Goal: Task Accomplishment & Management: Use online tool/utility

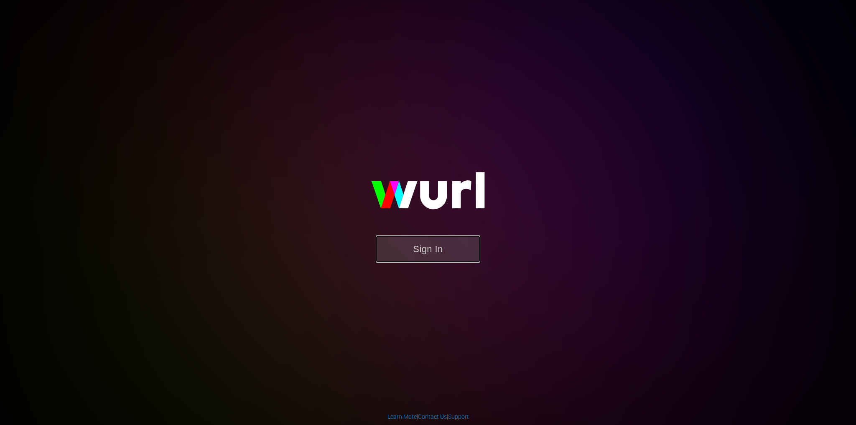
click at [421, 250] on button "Sign In" at bounding box center [428, 249] width 104 height 27
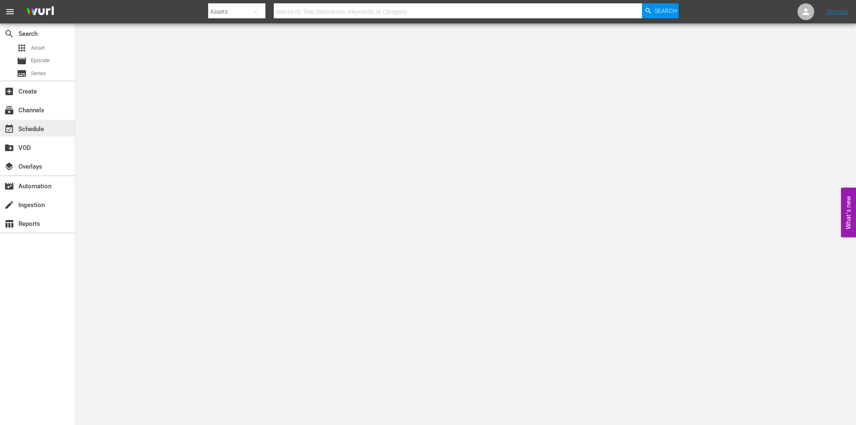
click at [48, 120] on div "event_available Schedule" at bounding box center [37, 128] width 75 height 17
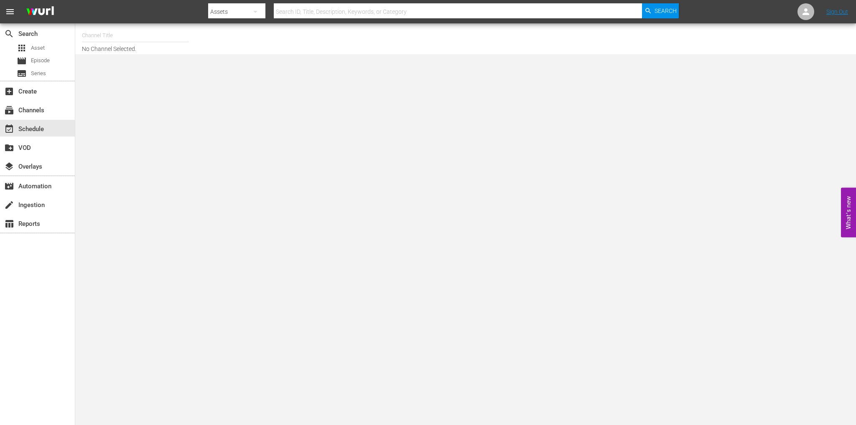
click at [103, 36] on input "text" at bounding box center [135, 35] width 107 height 20
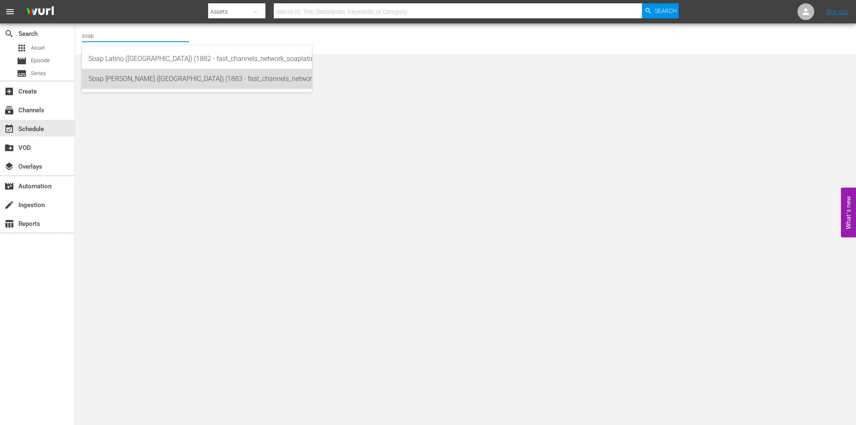
click at [129, 77] on div "Soap [PERSON_NAME] ([GEOGRAPHIC_DATA]) (1883 - fast_channels_network_soapturco_…" at bounding box center [197, 79] width 216 height 20
type input "Soap [PERSON_NAME] ([GEOGRAPHIC_DATA]) (1883 - fast_channels_network_soapturco_…"
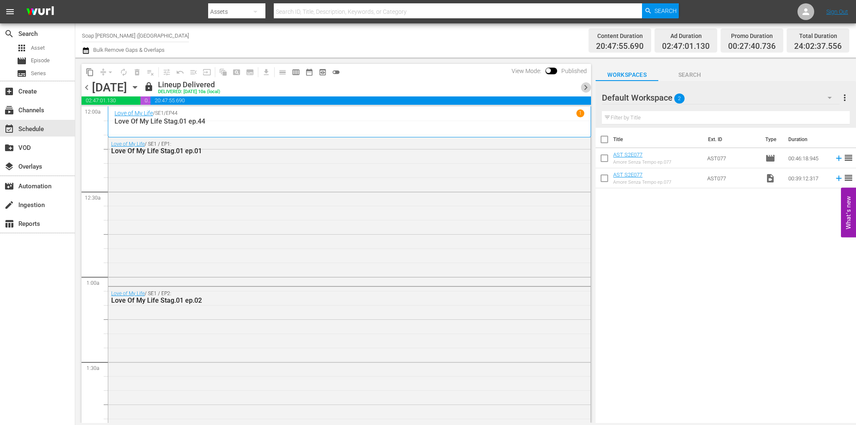
click at [584, 88] on span "chevron_right" at bounding box center [585, 87] width 10 height 10
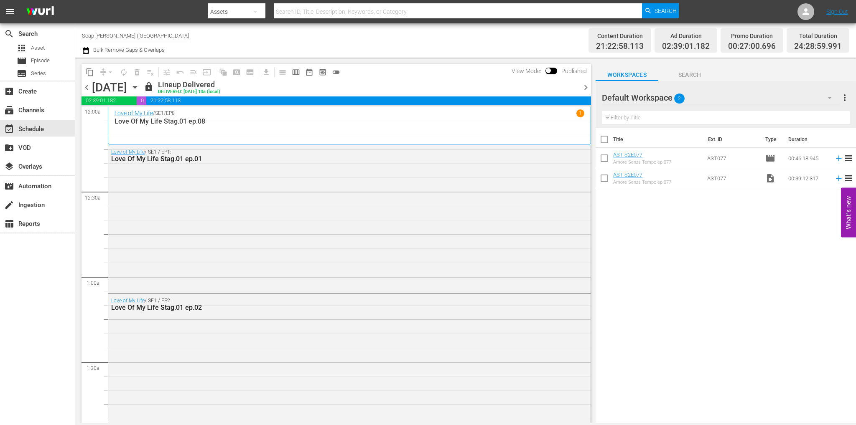
click at [584, 88] on span "chevron_right" at bounding box center [585, 87] width 10 height 10
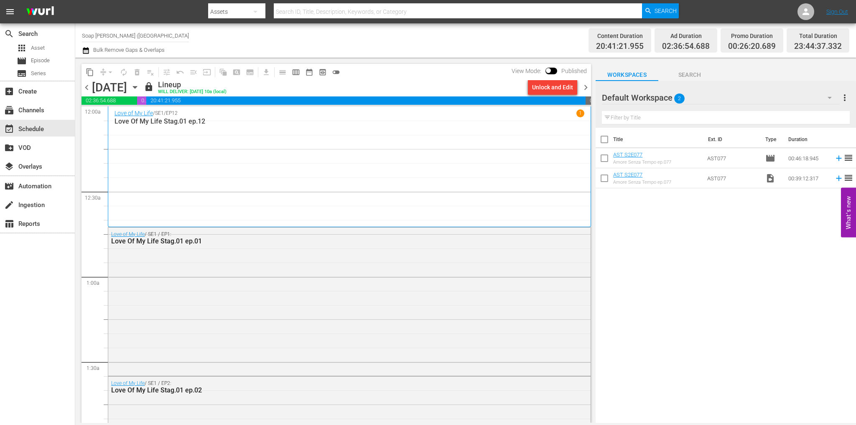
click at [584, 88] on span "chevron_right" at bounding box center [585, 87] width 10 height 10
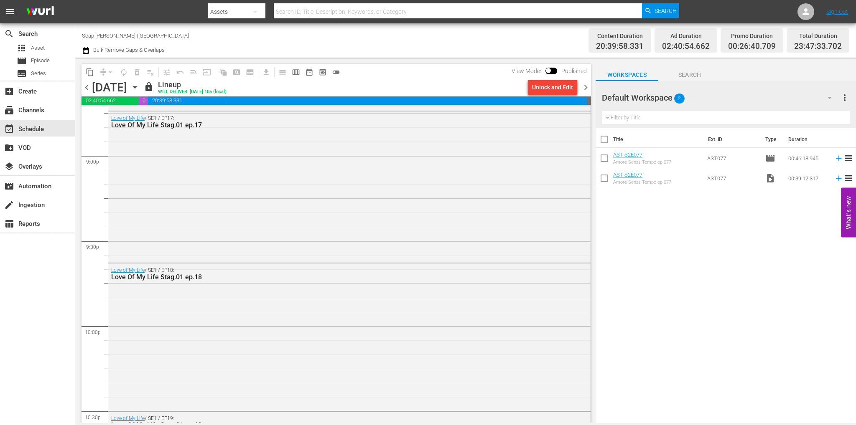
scroll to position [3816, 0]
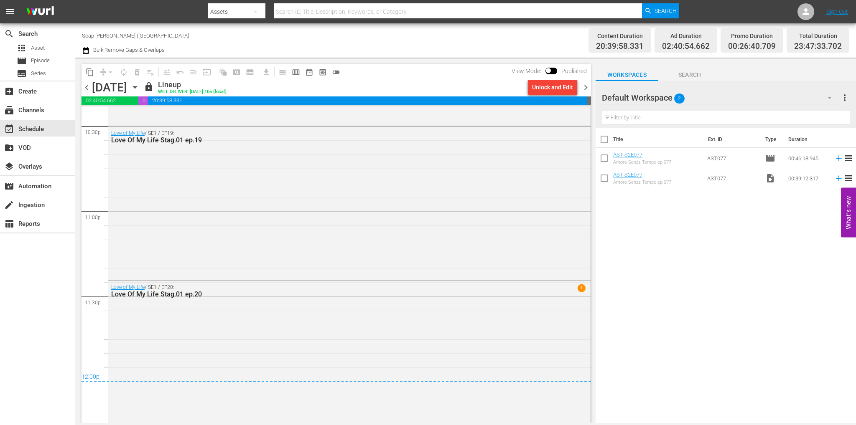
click at [587, 85] on span "chevron_right" at bounding box center [585, 87] width 10 height 10
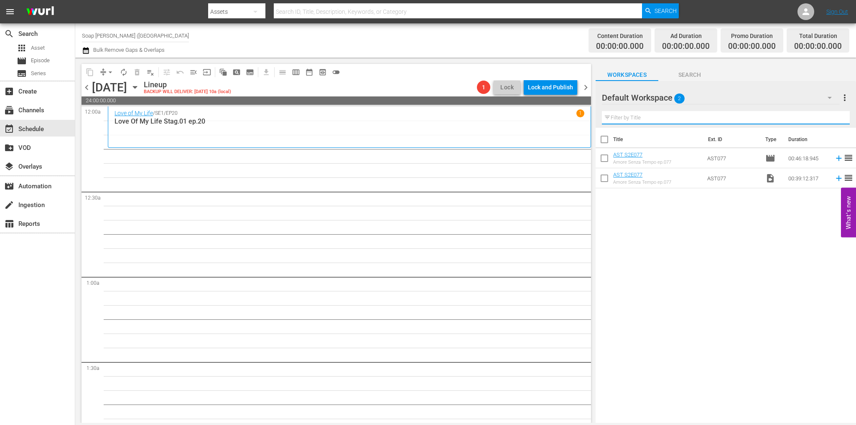
click at [632, 120] on input "text" at bounding box center [726, 117] width 248 height 13
click at [709, 95] on div "Default Workspace 2" at bounding box center [721, 97] width 238 height 23
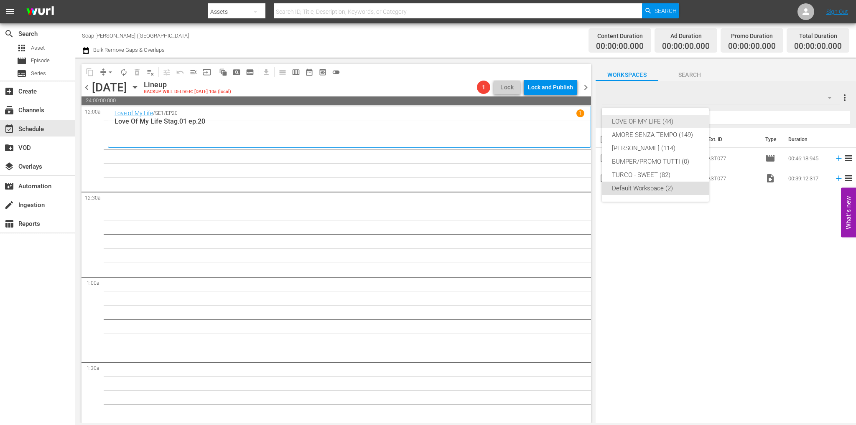
click at [673, 117] on div "LOVE OF MY LIFE (44)" at bounding box center [655, 121] width 87 height 13
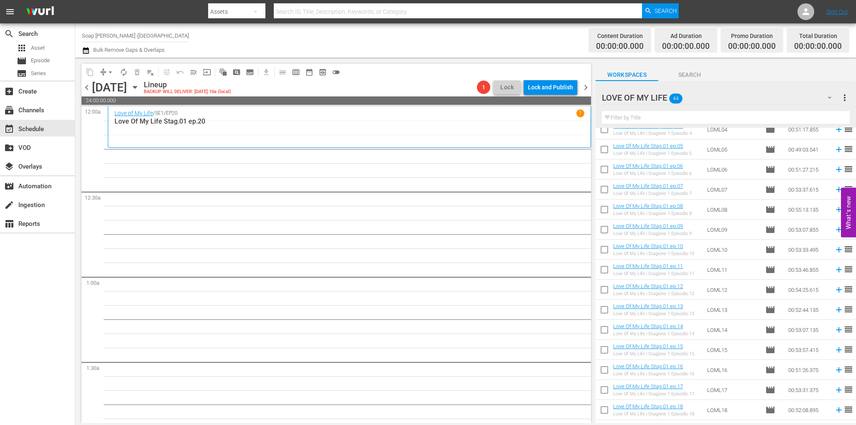
scroll to position [84, 0]
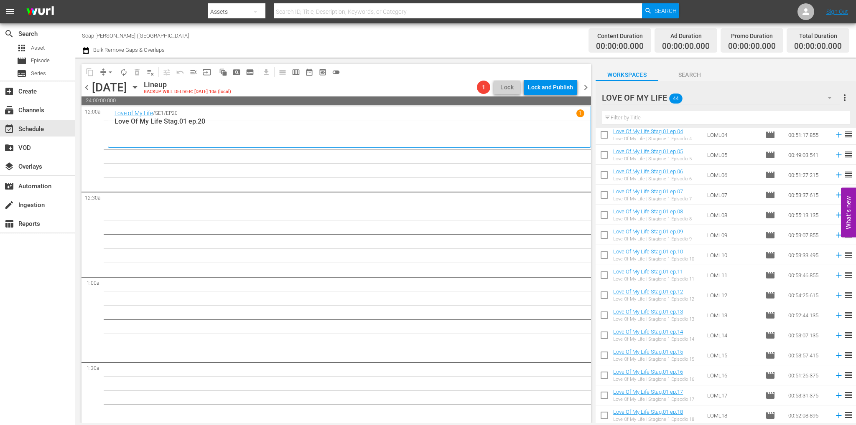
drag, startPoint x: 603, startPoint y: 199, endPoint x: 602, endPoint y: 210, distance: 10.5
click at [603, 199] on input "checkbox" at bounding box center [604, 197] width 18 height 18
checkbox input "true"
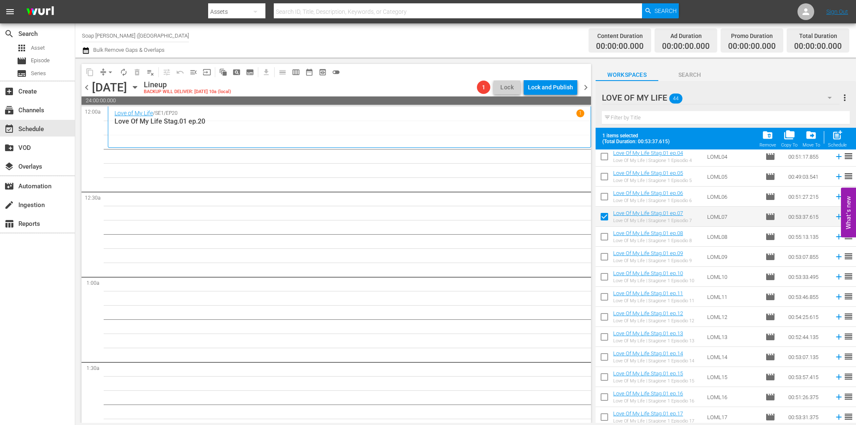
click at [604, 236] on input "checkbox" at bounding box center [604, 239] width 18 height 18
checkbox input "true"
click at [605, 260] on input "checkbox" at bounding box center [604, 259] width 18 height 18
checkbox input "true"
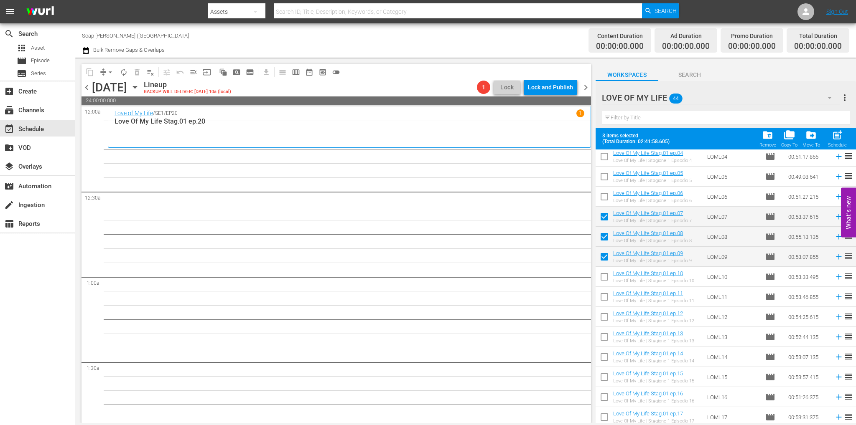
click at [603, 280] on input "checkbox" at bounding box center [604, 279] width 18 height 18
checkbox input "true"
click at [602, 295] on input "checkbox" at bounding box center [604, 299] width 18 height 18
checkbox input "true"
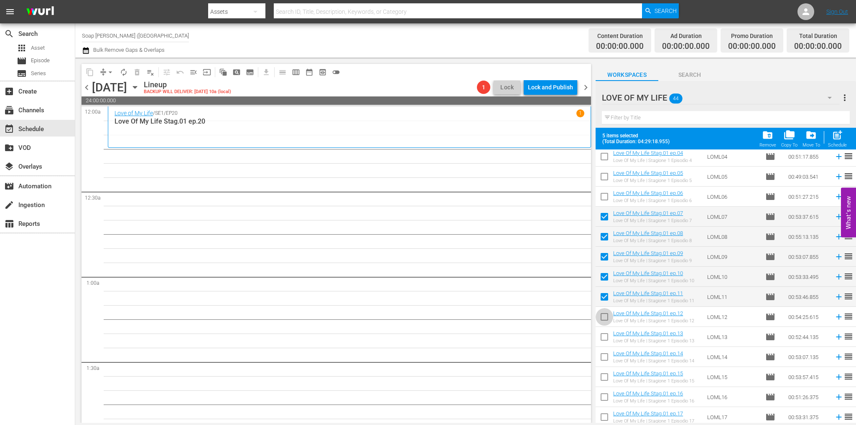
click at [606, 320] on input "checkbox" at bounding box center [604, 319] width 18 height 18
checkbox input "true"
click at [605, 339] on input "checkbox" at bounding box center [604, 339] width 18 height 18
checkbox input "true"
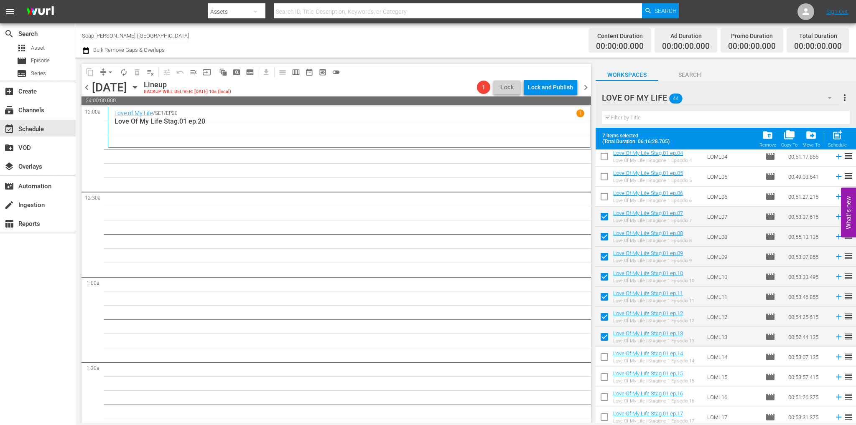
click at [604, 359] on input "checkbox" at bounding box center [604, 359] width 18 height 18
checkbox input "true"
click at [606, 383] on input "checkbox" at bounding box center [604, 379] width 18 height 18
checkbox input "true"
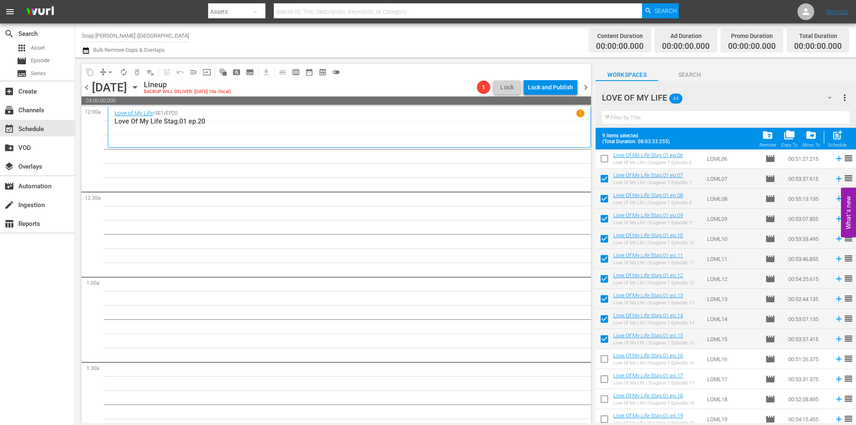
scroll to position [167, 0]
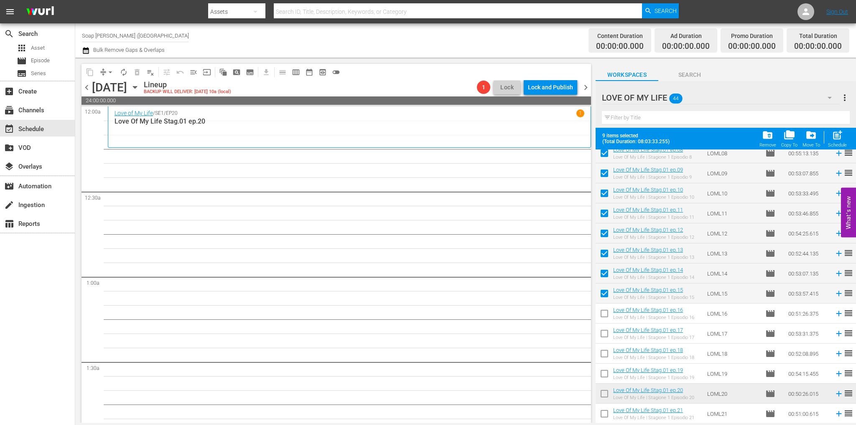
click at [603, 315] on input "checkbox" at bounding box center [604, 316] width 18 height 18
checkbox input "true"
click at [603, 340] on input "checkbox" at bounding box center [604, 336] width 18 height 18
checkbox input "true"
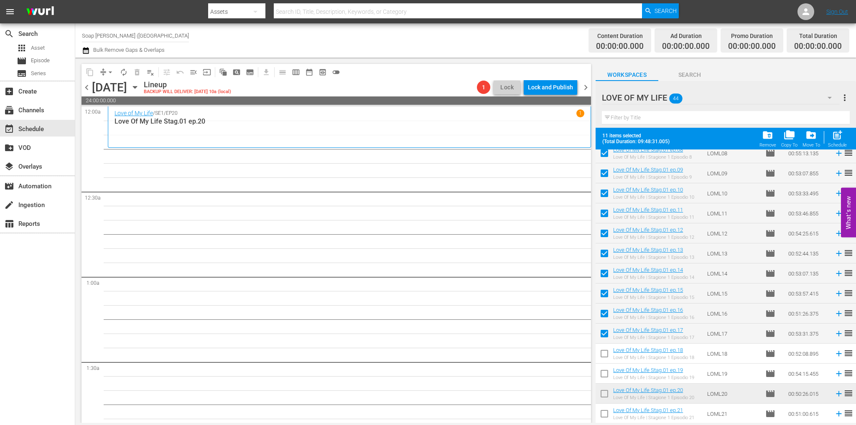
click at [604, 351] on input "checkbox" at bounding box center [604, 356] width 18 height 18
checkbox input "true"
click at [606, 375] on input "checkbox" at bounding box center [604, 376] width 18 height 18
checkbox input "true"
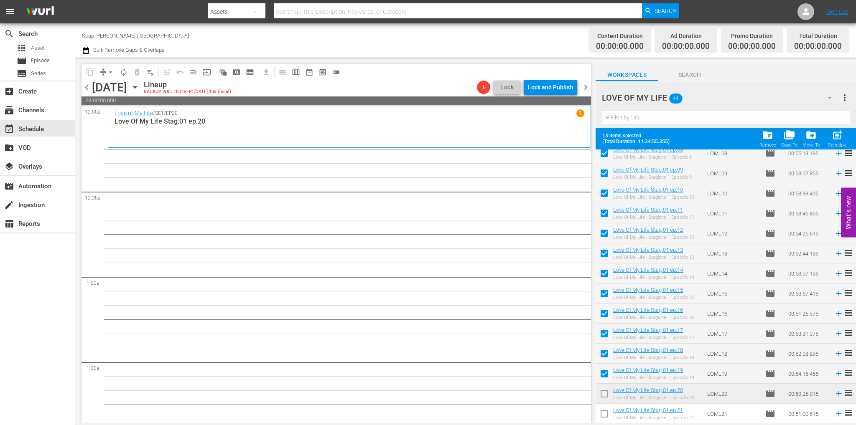
click at [605, 385] on td at bounding box center [604, 394] width 18 height 20
click at [605, 389] on input "checkbox" at bounding box center [604, 396] width 18 height 18
checkbox input "true"
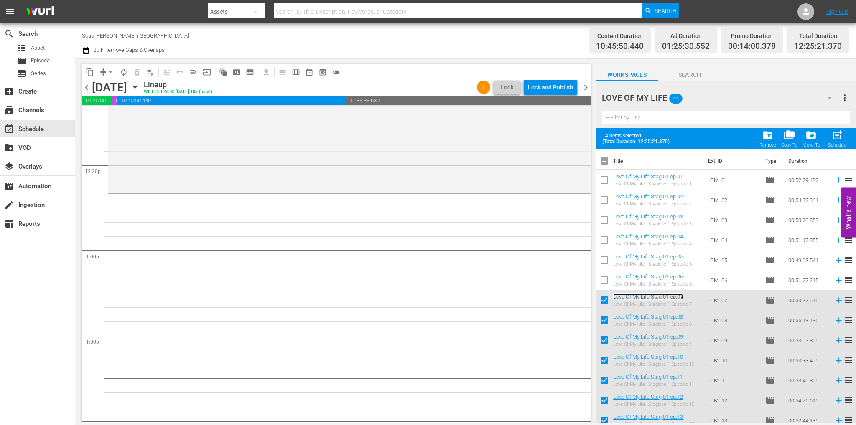
scroll to position [2067, 0]
click at [600, 306] on input "checkbox" at bounding box center [604, 302] width 18 height 18
checkbox input "false"
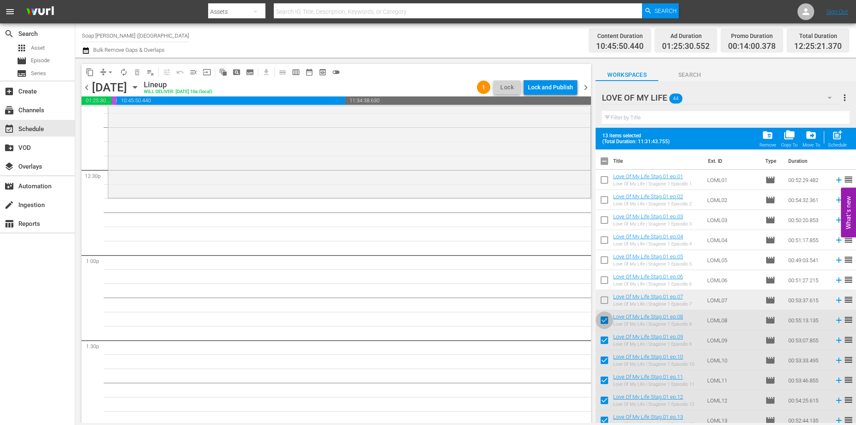
click at [600, 330] on input "checkbox" at bounding box center [604, 322] width 18 height 18
checkbox input "false"
drag, startPoint x: 603, startPoint y: 345, endPoint x: 603, endPoint y: 352, distance: 7.5
click at [603, 345] on input "checkbox" at bounding box center [604, 342] width 18 height 18
checkbox input "false"
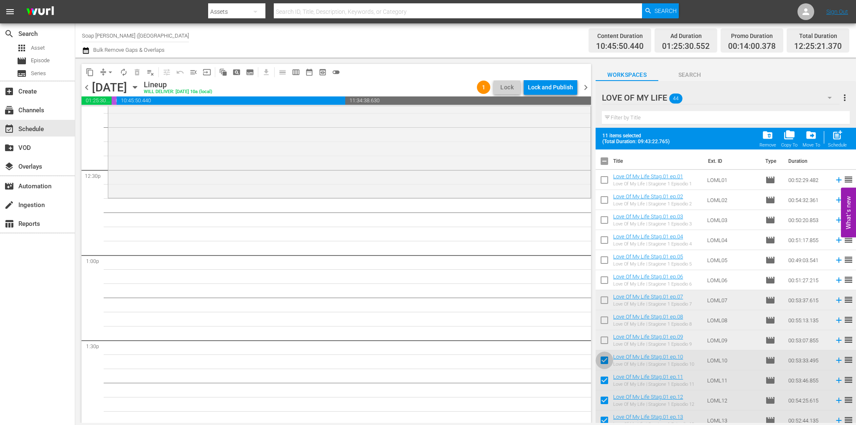
click at [605, 363] on input "checkbox" at bounding box center [604, 362] width 18 height 18
checkbox input "false"
click at [605, 381] on input "checkbox" at bounding box center [604, 383] width 18 height 18
checkbox input "false"
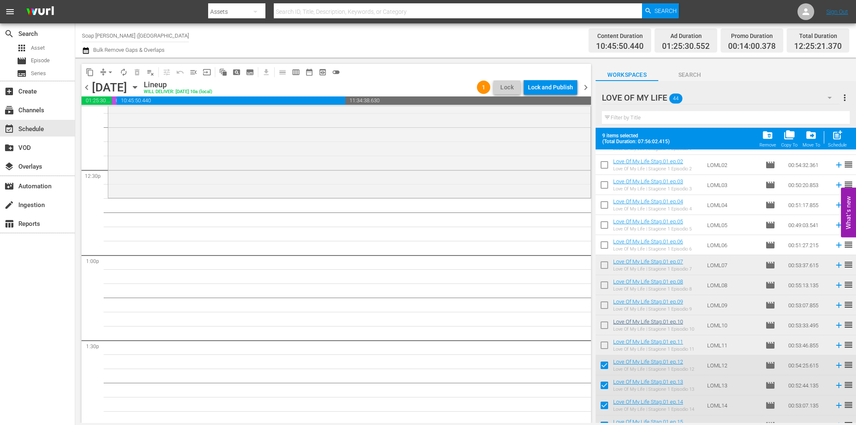
scroll to position [84, 0]
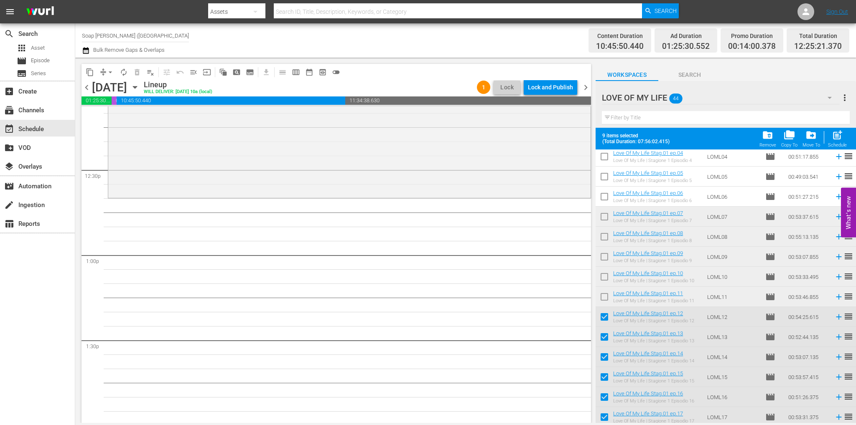
click at [600, 318] on input "checkbox" at bounding box center [604, 319] width 18 height 18
checkbox input "false"
click at [602, 336] on input "checkbox" at bounding box center [604, 339] width 18 height 18
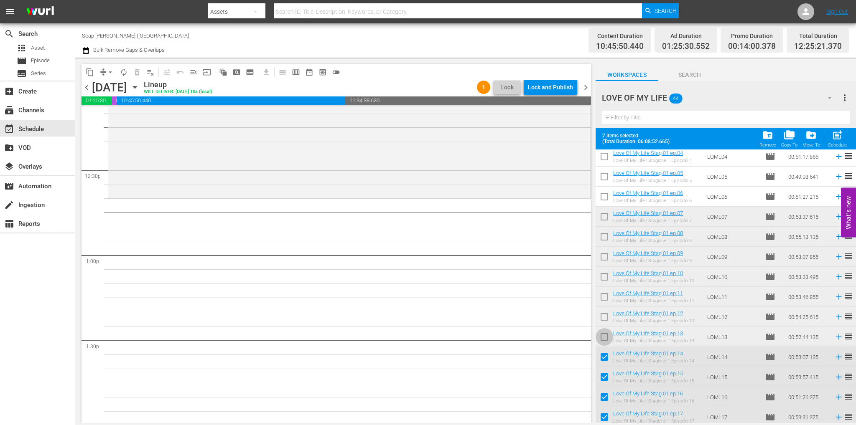
click at [602, 336] on input "checkbox" at bounding box center [604, 339] width 18 height 18
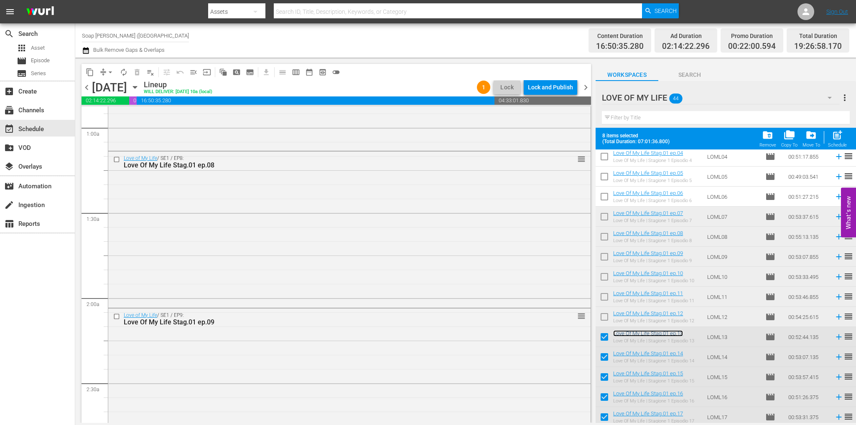
scroll to position [41, 0]
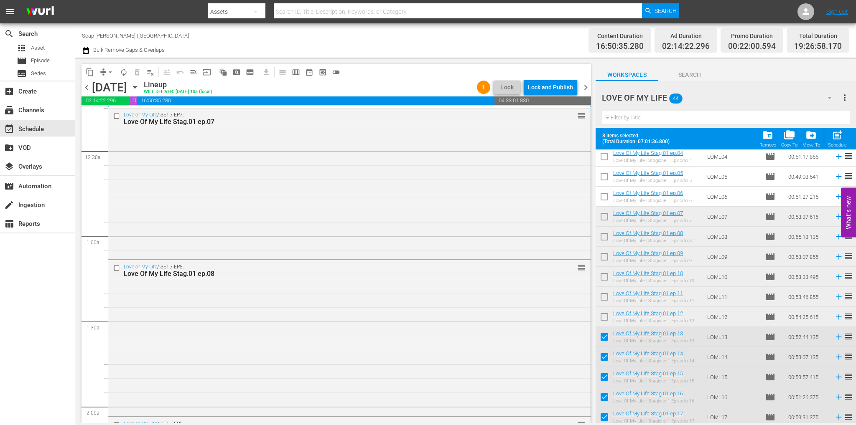
click at [609, 336] on input "checkbox" at bounding box center [604, 339] width 18 height 18
checkbox input "false"
click at [606, 360] on input "checkbox" at bounding box center [604, 359] width 18 height 18
checkbox input "false"
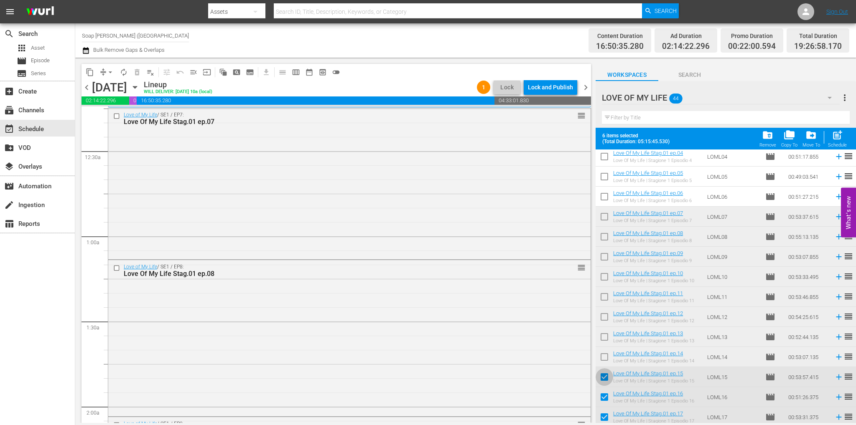
click at [603, 379] on input "checkbox" at bounding box center [604, 379] width 18 height 18
checkbox input "false"
drag, startPoint x: 603, startPoint y: 397, endPoint x: 602, endPoint y: 407, distance: 10.6
click at [604, 397] on input "checkbox" at bounding box center [604, 399] width 18 height 18
checkbox input "false"
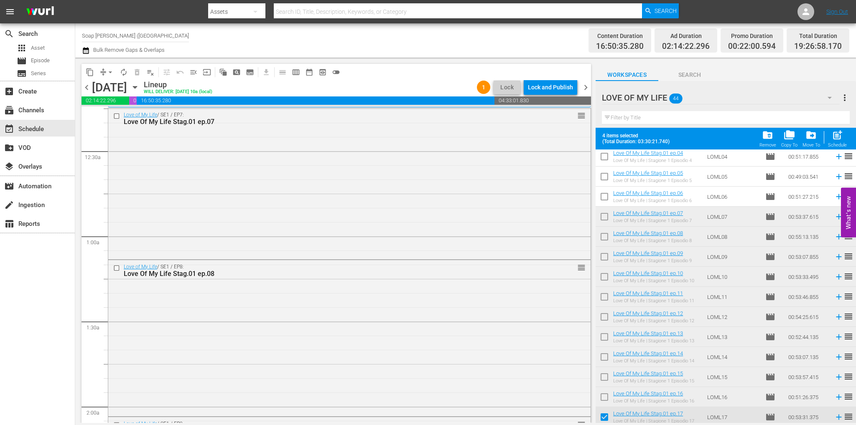
click at [602, 415] on input "checkbox" at bounding box center [604, 419] width 18 height 18
checkbox input "false"
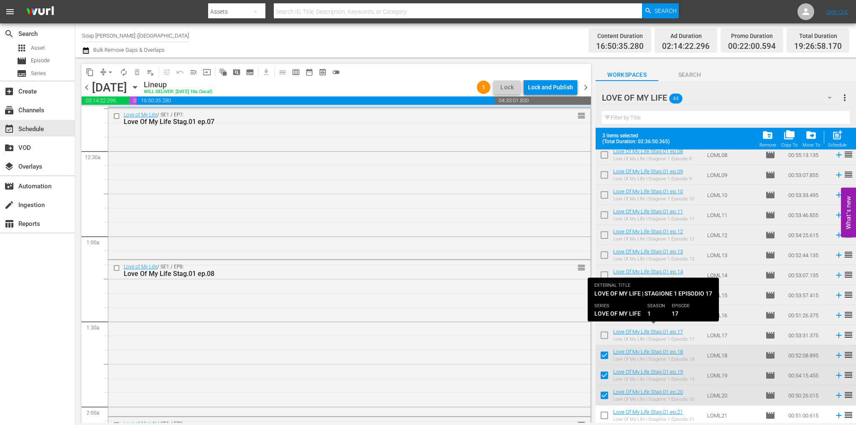
scroll to position [167, 0]
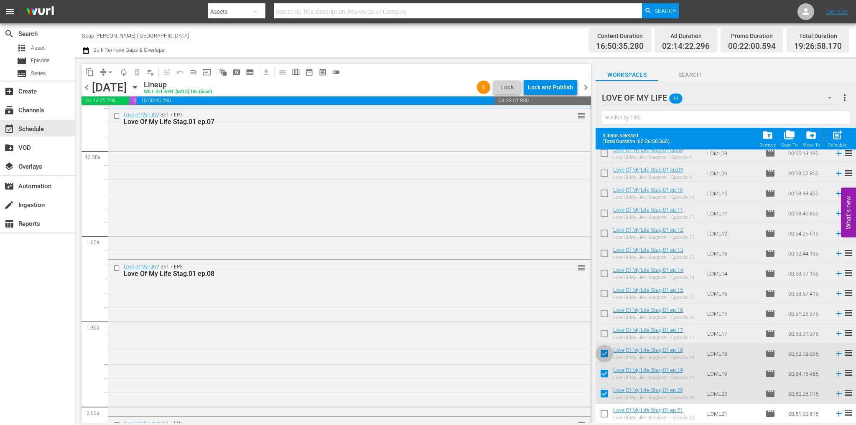
click at [600, 355] on input "checkbox" at bounding box center [604, 356] width 18 height 18
checkbox input "false"
click at [603, 376] on input "checkbox" at bounding box center [604, 376] width 18 height 18
checkbox input "false"
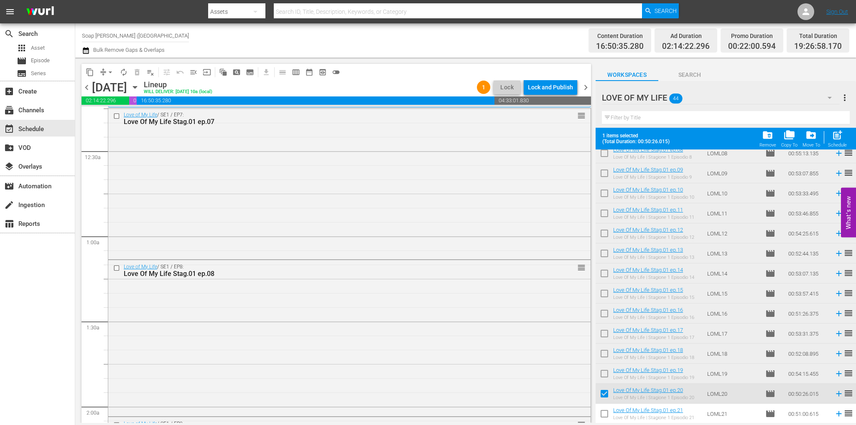
click at [605, 395] on input "checkbox" at bounding box center [604, 396] width 18 height 18
checkbox input "false"
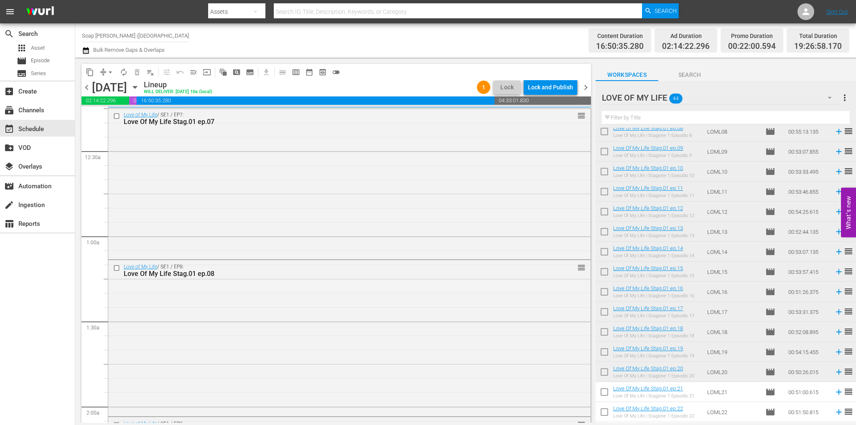
scroll to position [209, 0]
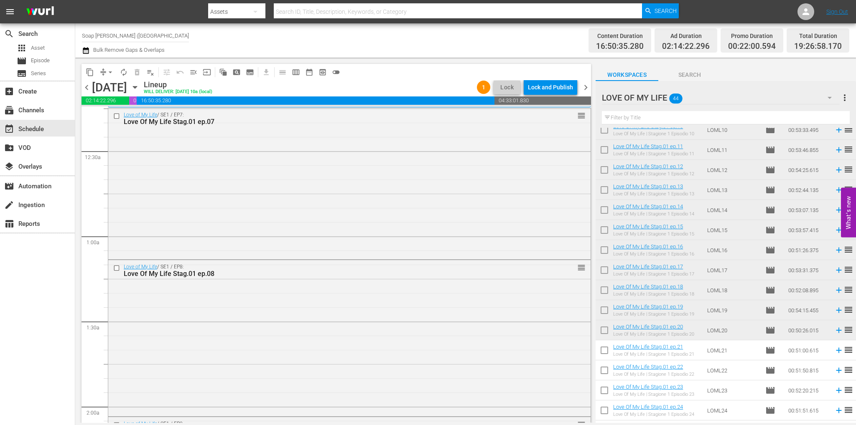
click at [607, 352] on input "checkbox" at bounding box center [604, 352] width 18 height 18
checkbox input "true"
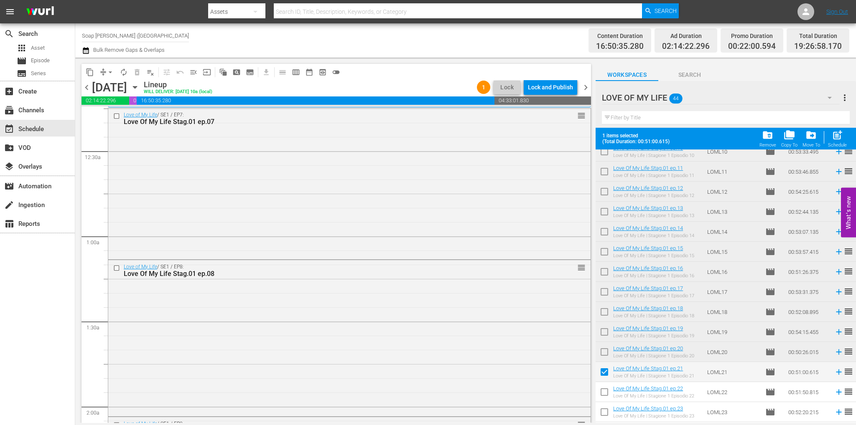
click at [604, 397] on input "checkbox" at bounding box center [604, 394] width 18 height 18
checkbox input "true"
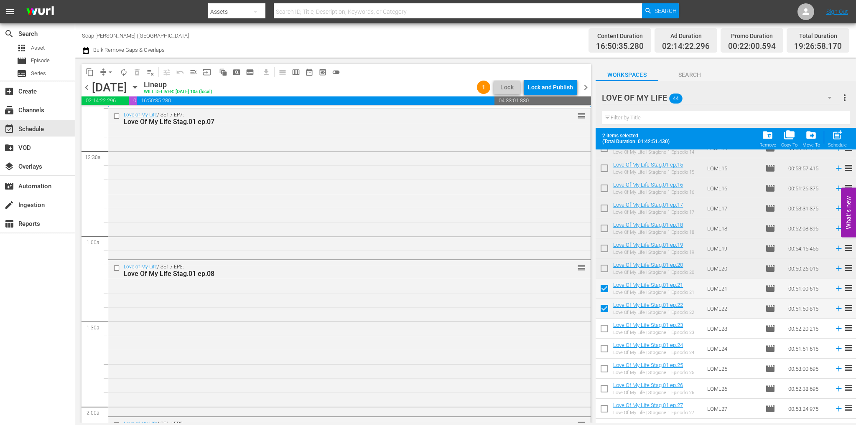
click at [607, 331] on input "checkbox" at bounding box center [604, 331] width 18 height 18
checkbox input "true"
click at [605, 353] on input "checkbox" at bounding box center [604, 351] width 18 height 18
checkbox input "true"
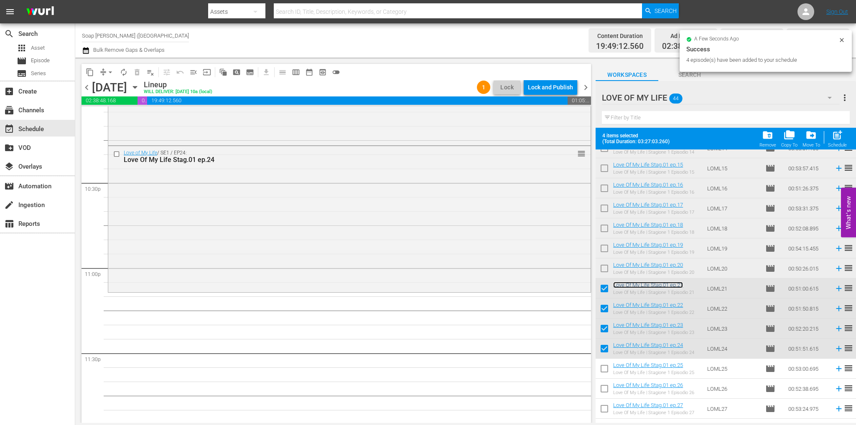
scroll to position [3774, 0]
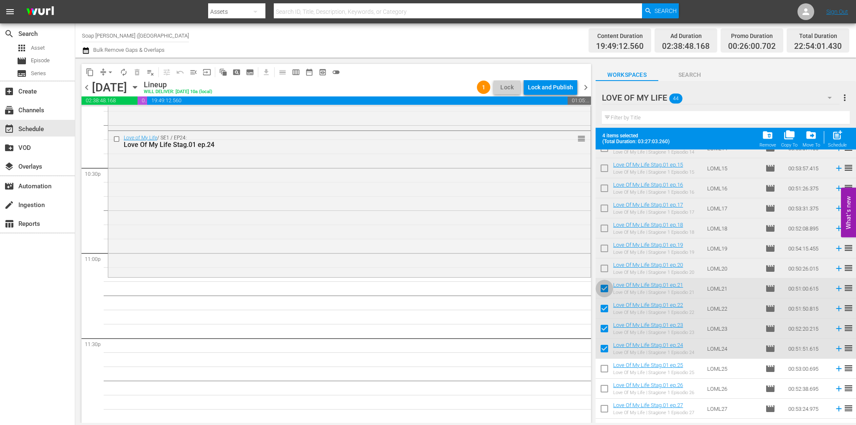
click at [599, 291] on input "checkbox" at bounding box center [604, 291] width 18 height 18
checkbox input "false"
click at [603, 311] on input "checkbox" at bounding box center [604, 311] width 18 height 18
checkbox input "false"
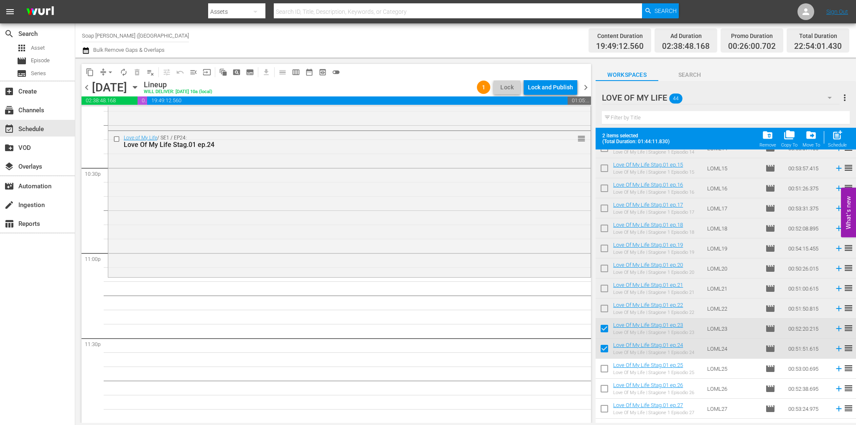
click at [605, 335] on input "checkbox" at bounding box center [604, 331] width 18 height 18
checkbox input "false"
click at [605, 347] on input "checkbox" at bounding box center [604, 351] width 18 height 18
checkbox input "false"
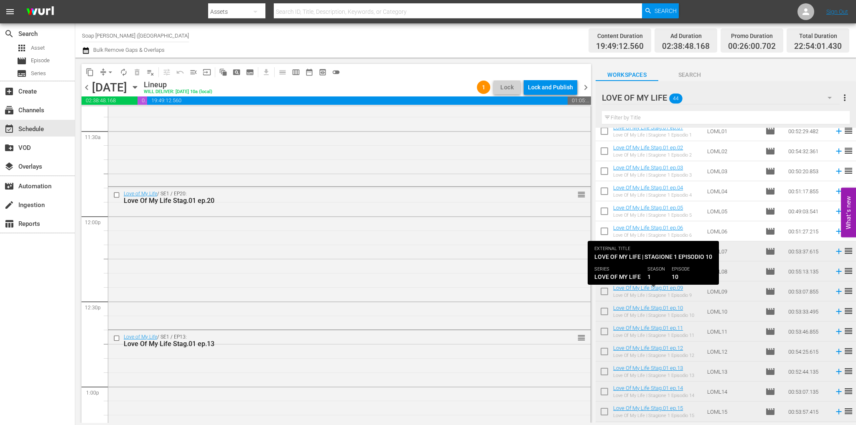
scroll to position [42, 0]
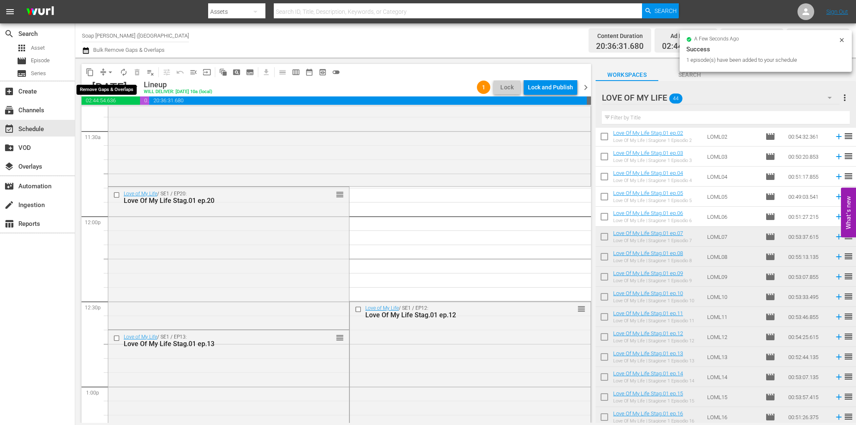
click at [112, 71] on span "arrow_drop_down" at bounding box center [110, 72] width 8 height 8
click at [144, 117] on li "Align to End of Previous Day" at bounding box center [111, 117] width 88 height 14
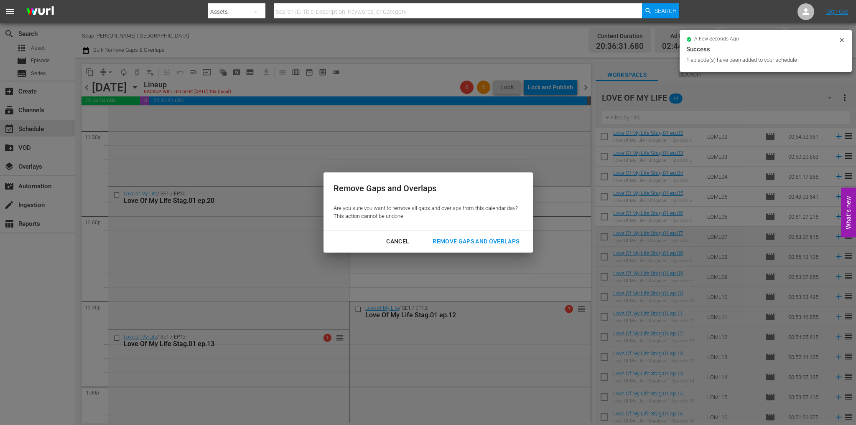
click at [483, 242] on div "Remove Gaps and Overlaps" at bounding box center [476, 241] width 100 height 10
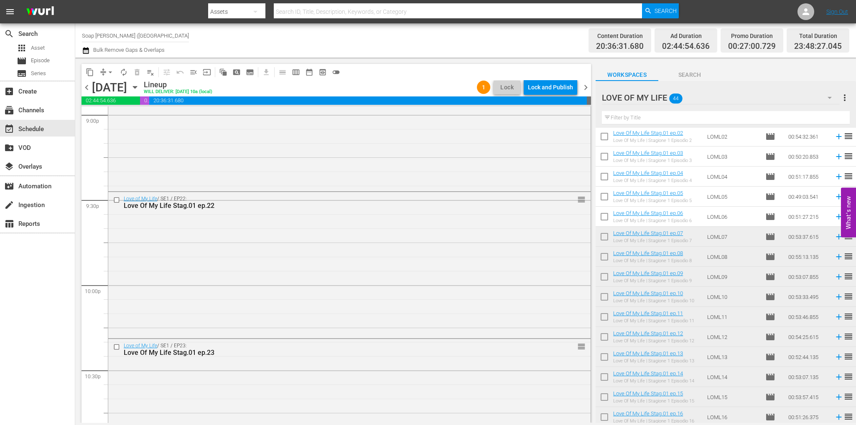
scroll to position [3784, 0]
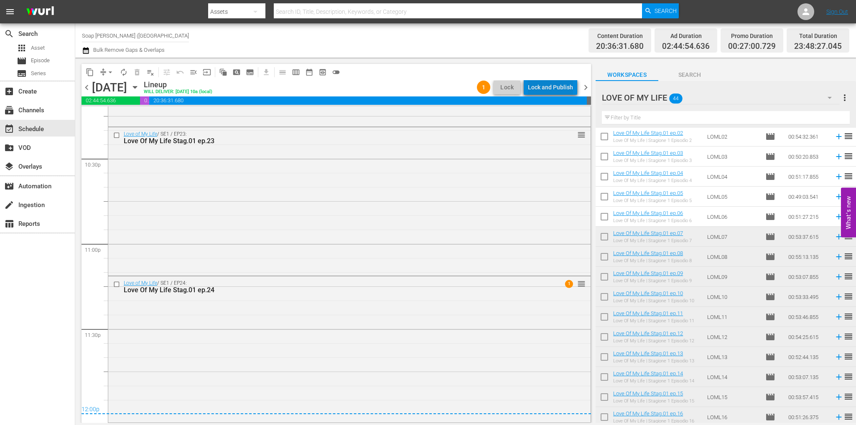
click at [563, 85] on div "Lock and Publish" at bounding box center [550, 87] width 45 height 15
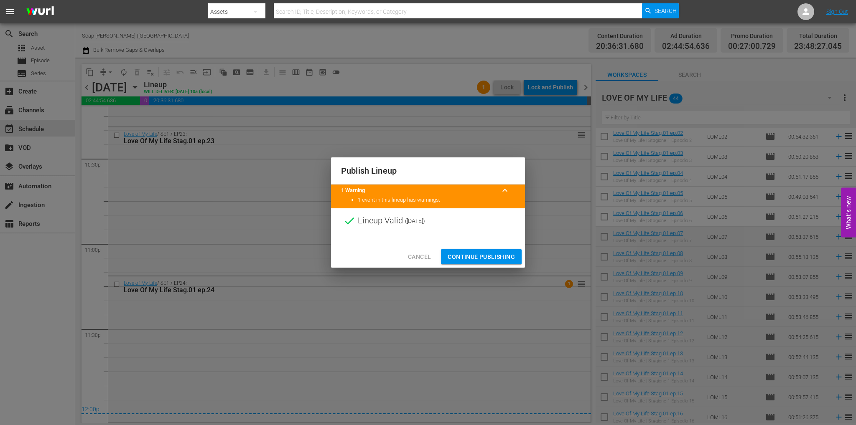
click at [504, 252] on span "Continue Publishing" at bounding box center [481, 257] width 67 height 10
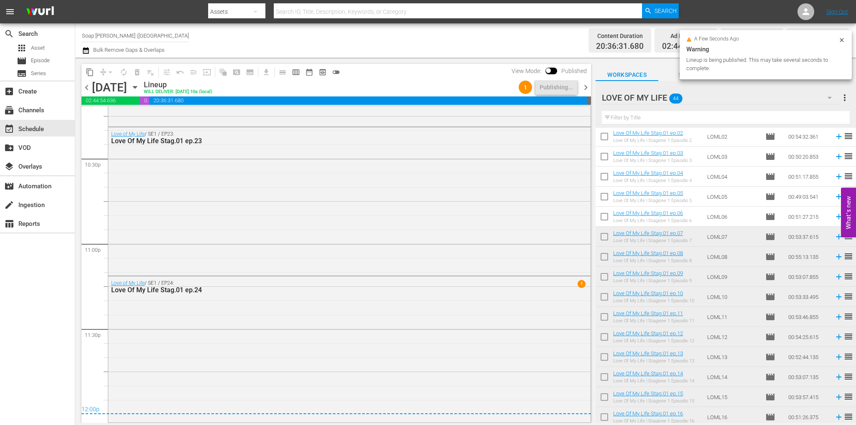
click at [587, 86] on span "chevron_right" at bounding box center [585, 87] width 10 height 10
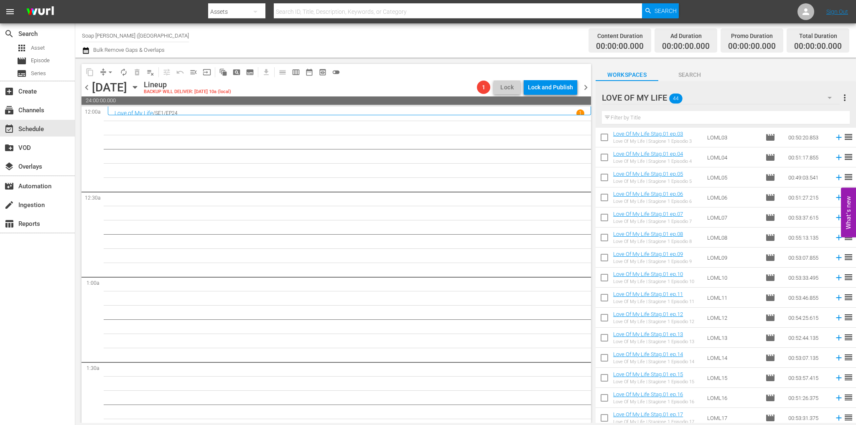
scroll to position [209, 0]
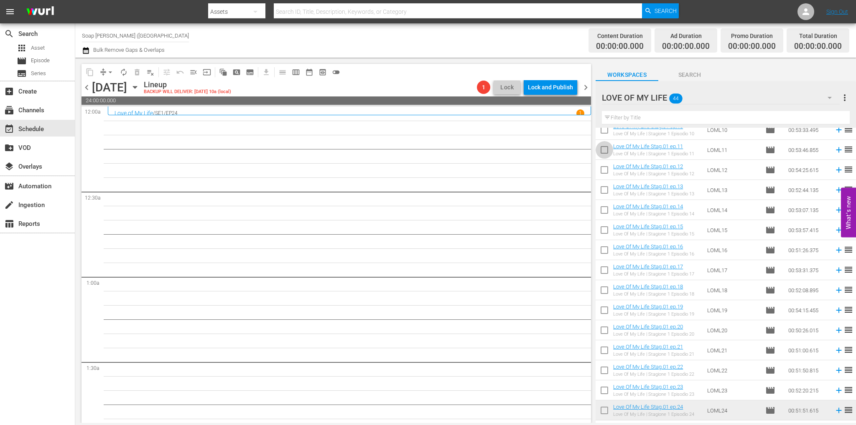
click at [607, 150] on input "checkbox" at bounding box center [604, 152] width 18 height 18
checkbox input "true"
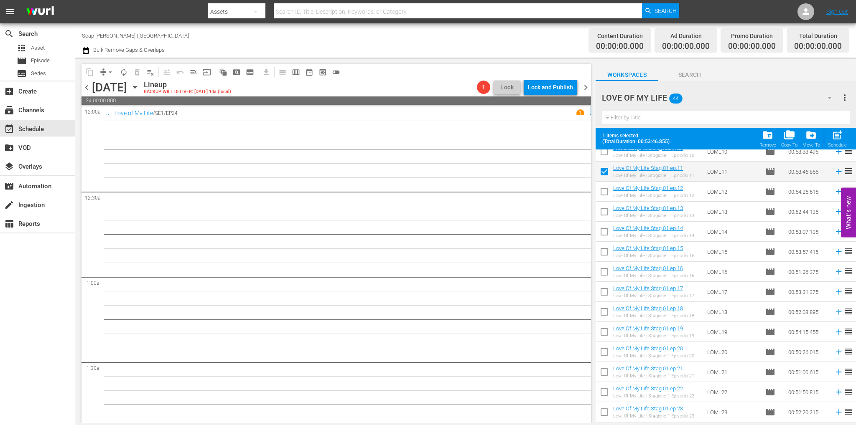
click at [610, 192] on input "checkbox" at bounding box center [604, 194] width 18 height 18
checkbox input "true"
click at [608, 214] on input "checkbox" at bounding box center [604, 214] width 18 height 18
checkbox input "true"
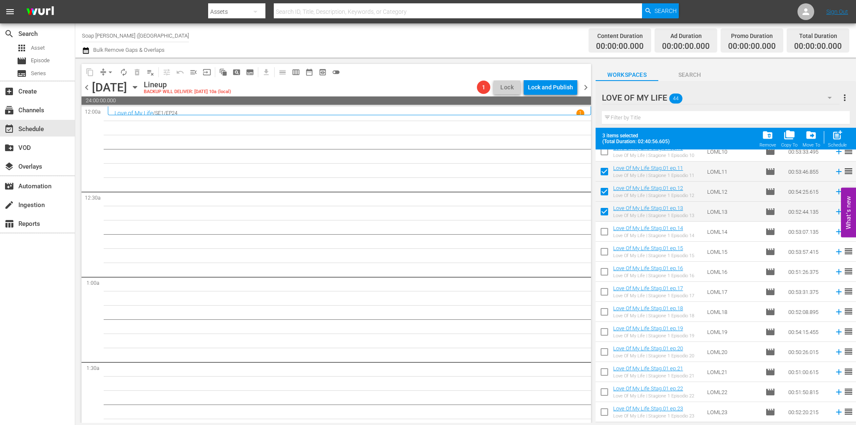
click at [604, 234] on input "checkbox" at bounding box center [604, 234] width 18 height 18
checkbox input "true"
click at [603, 250] on input "checkbox" at bounding box center [604, 254] width 18 height 18
checkbox input "true"
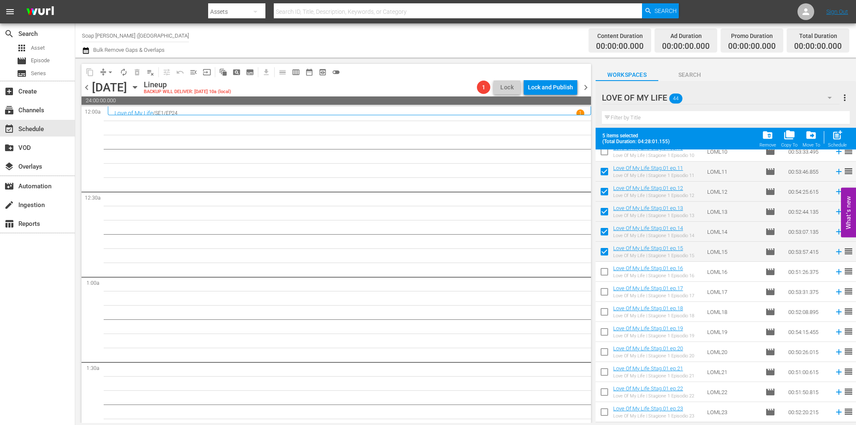
click at [604, 272] on input "checkbox" at bounding box center [604, 274] width 18 height 18
checkbox input "true"
click at [608, 292] on input "checkbox" at bounding box center [604, 294] width 18 height 18
checkbox input "true"
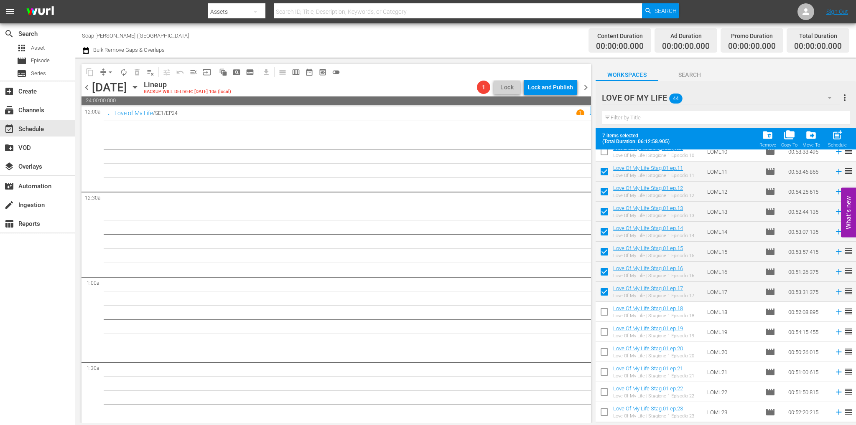
click at [605, 312] on input "checkbox" at bounding box center [604, 314] width 18 height 18
checkbox input "true"
click at [604, 333] on input "checkbox" at bounding box center [604, 334] width 18 height 18
checkbox input "true"
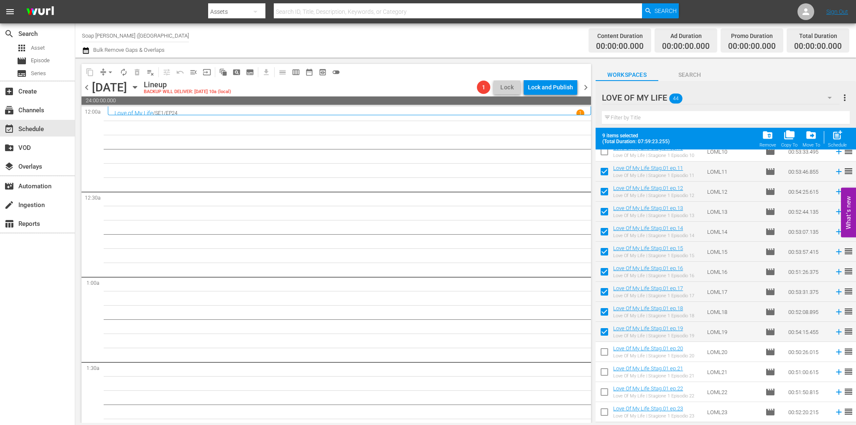
click at [607, 355] on input "checkbox" at bounding box center [604, 354] width 18 height 18
checkbox input "true"
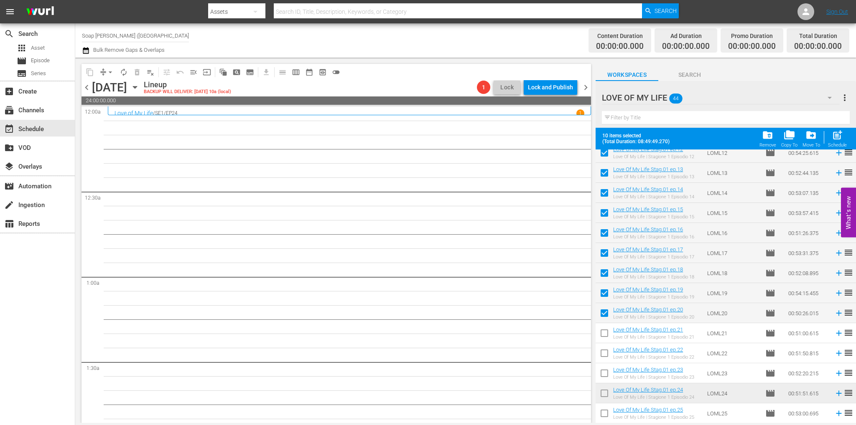
scroll to position [292, 0]
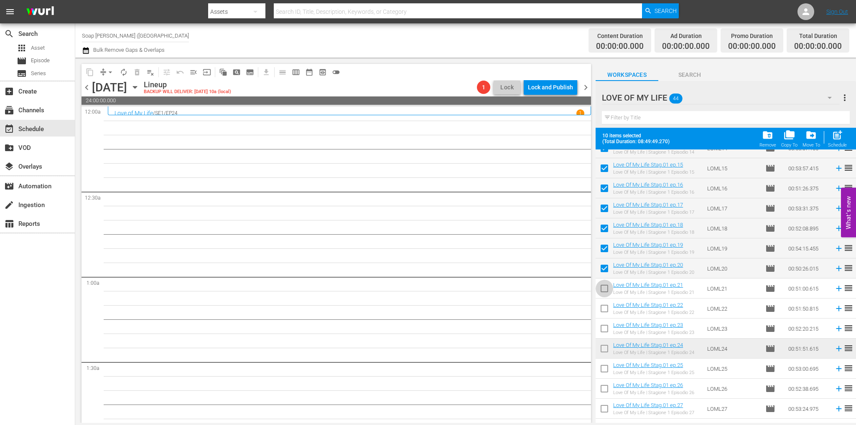
click at [604, 290] on input "checkbox" at bounding box center [604, 291] width 18 height 18
checkbox input "true"
click at [602, 313] on input "checkbox" at bounding box center [604, 311] width 18 height 18
checkbox input "true"
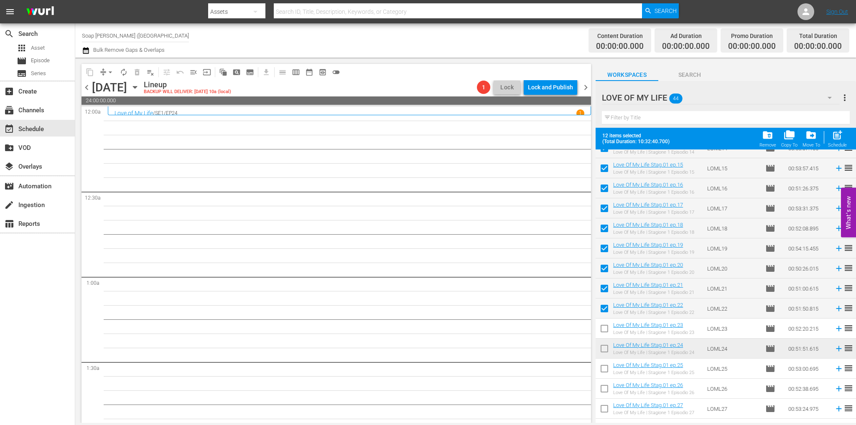
click at [604, 330] on input "checkbox" at bounding box center [604, 331] width 18 height 18
checkbox input "true"
click at [608, 345] on input "checkbox" at bounding box center [604, 351] width 18 height 18
checkbox input "true"
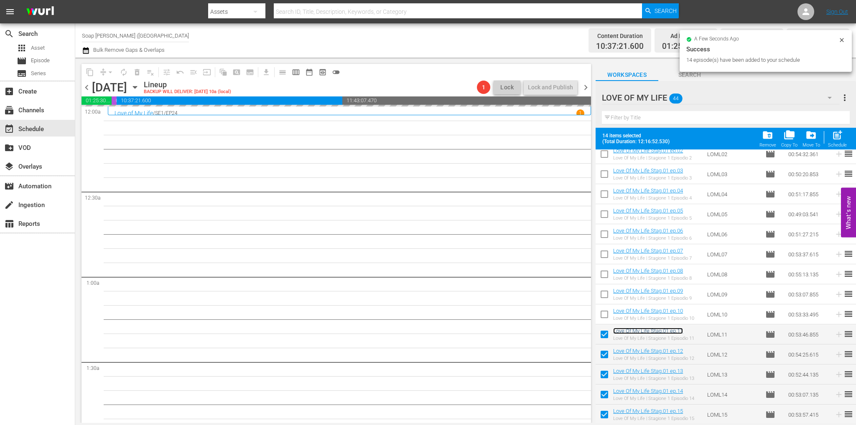
scroll to position [125, 0]
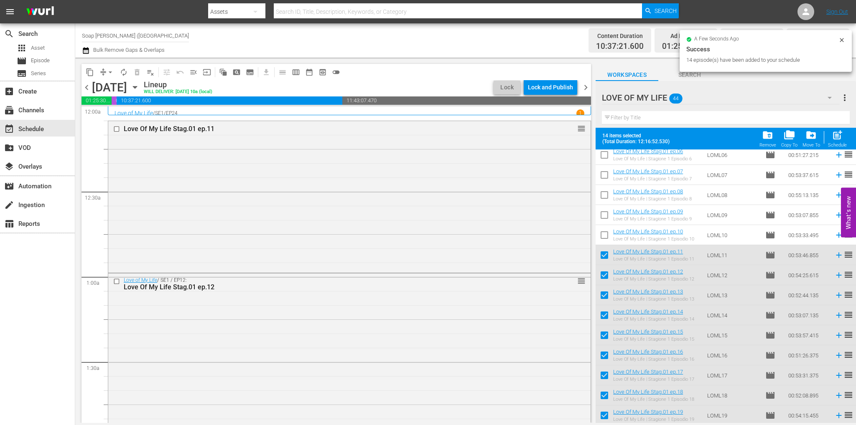
click at [609, 252] on input "checkbox" at bounding box center [604, 257] width 18 height 18
checkbox input "false"
click at [603, 275] on input "checkbox" at bounding box center [604, 277] width 18 height 18
checkbox input "false"
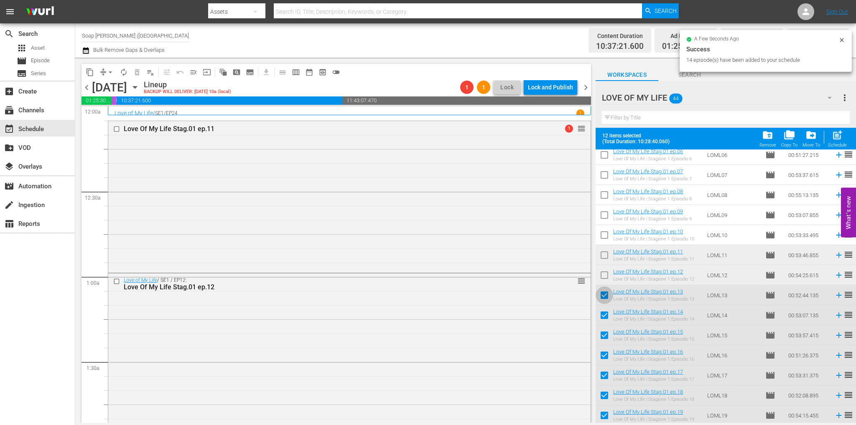
click at [600, 295] on input "checkbox" at bounding box center [604, 297] width 18 height 18
checkbox input "false"
click at [603, 319] on input "checkbox" at bounding box center [604, 317] width 18 height 18
checkbox input "false"
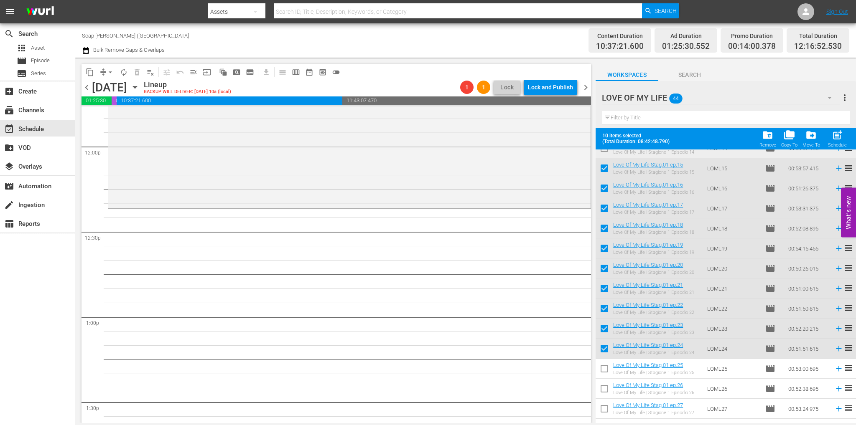
scroll to position [1922, 0]
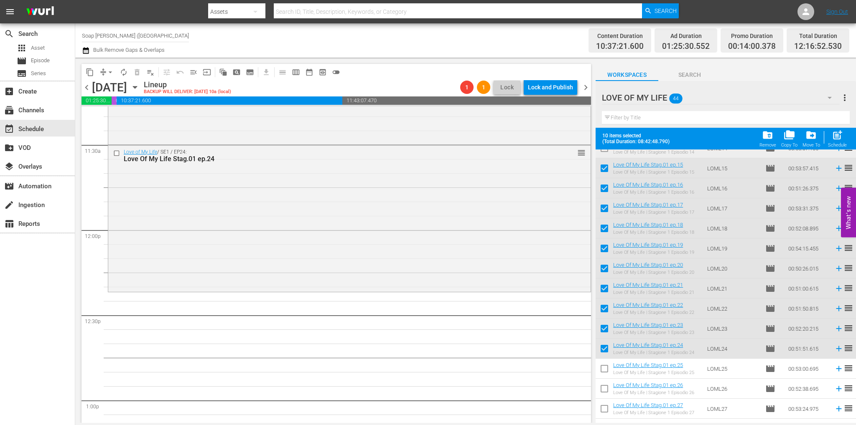
click at [605, 165] on input "checkbox" at bounding box center [604, 170] width 18 height 18
checkbox input "false"
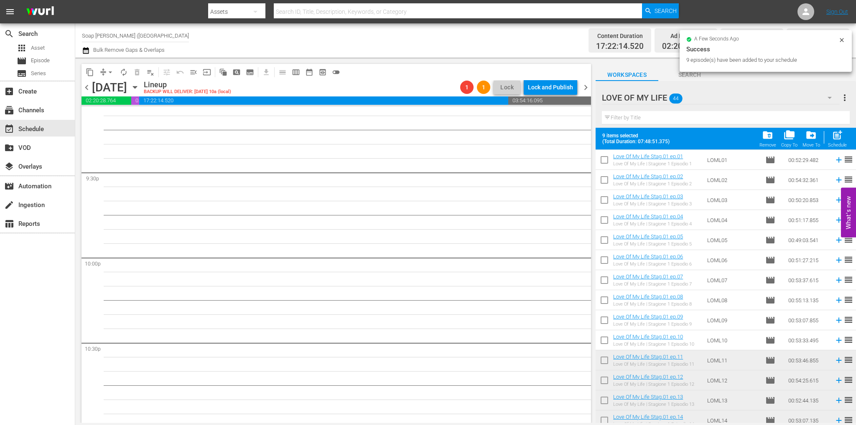
scroll to position [0, 0]
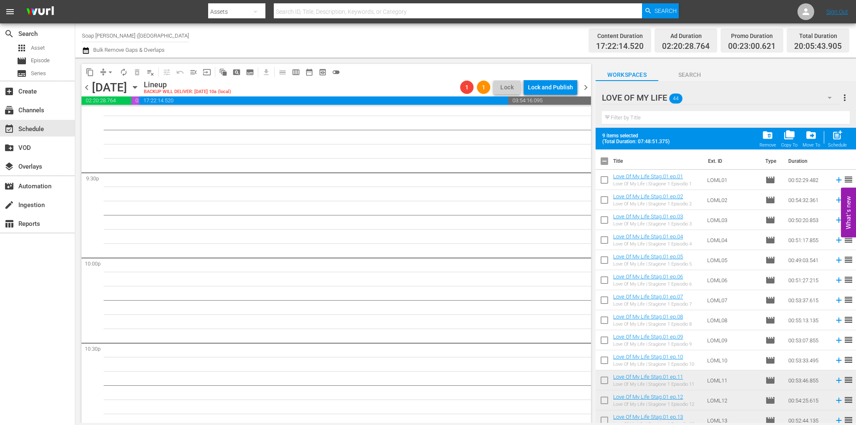
click at [603, 166] on input "checkbox" at bounding box center [604, 163] width 18 height 18
checkbox input "true"
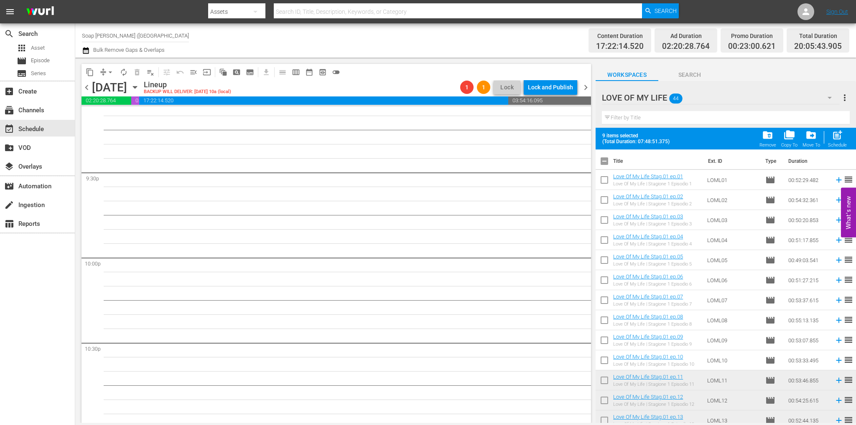
checkbox input "true"
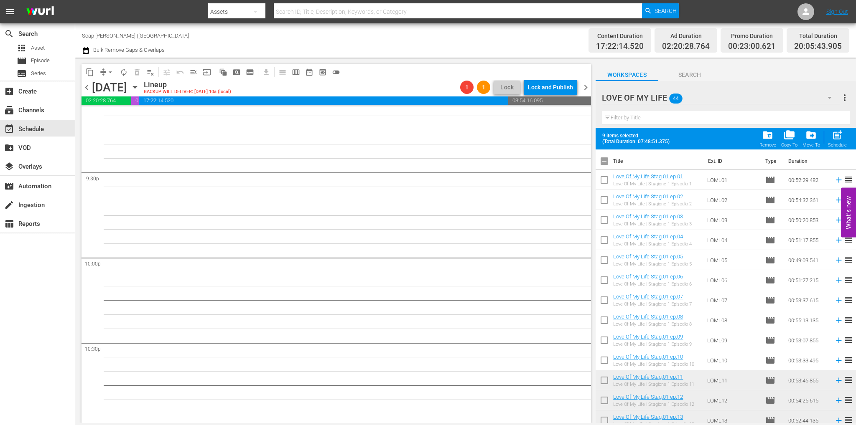
checkbox input "true"
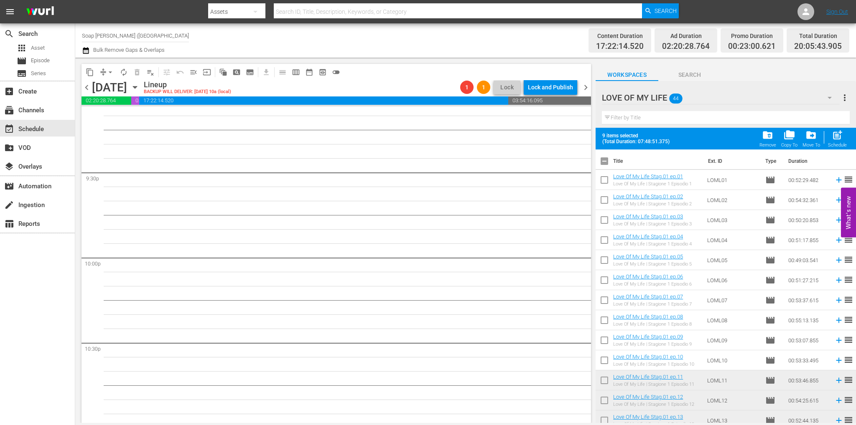
checkbox input "true"
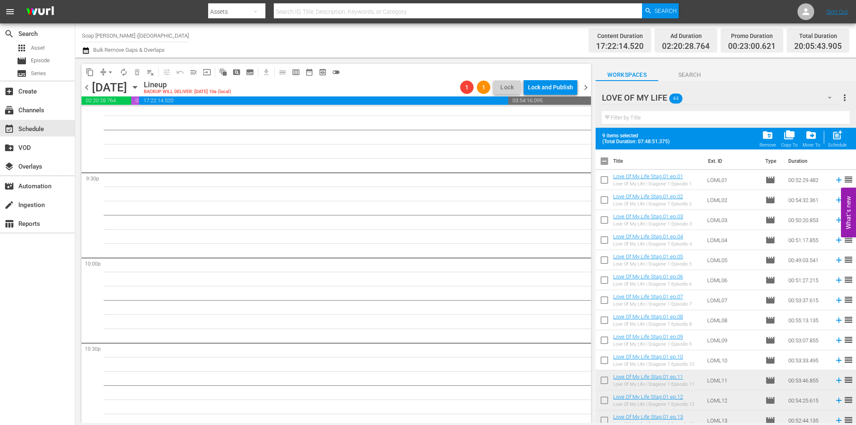
checkbox input "true"
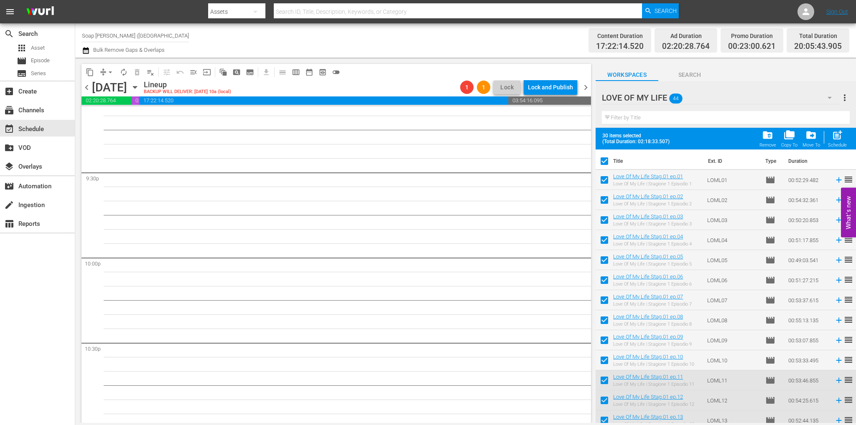
click at [603, 166] on input "checkbox" at bounding box center [604, 163] width 18 height 18
checkbox input "false"
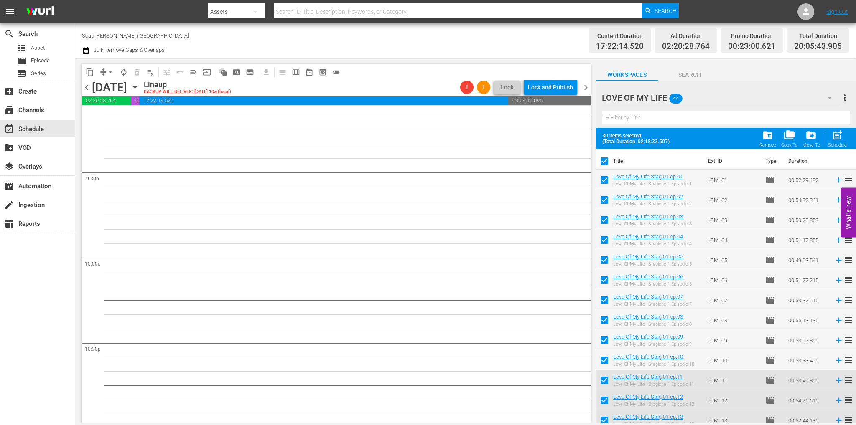
checkbox input "false"
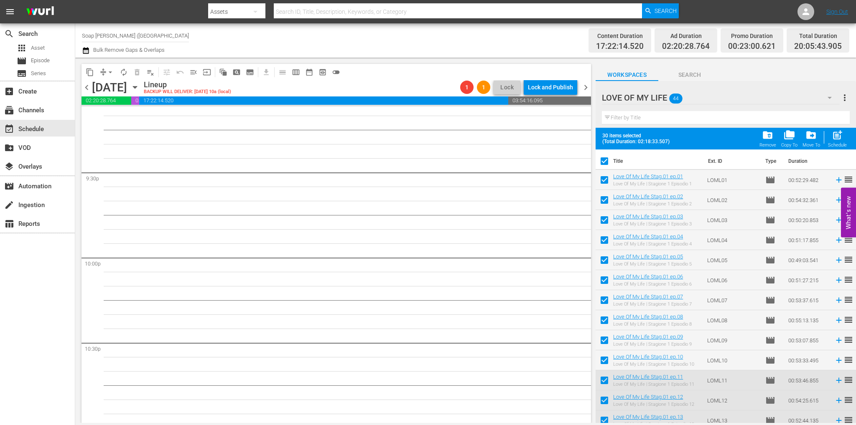
checkbox input "false"
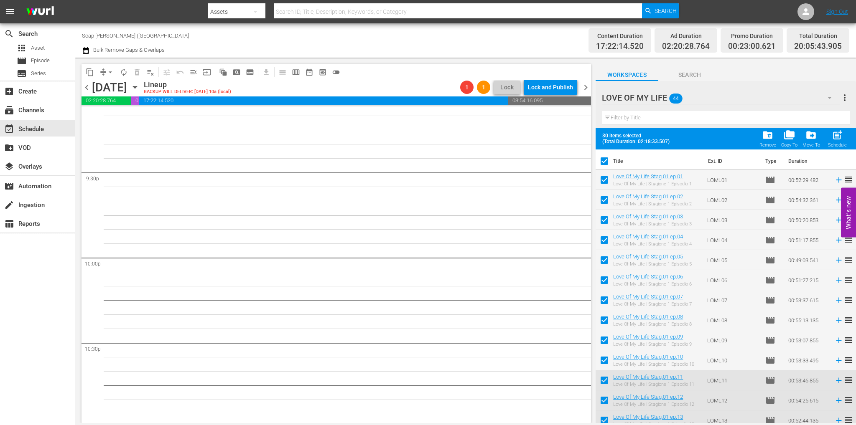
checkbox input "false"
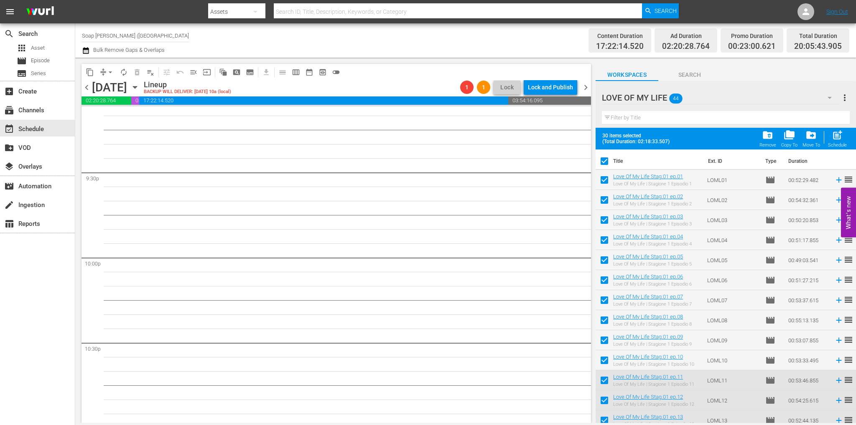
checkbox input "false"
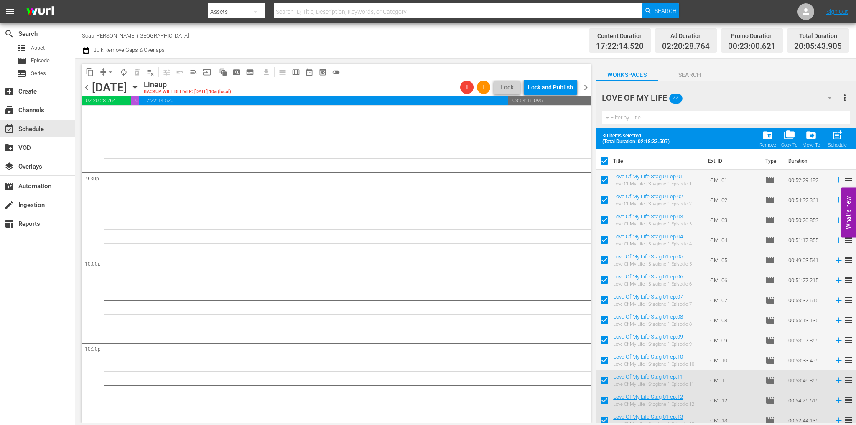
checkbox input "false"
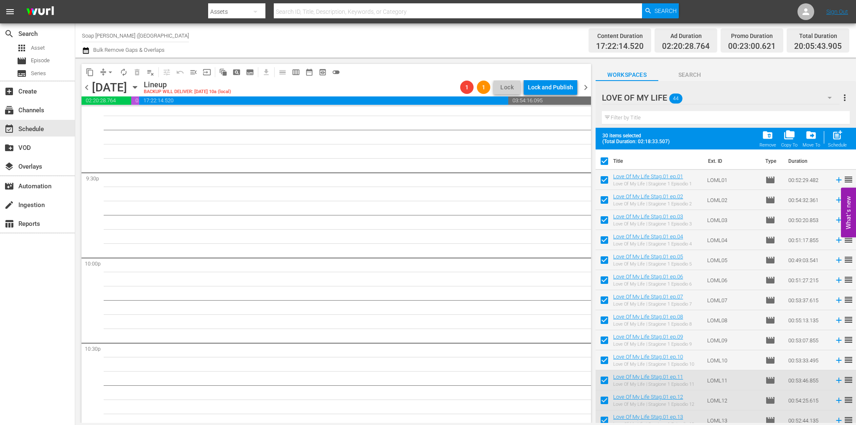
checkbox input "false"
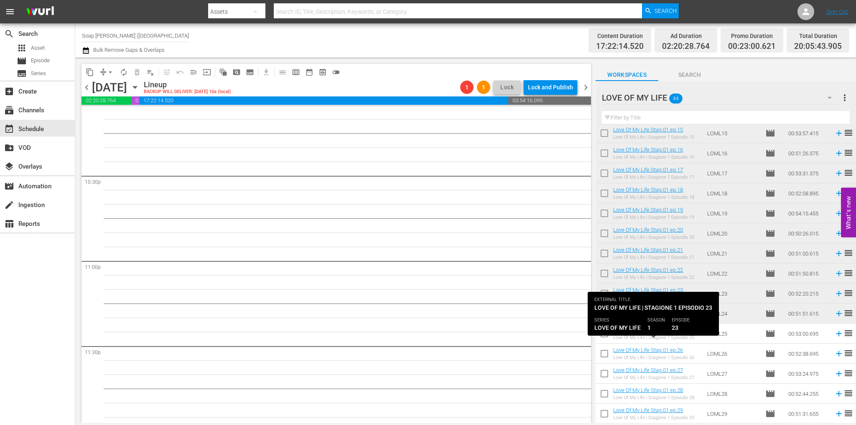
scroll to position [346, 0]
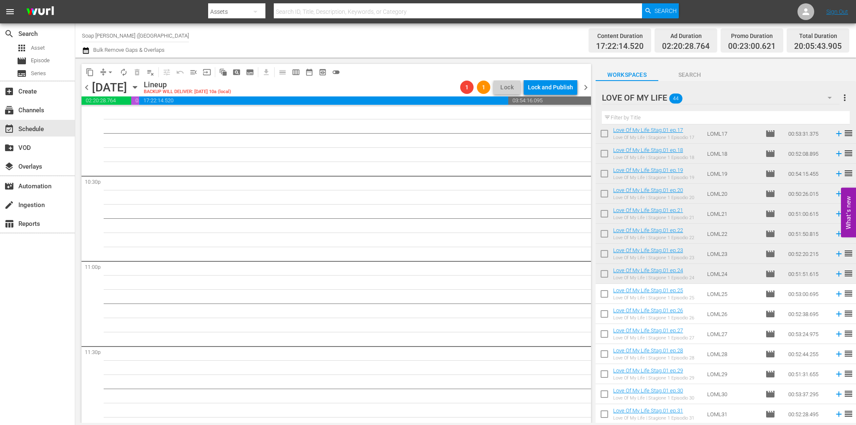
click at [601, 295] on input "checkbox" at bounding box center [604, 296] width 18 height 18
checkbox input "true"
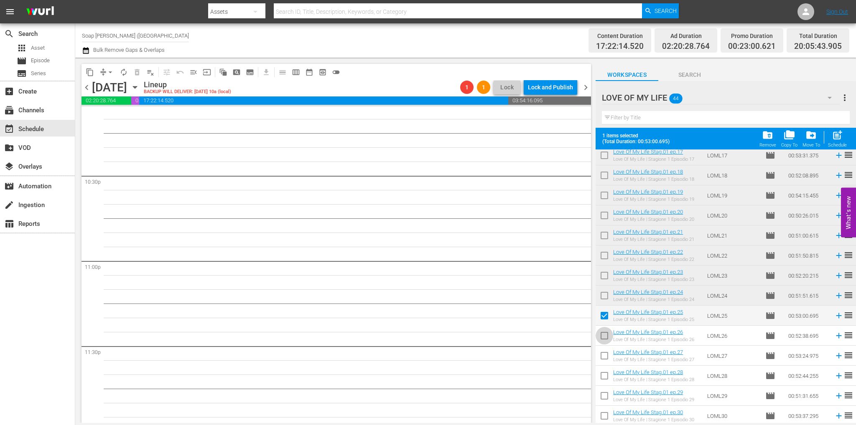
click at [604, 333] on input "checkbox" at bounding box center [604, 338] width 18 height 18
checkbox input "true"
click at [610, 356] on input "checkbox" at bounding box center [604, 358] width 18 height 18
checkbox input "true"
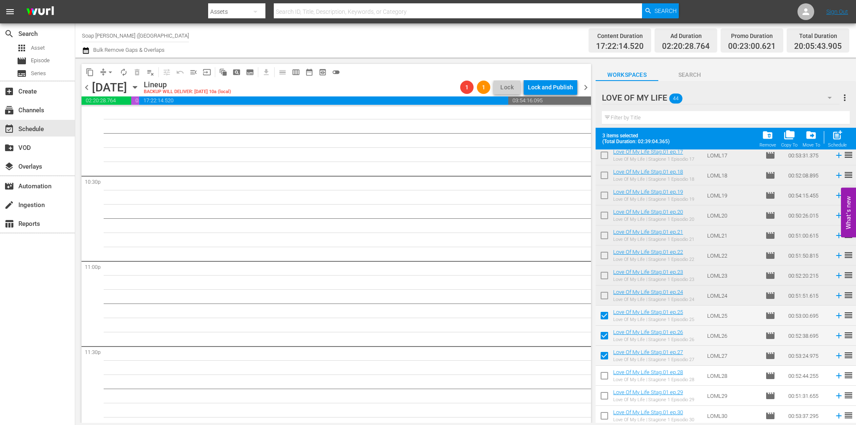
click at [605, 373] on input "checkbox" at bounding box center [604, 378] width 18 height 18
checkbox input "true"
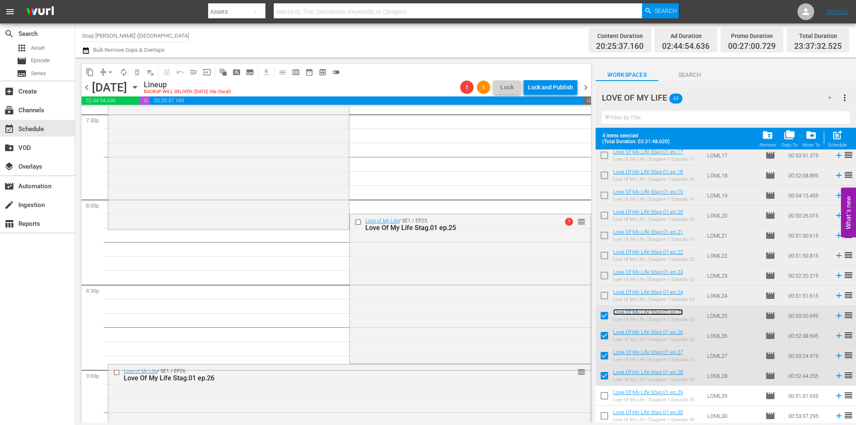
scroll to position [3301, 0]
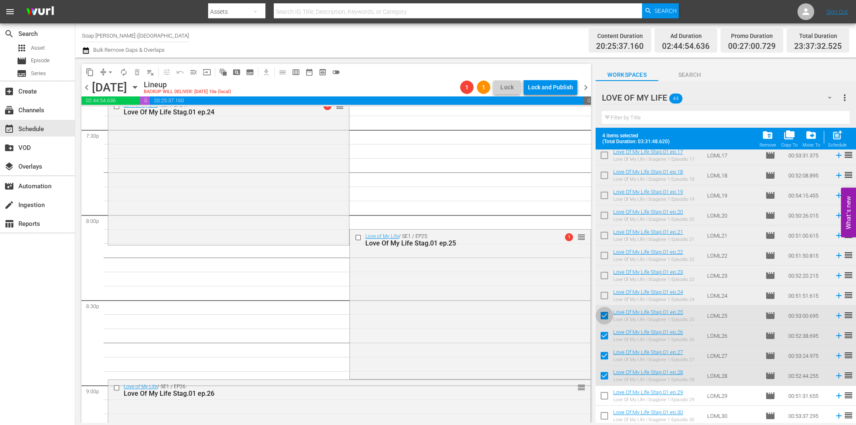
click at [607, 319] on input "checkbox" at bounding box center [604, 318] width 18 height 18
checkbox input "false"
click at [605, 336] on input "checkbox" at bounding box center [604, 338] width 18 height 18
checkbox input "false"
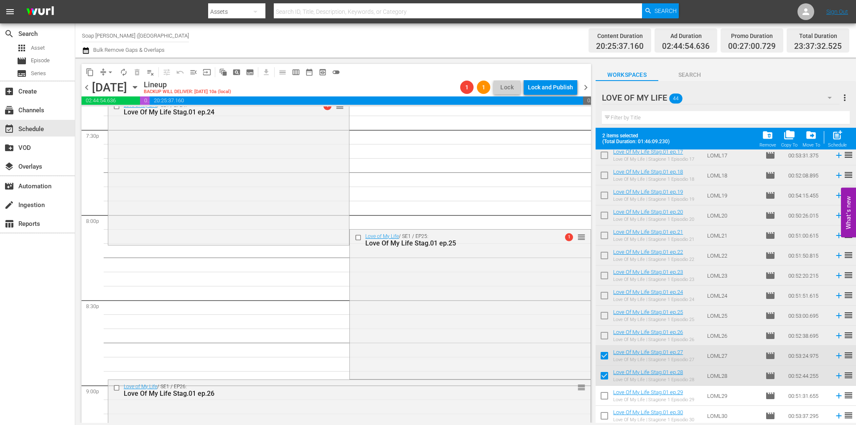
click at [607, 354] on input "checkbox" at bounding box center [604, 358] width 18 height 18
checkbox input "false"
click at [605, 374] on input "checkbox" at bounding box center [604, 378] width 18 height 18
checkbox input "false"
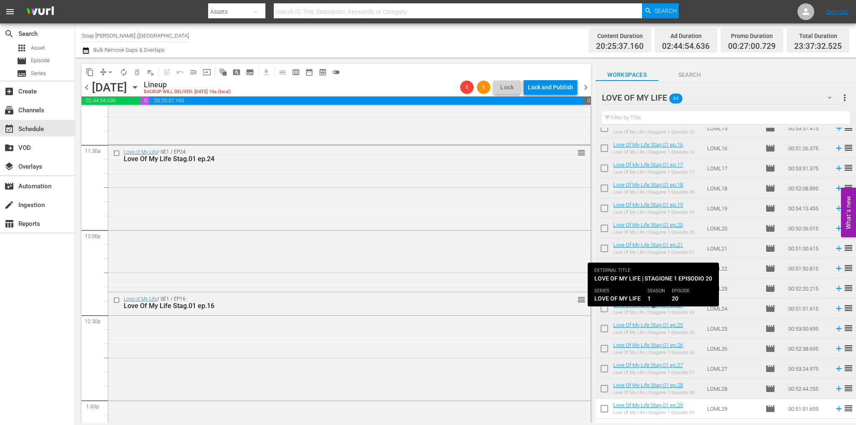
scroll to position [220, 0]
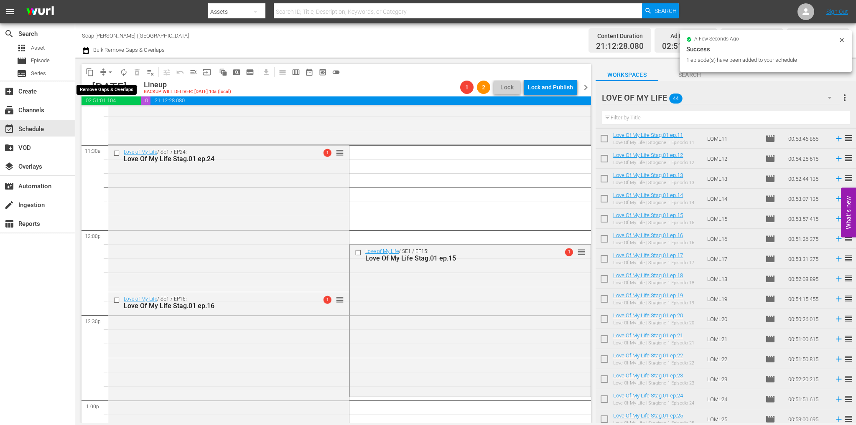
click at [109, 72] on span "arrow_drop_down" at bounding box center [110, 72] width 8 height 8
click at [122, 114] on li "Align to End of Previous Day" at bounding box center [111, 117] width 88 height 14
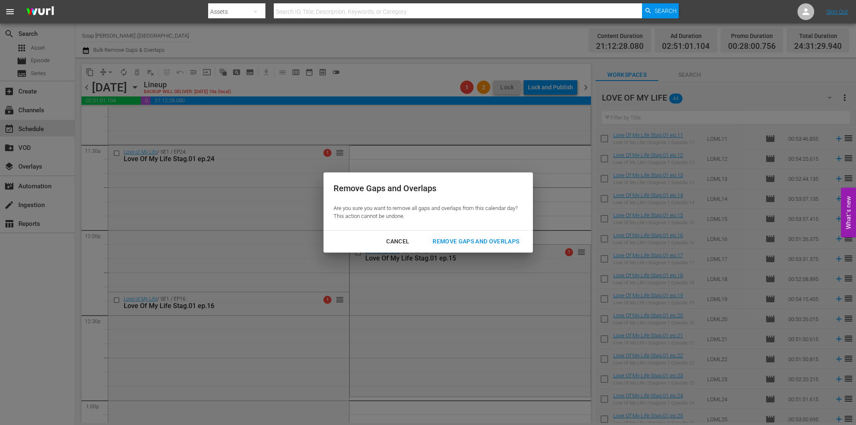
click at [464, 235] on button "Remove Gaps and Overlaps" at bounding box center [475, 241] width 107 height 15
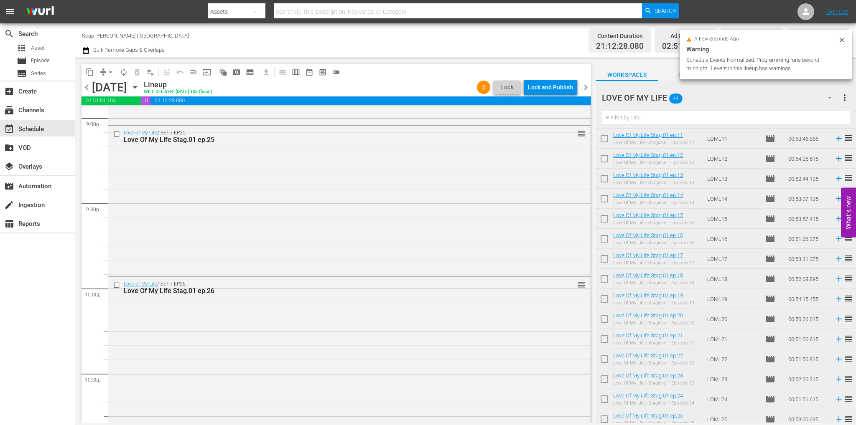
scroll to position [3873, 0]
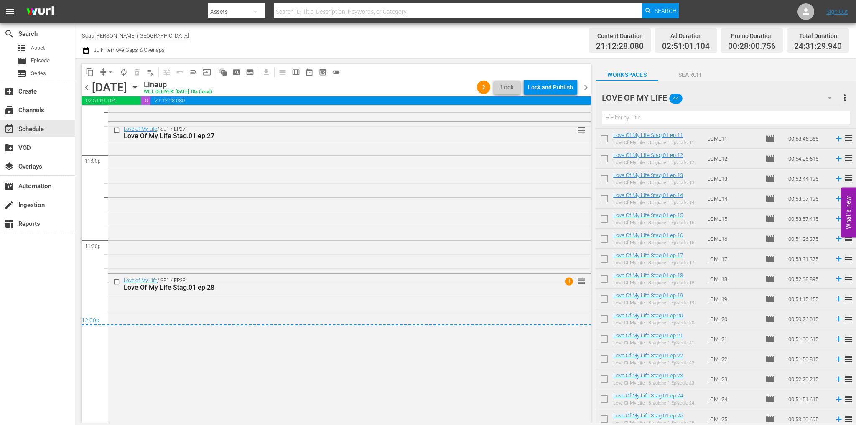
click at [585, 86] on span "chevron_right" at bounding box center [585, 87] width 10 height 10
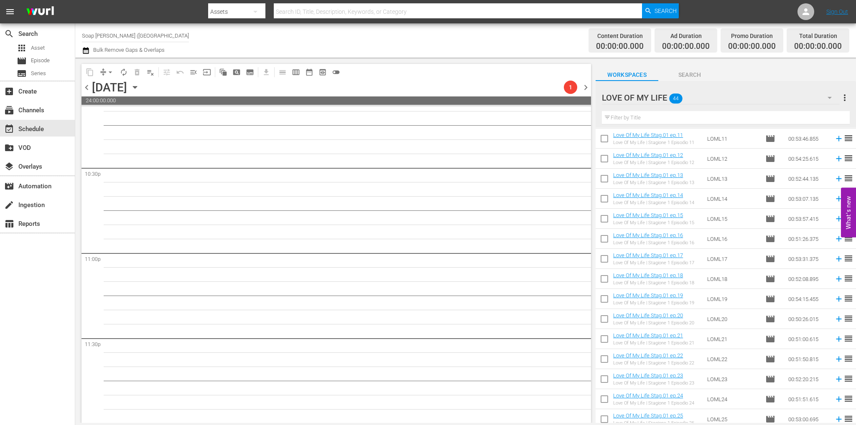
scroll to position [3775, 0]
click at [561, 87] on div "Unlock and Edit" at bounding box center [552, 87] width 41 height 15
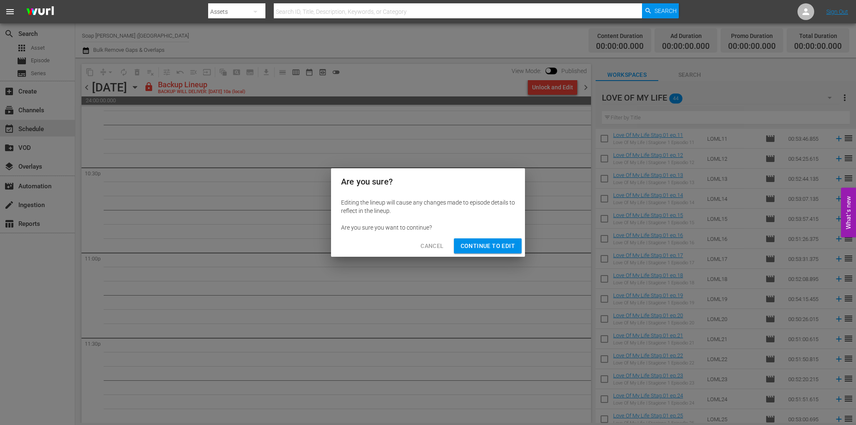
click at [501, 249] on span "Continue to Edit" at bounding box center [487, 246] width 54 height 10
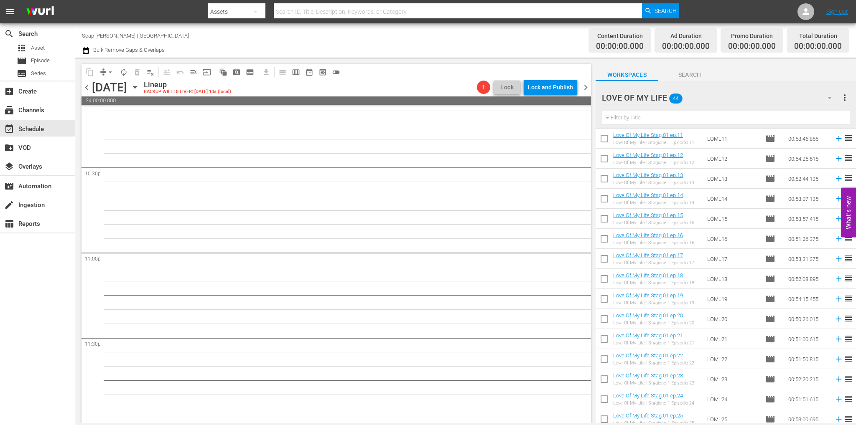
click at [579, 86] on div "1 Lock Lock and Publish" at bounding box center [526, 87] width 107 height 14
click at [582, 86] on span "chevron_right" at bounding box center [585, 87] width 10 height 10
click at [557, 89] on div "Unlock and Edit" at bounding box center [552, 87] width 41 height 15
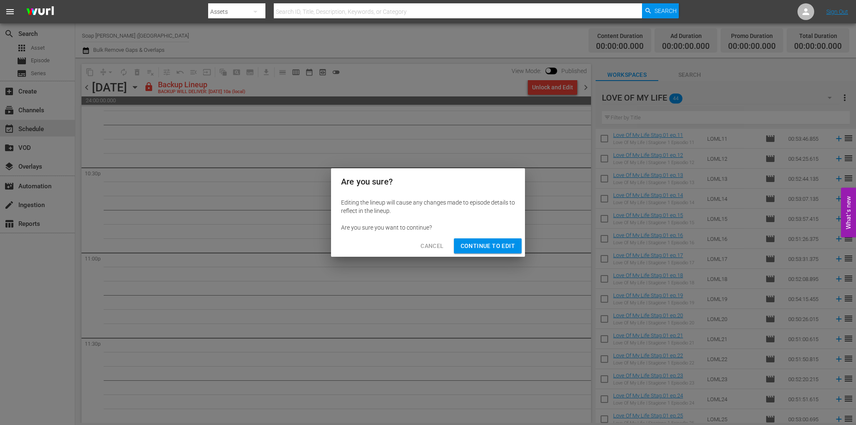
click at [503, 248] on span "Continue to Edit" at bounding box center [487, 246] width 54 height 10
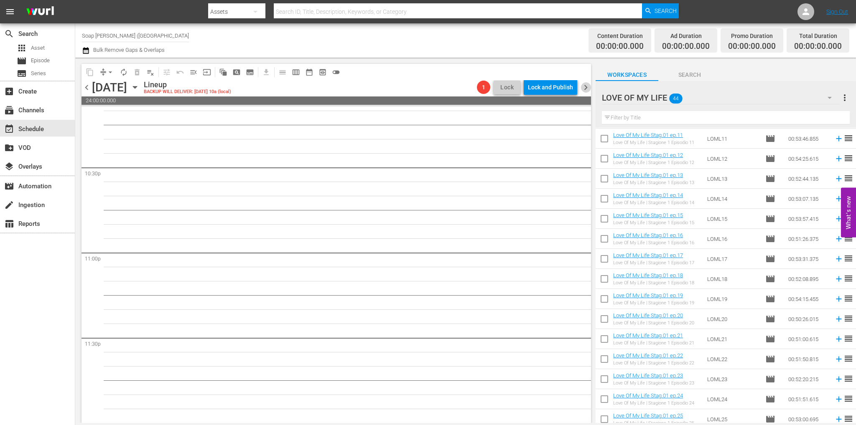
click at [585, 86] on span "chevron_right" at bounding box center [585, 87] width 10 height 10
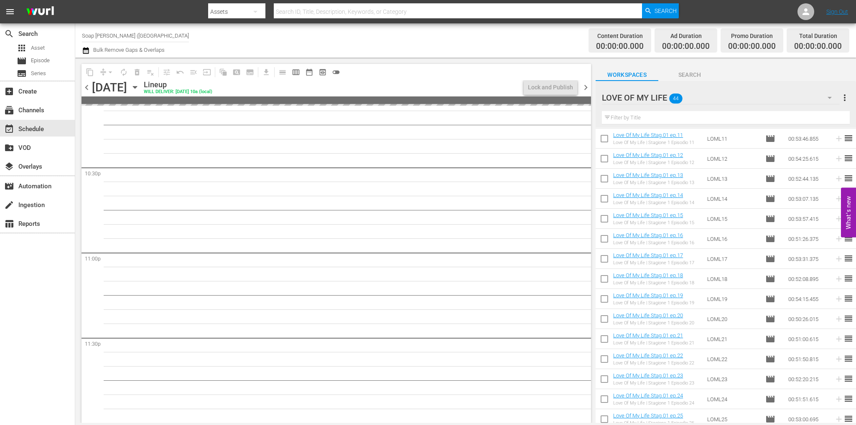
scroll to position [3775, 0]
click at [561, 89] on div "Lock and Publish" at bounding box center [550, 87] width 45 height 15
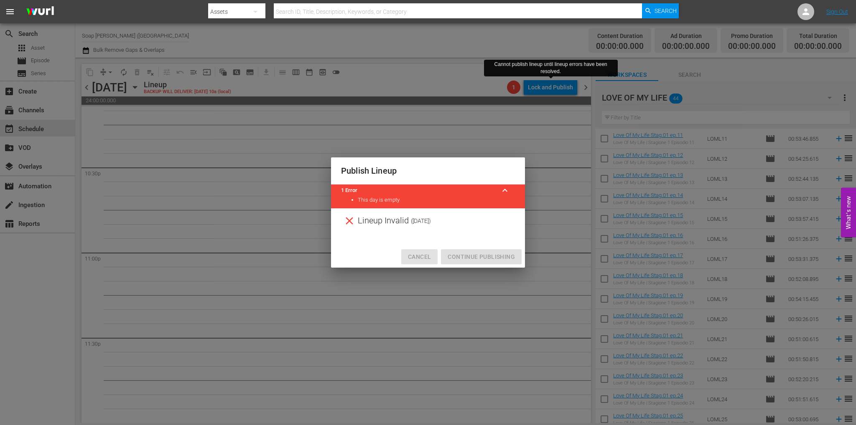
click at [425, 251] on button "Cancel" at bounding box center [419, 256] width 36 height 15
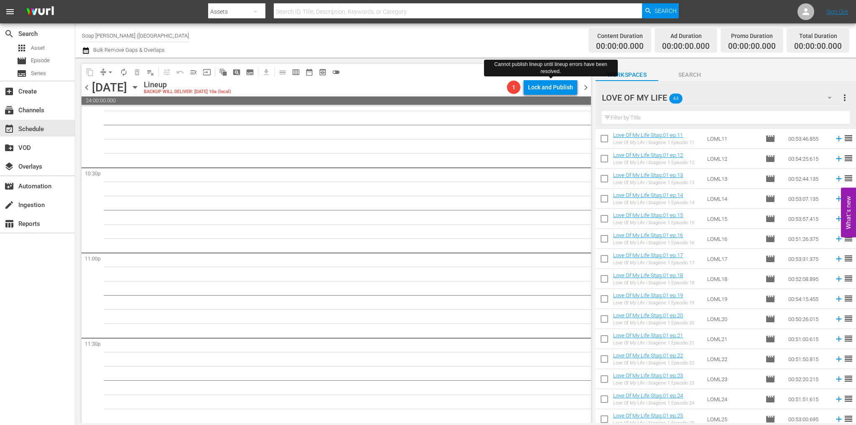
click at [85, 89] on span "chevron_left" at bounding box center [86, 87] width 10 height 10
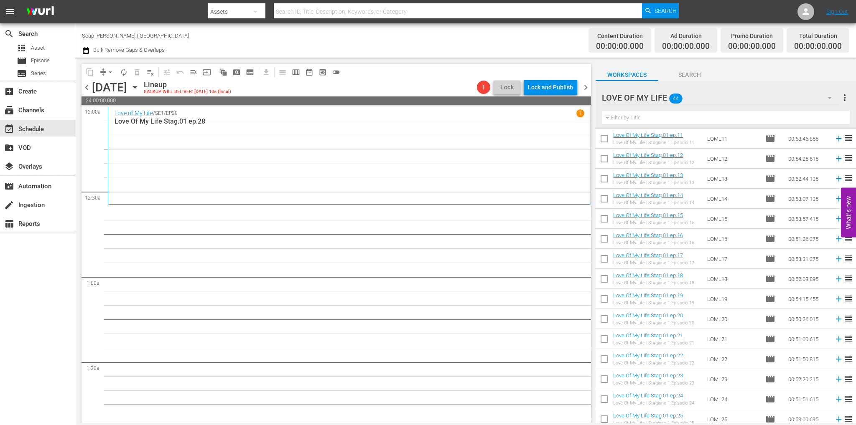
drag, startPoint x: 607, startPoint y: 221, endPoint x: 605, endPoint y: 233, distance: 11.5
click at [607, 221] on input "checkbox" at bounding box center [604, 221] width 18 height 18
checkbox input "true"
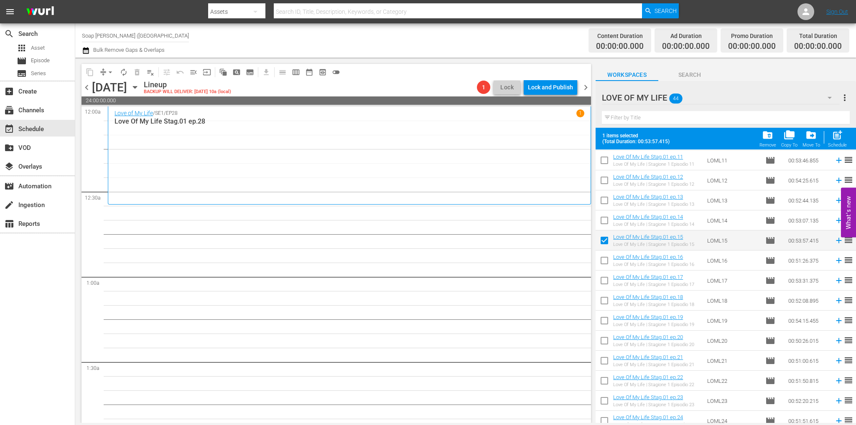
click at [605, 267] on input "checkbox" at bounding box center [604, 263] width 18 height 18
checkbox input "true"
click at [605, 285] on input "checkbox" at bounding box center [604, 283] width 18 height 18
checkbox input "true"
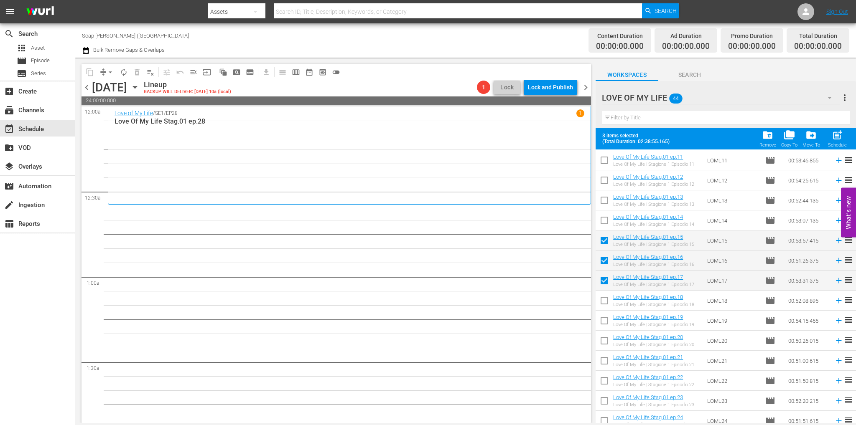
click at [605, 306] on input "checkbox" at bounding box center [604, 303] width 18 height 18
checkbox input "true"
click at [602, 322] on input "checkbox" at bounding box center [604, 323] width 18 height 18
checkbox input "true"
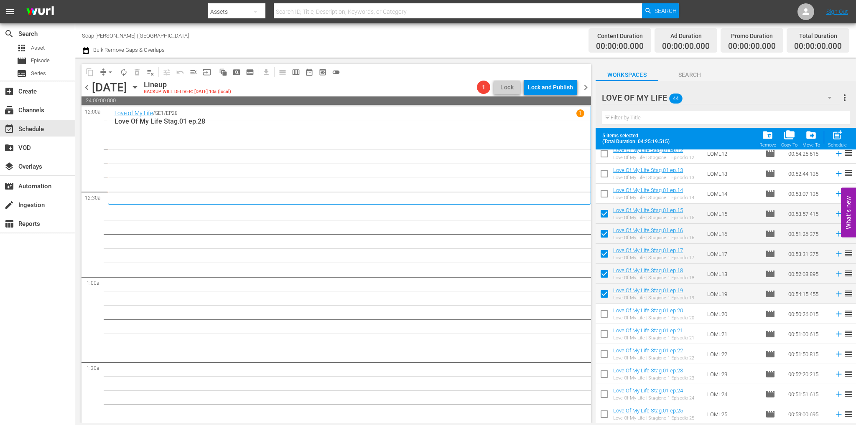
scroll to position [304, 0]
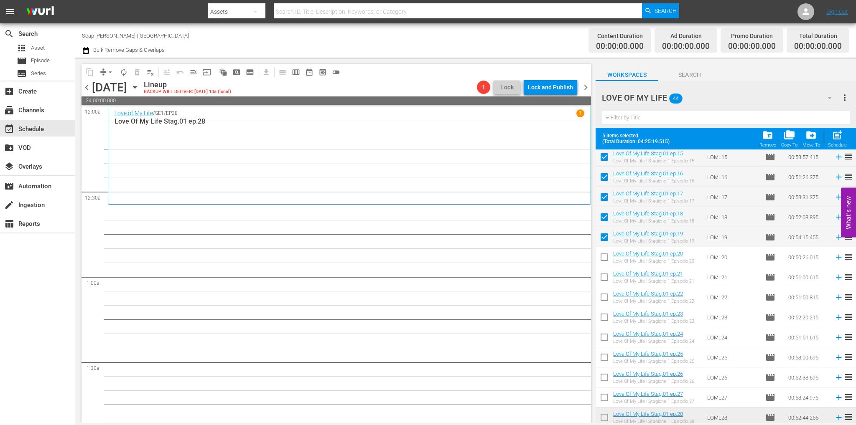
click at [602, 260] on input "checkbox" at bounding box center [604, 259] width 18 height 18
checkbox input "true"
click at [602, 280] on input "checkbox" at bounding box center [604, 279] width 18 height 18
checkbox input "true"
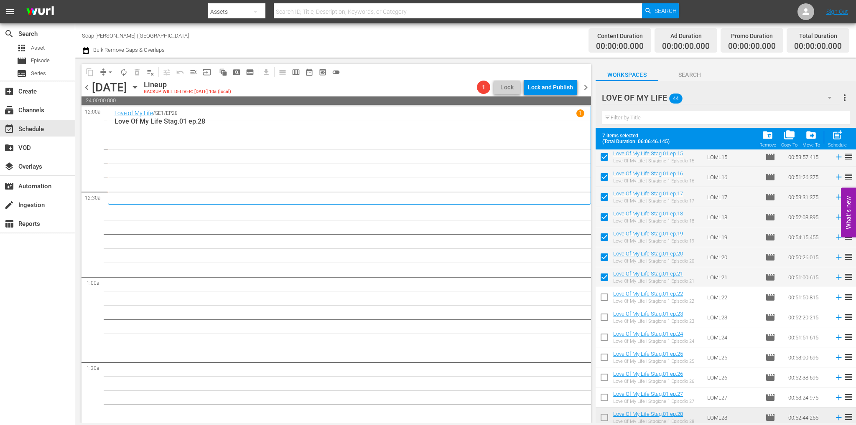
click at [605, 298] on input "checkbox" at bounding box center [604, 299] width 18 height 18
checkbox input "true"
click at [600, 315] on input "checkbox" at bounding box center [604, 319] width 18 height 18
checkbox input "true"
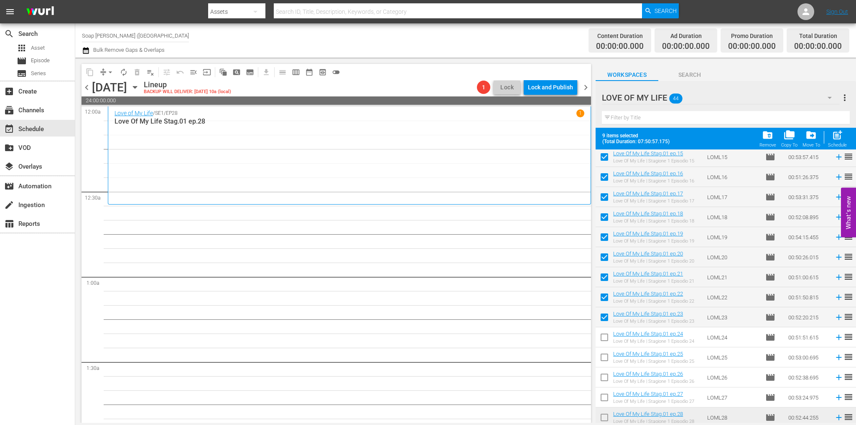
click at [607, 345] on input "checkbox" at bounding box center [604, 340] width 18 height 18
checkbox input "true"
click at [607, 356] on input "checkbox" at bounding box center [604, 360] width 18 height 18
checkbox input "true"
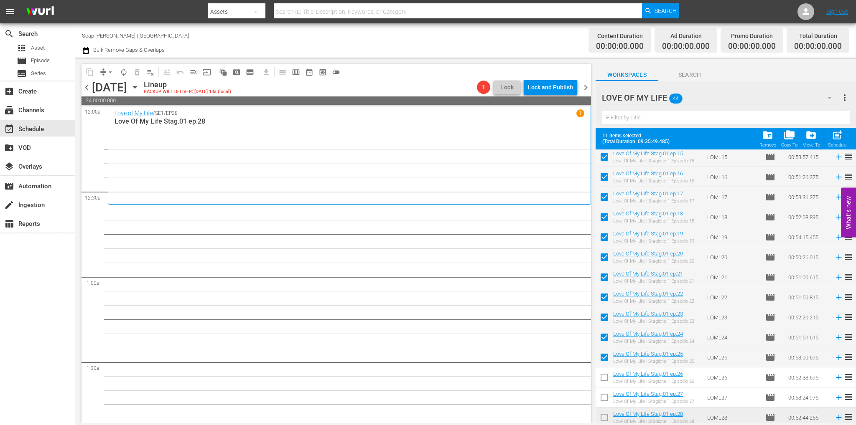
click at [603, 373] on input "checkbox" at bounding box center [604, 380] width 18 height 18
checkbox input "true"
click at [606, 395] on input "checkbox" at bounding box center [604, 400] width 18 height 18
checkbox input "true"
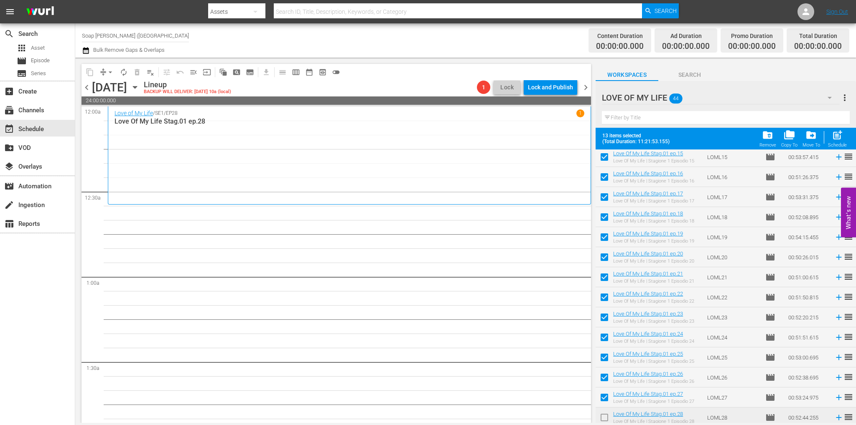
scroll to position [346, 0]
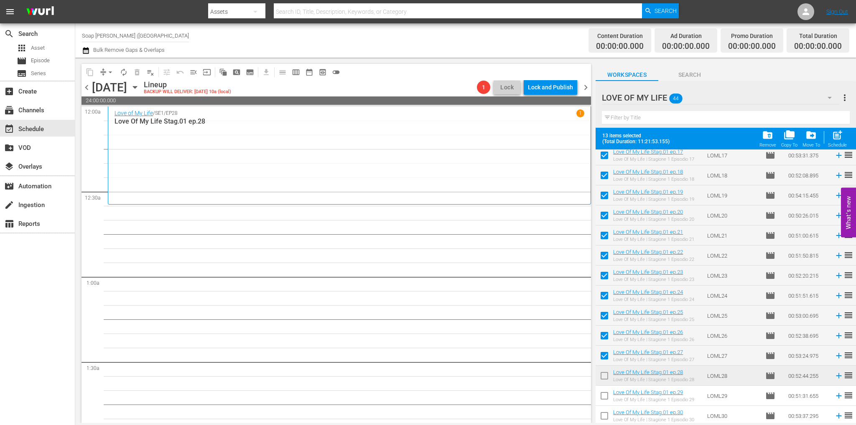
click at [601, 377] on input "checkbox" at bounding box center [604, 378] width 18 height 18
checkbox input "true"
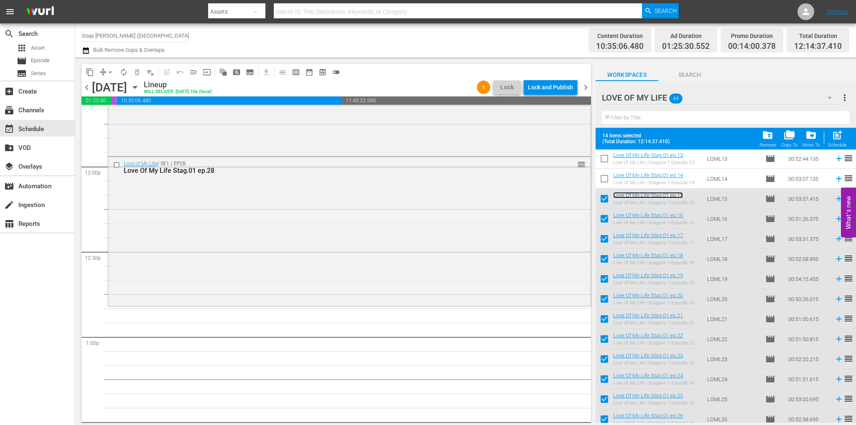
scroll to position [1977, 0]
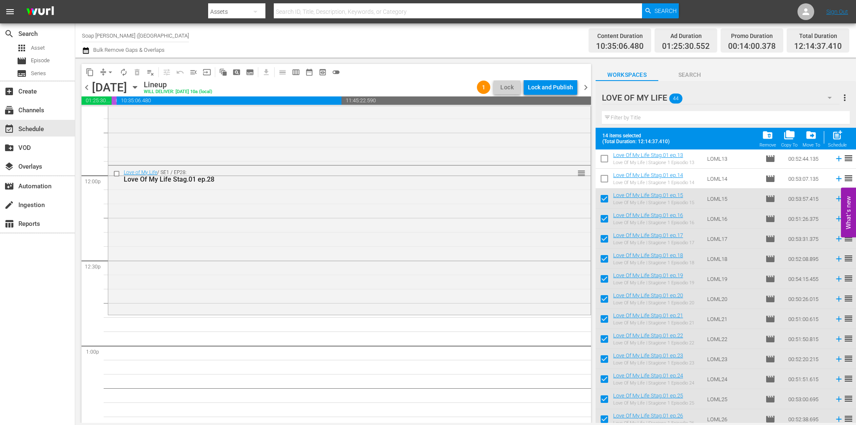
click at [606, 199] on input "checkbox" at bounding box center [604, 201] width 18 height 18
checkbox input "false"
click at [603, 221] on input "checkbox" at bounding box center [604, 221] width 18 height 18
checkbox input "false"
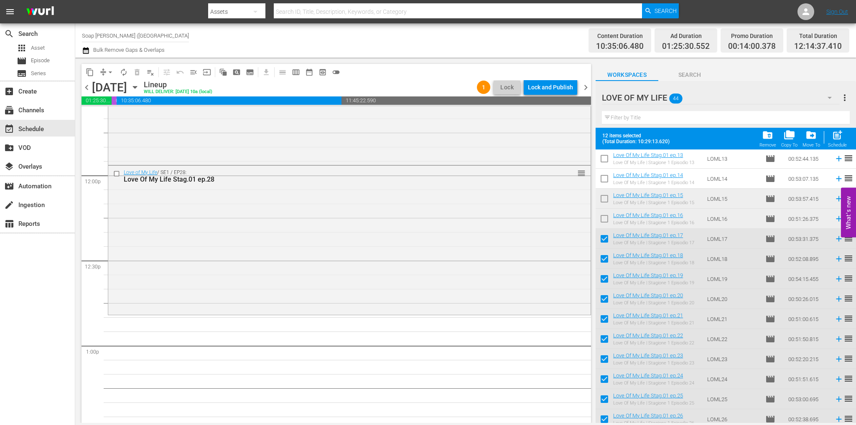
click at [602, 243] on input "checkbox" at bounding box center [604, 241] width 18 height 18
checkbox input "false"
click at [605, 262] on input "checkbox" at bounding box center [604, 261] width 18 height 18
checkbox input "false"
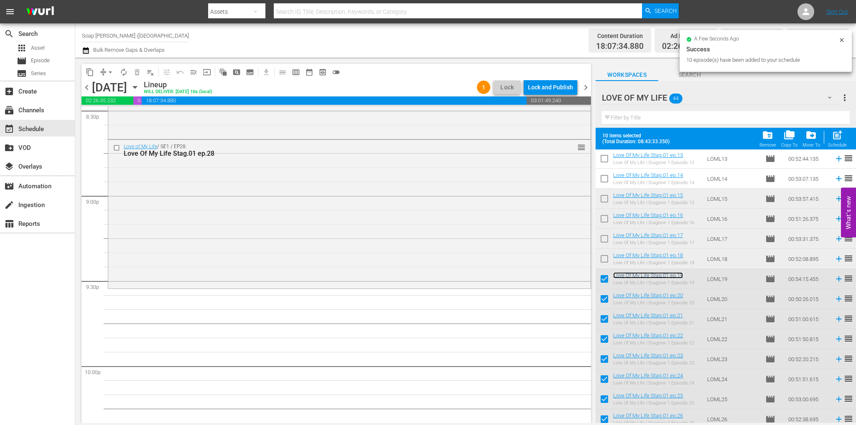
scroll to position [3482, 0]
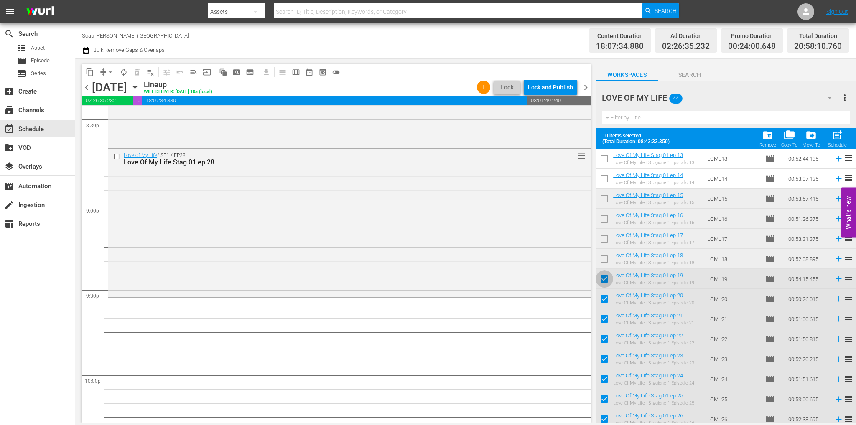
click at [605, 276] on input "checkbox" at bounding box center [604, 281] width 18 height 18
checkbox input "false"
click at [602, 299] on input "checkbox" at bounding box center [604, 301] width 18 height 18
checkbox input "false"
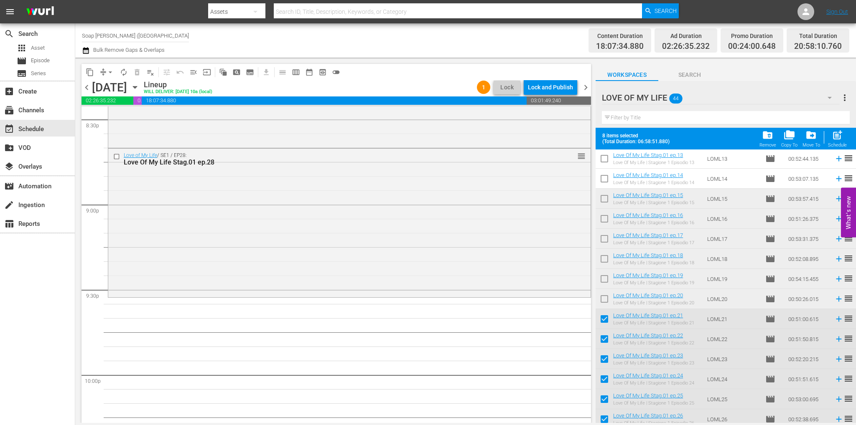
click at [605, 319] on input "checkbox" at bounding box center [604, 321] width 18 height 18
checkbox input "false"
click at [605, 337] on input "checkbox" at bounding box center [604, 341] width 18 height 18
checkbox input "false"
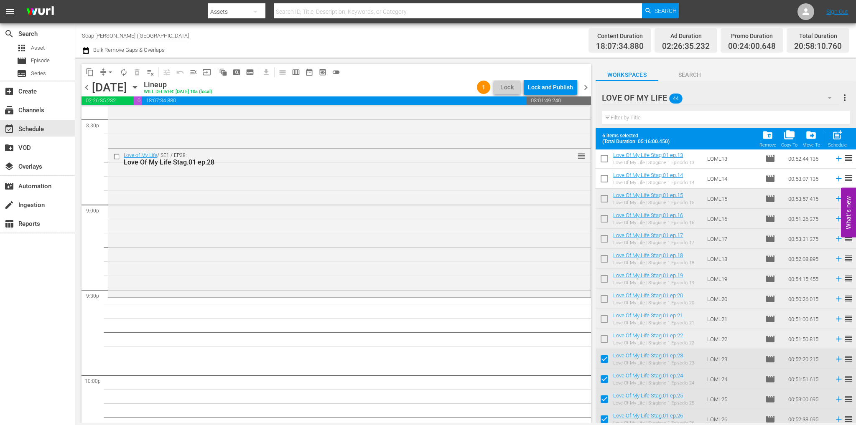
click at [603, 350] on td at bounding box center [604, 359] width 18 height 20
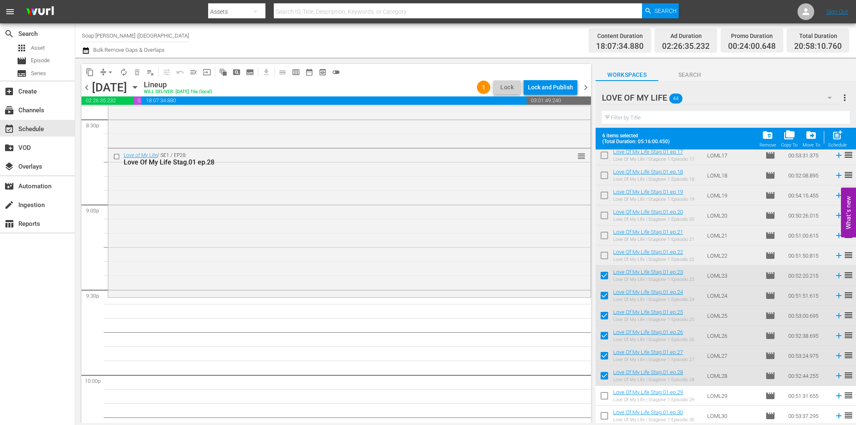
click at [604, 272] on input "checkbox" at bounding box center [604, 278] width 18 height 18
checkbox input "false"
click at [601, 299] on input "checkbox" at bounding box center [604, 298] width 18 height 18
checkbox input "false"
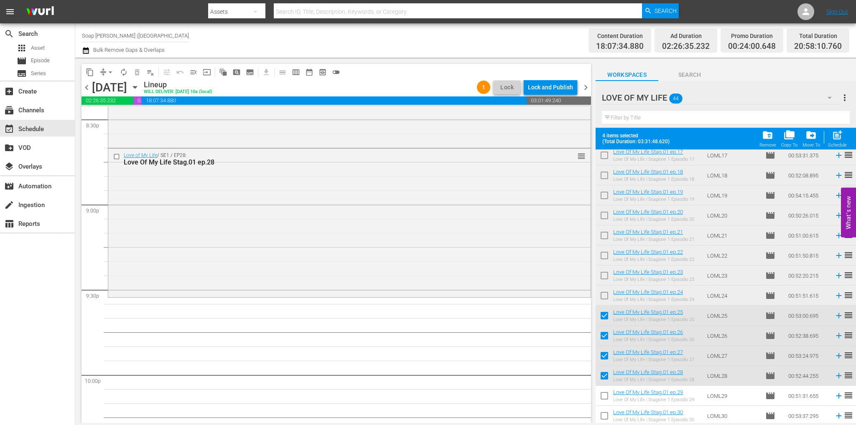
click at [602, 313] on input "checkbox" at bounding box center [604, 318] width 18 height 18
checkbox input "false"
click at [607, 338] on input "checkbox" at bounding box center [604, 338] width 18 height 18
checkbox input "false"
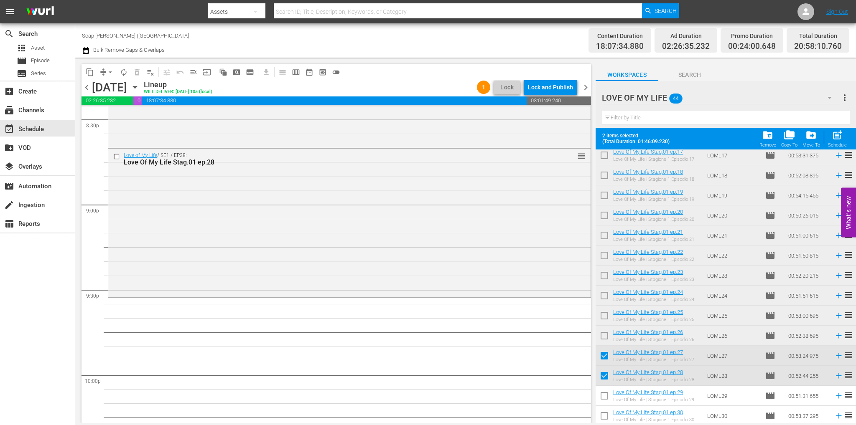
click at [605, 358] on input "checkbox" at bounding box center [604, 358] width 18 height 18
checkbox input "false"
click at [606, 377] on input "checkbox" at bounding box center [604, 378] width 18 height 18
checkbox input "false"
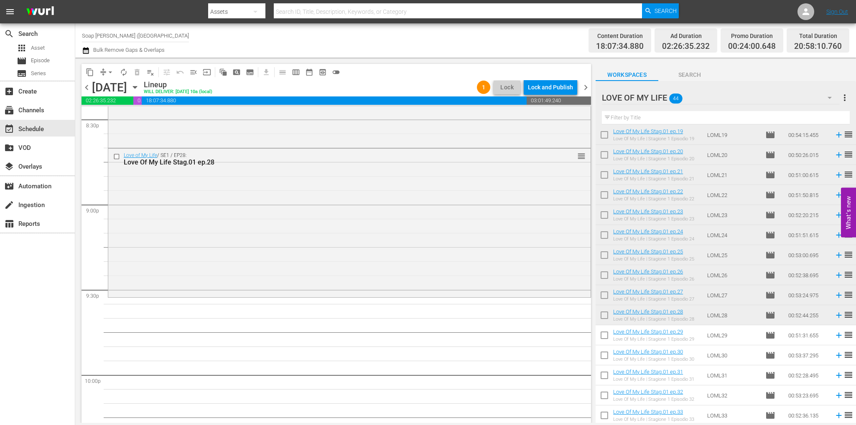
scroll to position [429, 0]
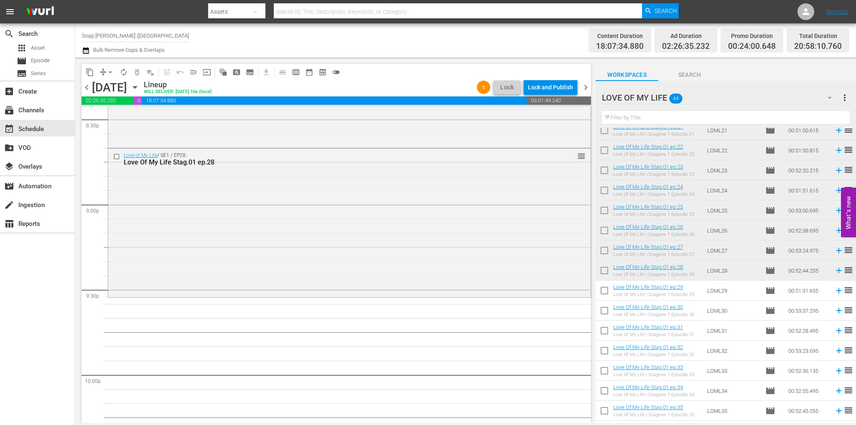
click at [604, 296] on input "checkbox" at bounding box center [604, 293] width 18 height 18
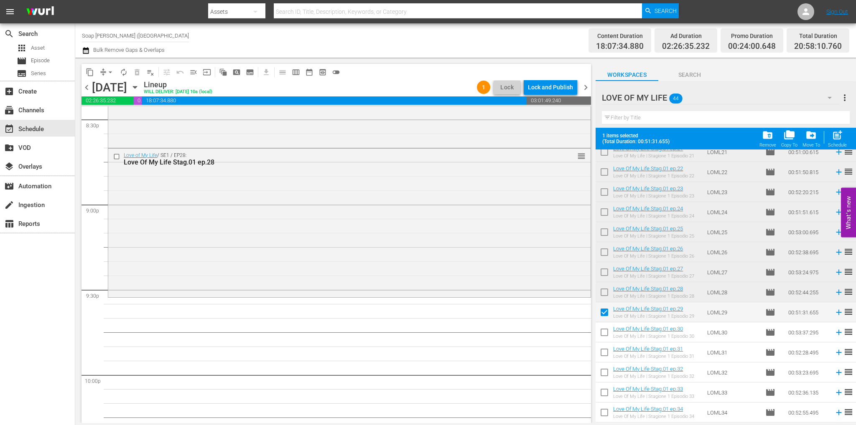
click at [603, 316] on input "checkbox" at bounding box center [604, 314] width 18 height 18
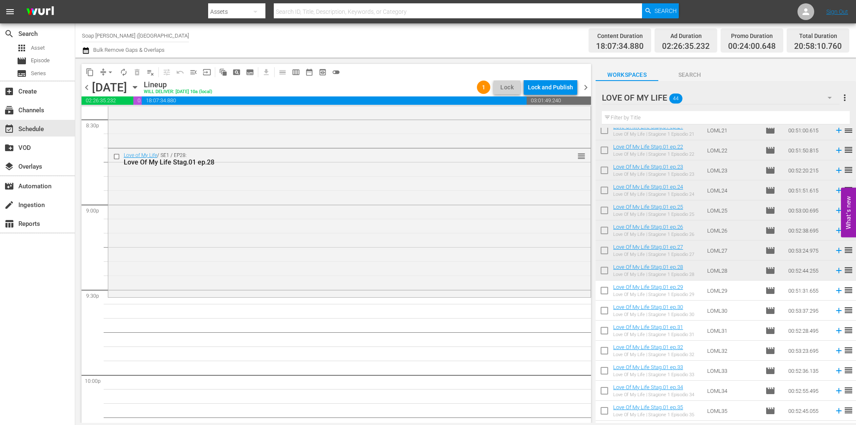
click at [603, 294] on input "checkbox" at bounding box center [604, 293] width 18 height 18
checkbox input "true"
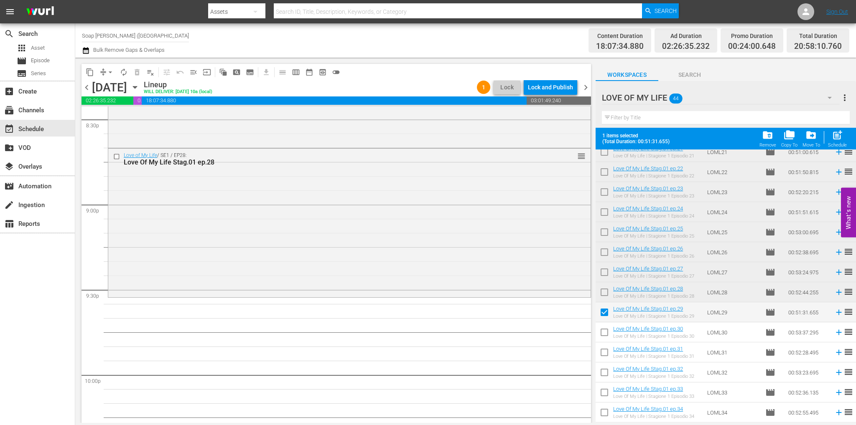
click at [607, 332] on input "checkbox" at bounding box center [604, 334] width 18 height 18
checkbox input "true"
click at [609, 355] on input "checkbox" at bounding box center [604, 355] width 18 height 18
checkbox input "true"
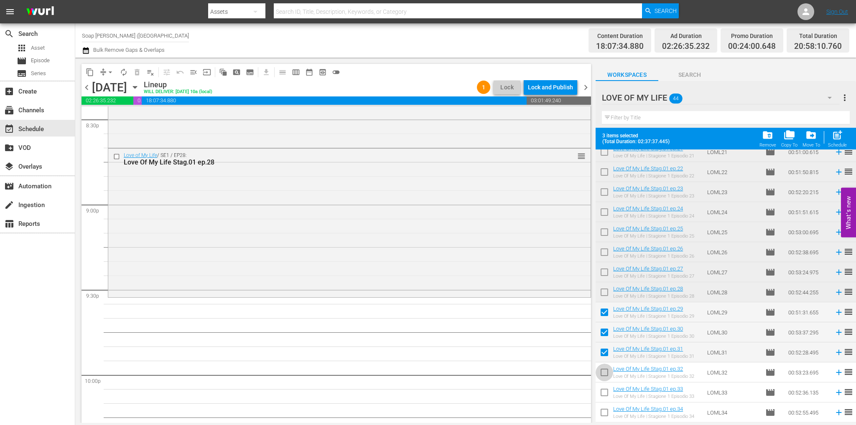
click at [603, 374] on input "checkbox" at bounding box center [604, 375] width 18 height 18
checkbox input "true"
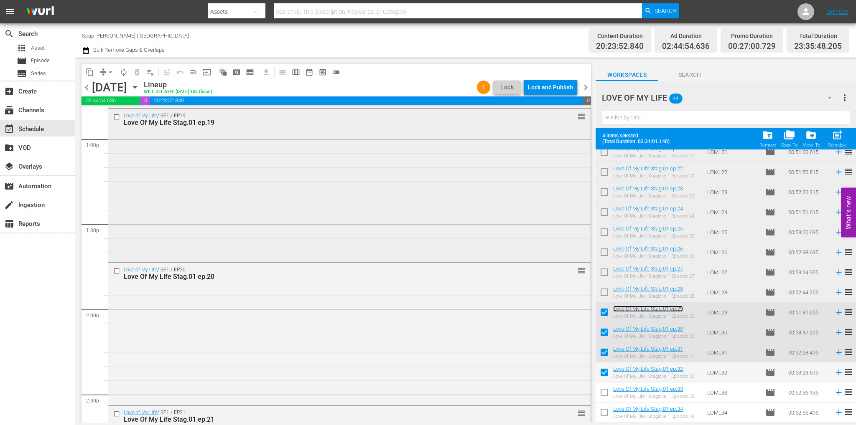
scroll to position [2112, 0]
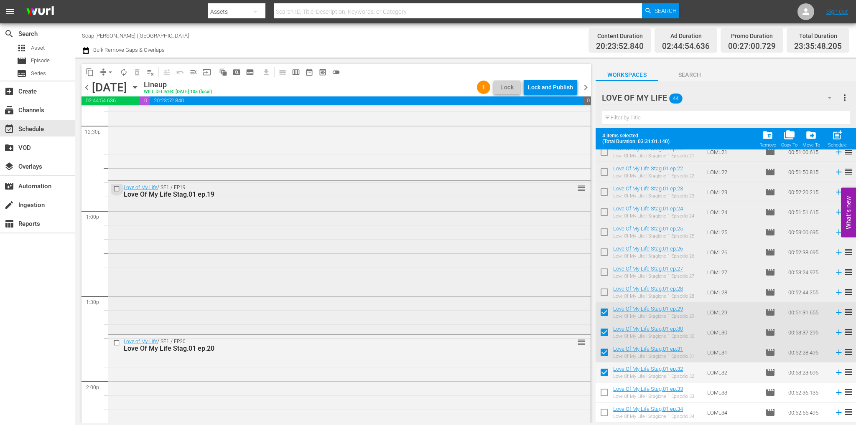
click at [115, 190] on input "checkbox" at bounding box center [117, 188] width 9 height 7
click at [139, 67] on button "delete_forever_outlined" at bounding box center [136, 72] width 13 height 13
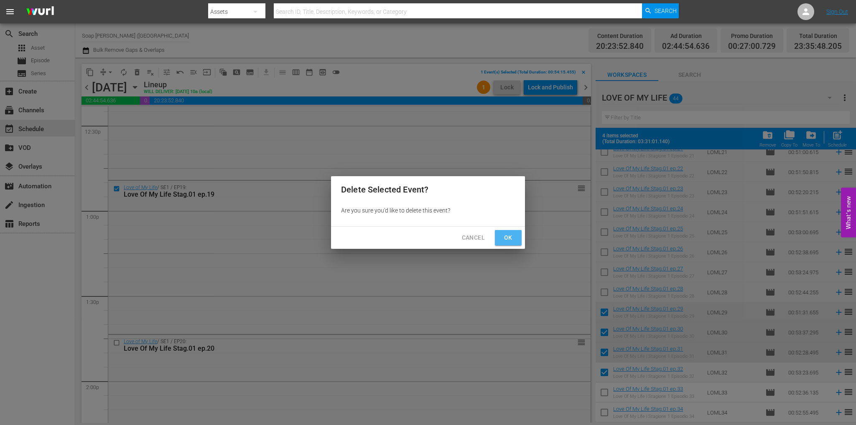
click at [515, 234] on button "Ok" at bounding box center [508, 237] width 27 height 15
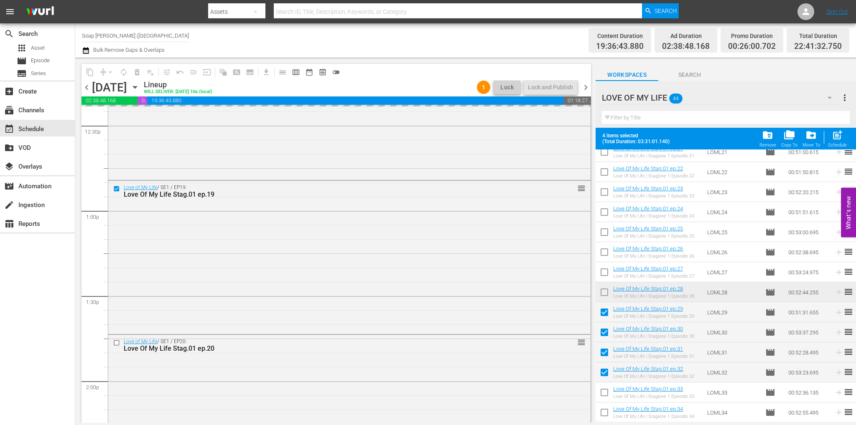
click at [605, 313] on input "checkbox" at bounding box center [604, 314] width 18 height 18
checkbox input "false"
click at [604, 330] on input "checkbox" at bounding box center [604, 334] width 18 height 18
checkbox input "false"
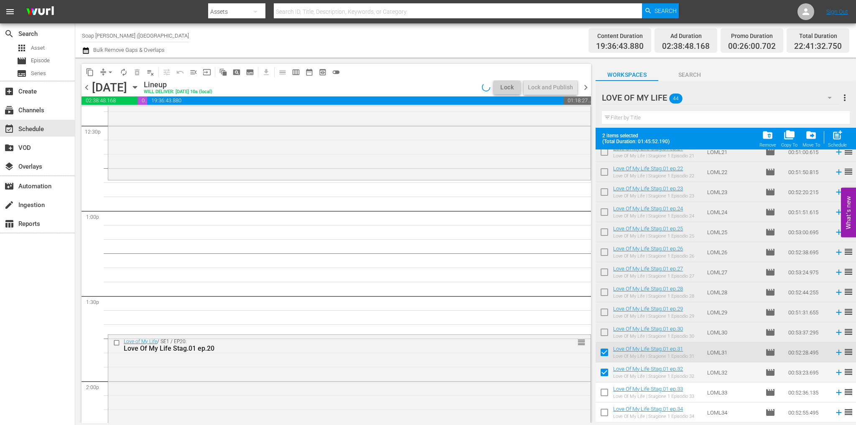
click at [607, 355] on input "checkbox" at bounding box center [604, 355] width 18 height 18
checkbox input "false"
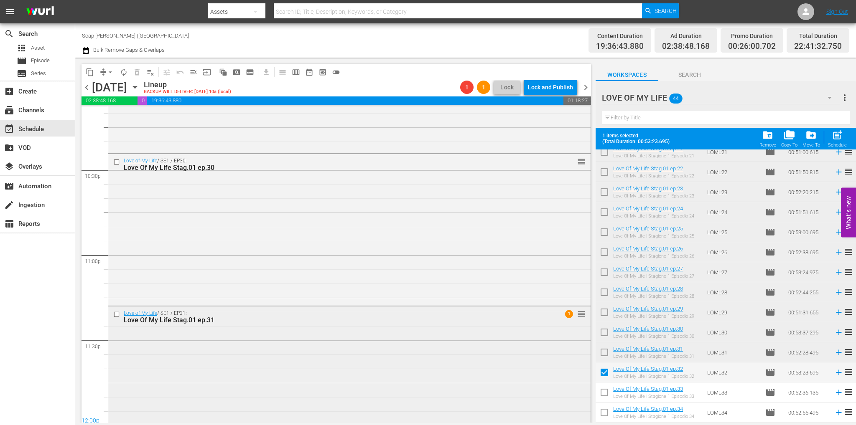
scroll to position [3804, 0]
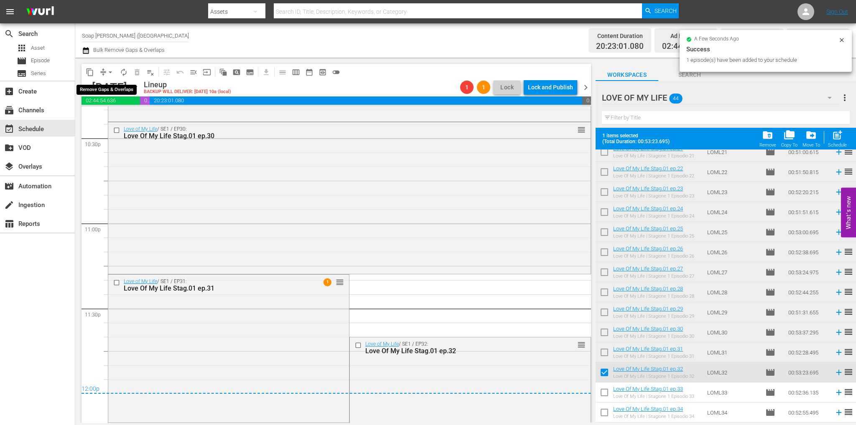
click at [110, 72] on span "arrow_drop_down" at bounding box center [110, 72] width 8 height 8
click at [117, 114] on li "Align to End of Previous Day" at bounding box center [111, 117] width 88 height 14
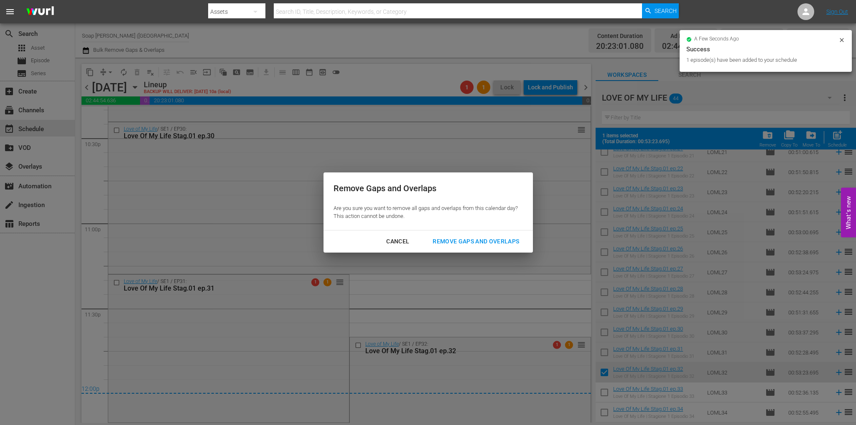
click at [487, 244] on div "Remove Gaps and Overlaps" at bounding box center [476, 241] width 100 height 10
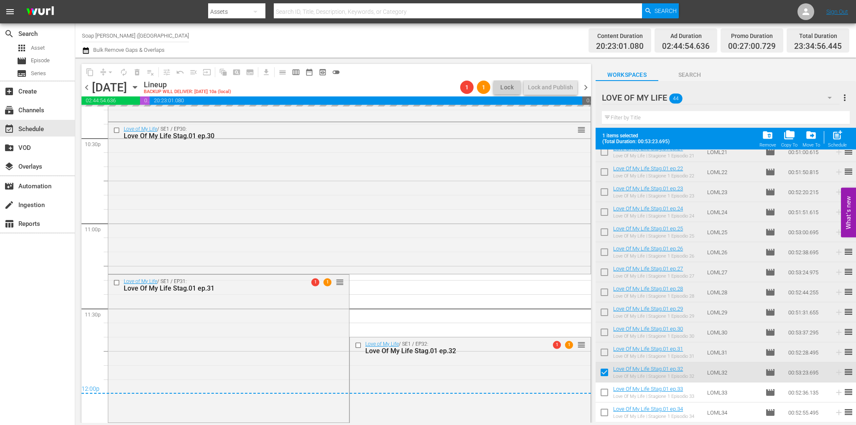
click at [583, 89] on span "chevron_right" at bounding box center [585, 87] width 10 height 10
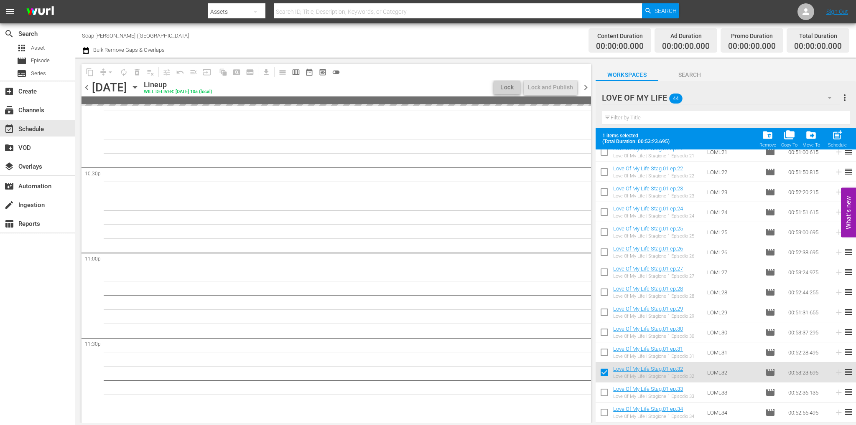
scroll to position [3775, 0]
drag, startPoint x: 584, startPoint y: 400, endPoint x: 637, endPoint y: 325, distance: 91.7
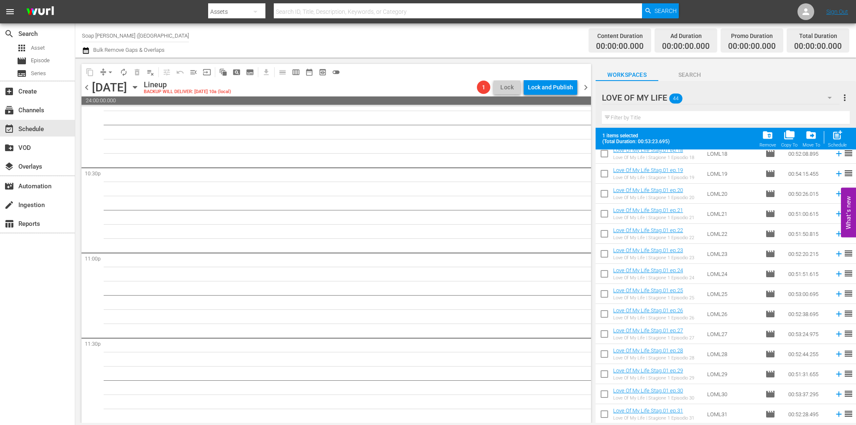
scroll to position [471, 0]
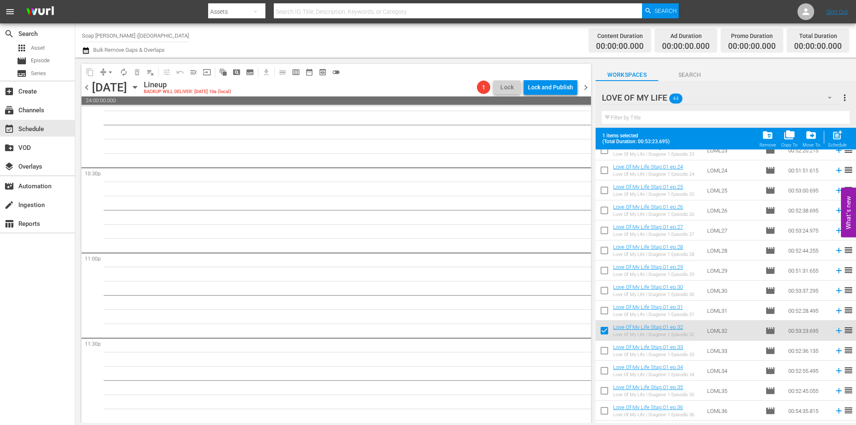
click at [608, 330] on input "checkbox" at bounding box center [604, 333] width 18 height 18
checkbox input "false"
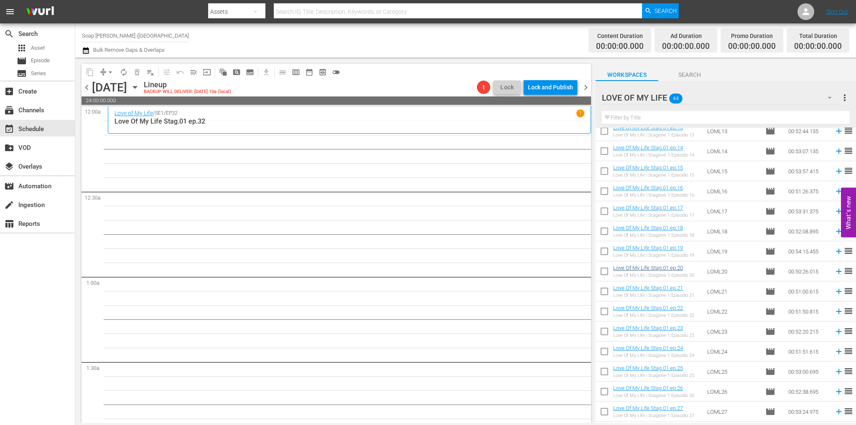
scroll to position [262, 0]
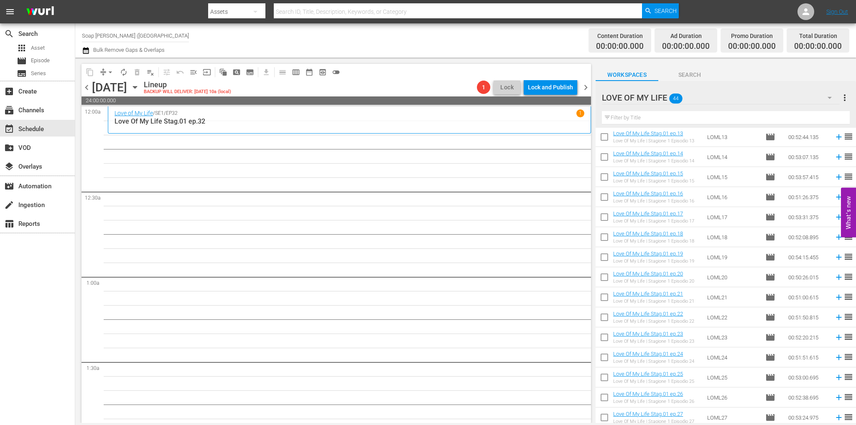
drag, startPoint x: 603, startPoint y: 254, endPoint x: 604, endPoint y: 273, distance: 19.7
click at [603, 254] on input "checkbox" at bounding box center [604, 259] width 18 height 18
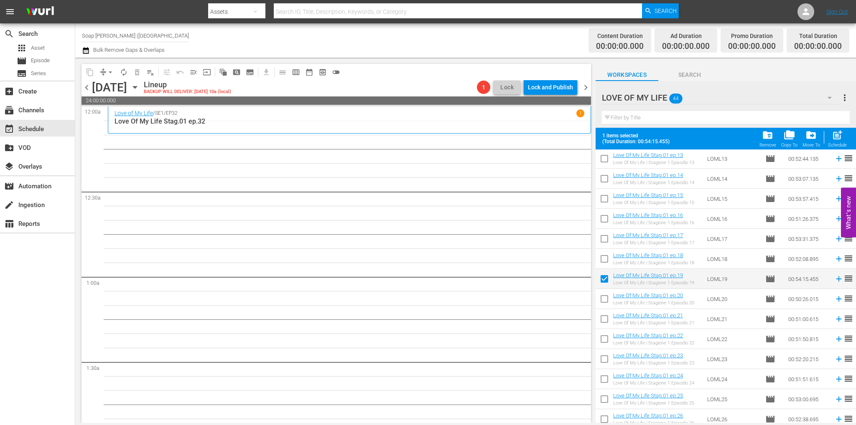
click at [604, 287] on input "checkbox" at bounding box center [604, 281] width 18 height 18
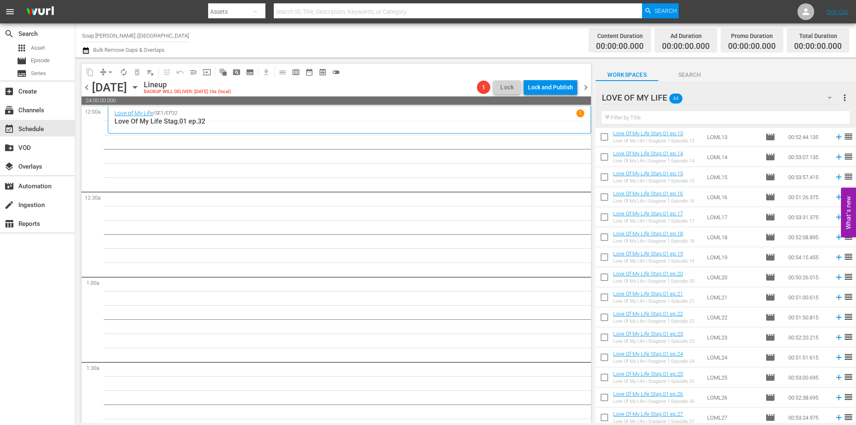
click at [605, 261] on input "checkbox" at bounding box center [604, 259] width 18 height 18
checkbox input "true"
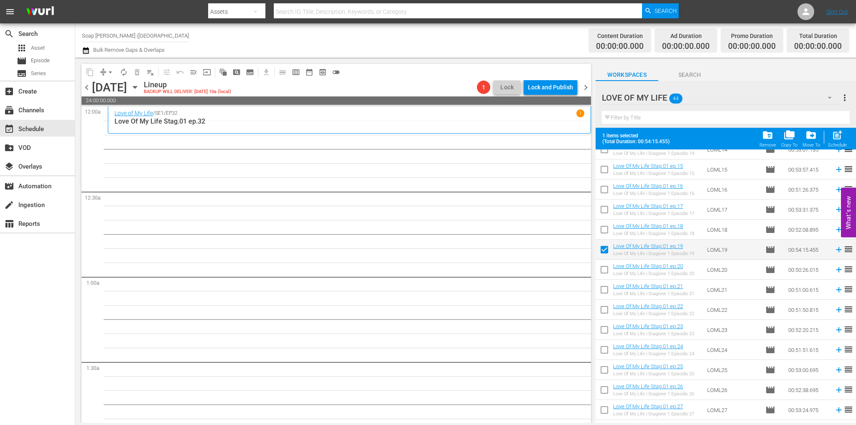
scroll to position [304, 0]
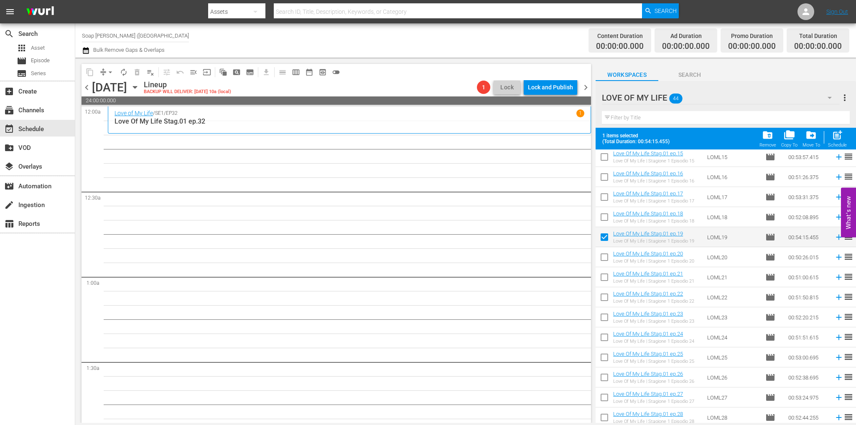
click at [604, 264] on input "checkbox" at bounding box center [604, 259] width 18 height 18
checkbox input "true"
click at [606, 282] on input "checkbox" at bounding box center [604, 279] width 18 height 18
checkbox input "true"
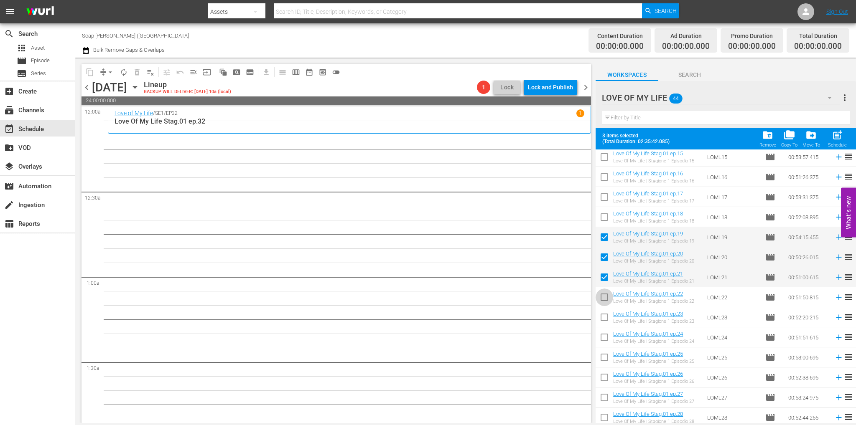
click at [607, 301] on input "checkbox" at bounding box center [604, 299] width 18 height 18
checkbox input "true"
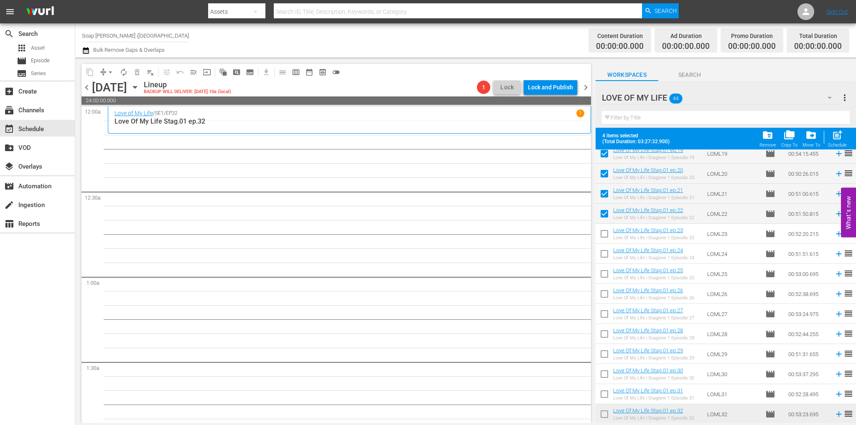
click at [600, 236] on input "checkbox" at bounding box center [604, 236] width 18 height 18
checkbox input "true"
click at [602, 256] on input "checkbox" at bounding box center [604, 256] width 18 height 18
checkbox input "true"
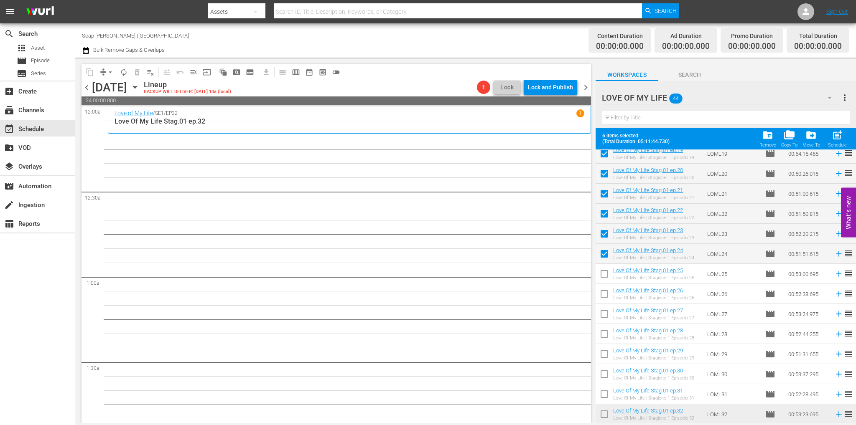
click at [605, 276] on input "checkbox" at bounding box center [604, 276] width 18 height 18
checkbox input "true"
click at [607, 295] on input "checkbox" at bounding box center [604, 296] width 18 height 18
checkbox input "true"
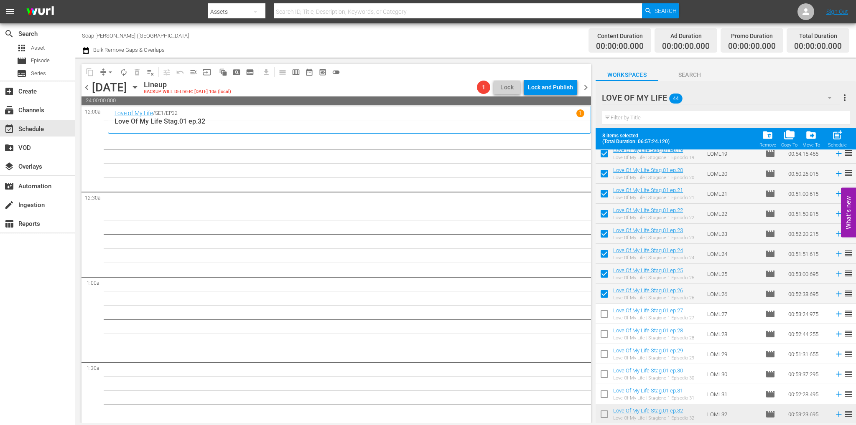
click at [604, 312] on input "checkbox" at bounding box center [604, 316] width 18 height 18
checkbox input "true"
click at [605, 336] on input "checkbox" at bounding box center [604, 336] width 18 height 18
checkbox input "true"
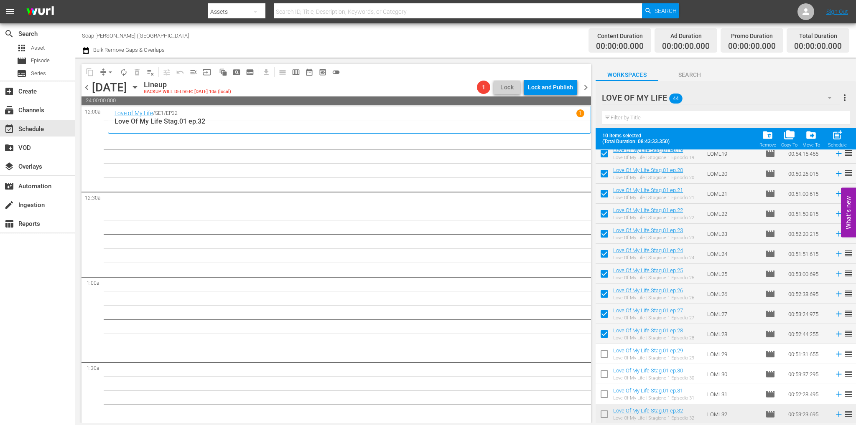
click at [603, 357] on input "checkbox" at bounding box center [604, 356] width 18 height 18
checkbox input "true"
click at [607, 378] on input "checkbox" at bounding box center [604, 376] width 18 height 18
checkbox input "true"
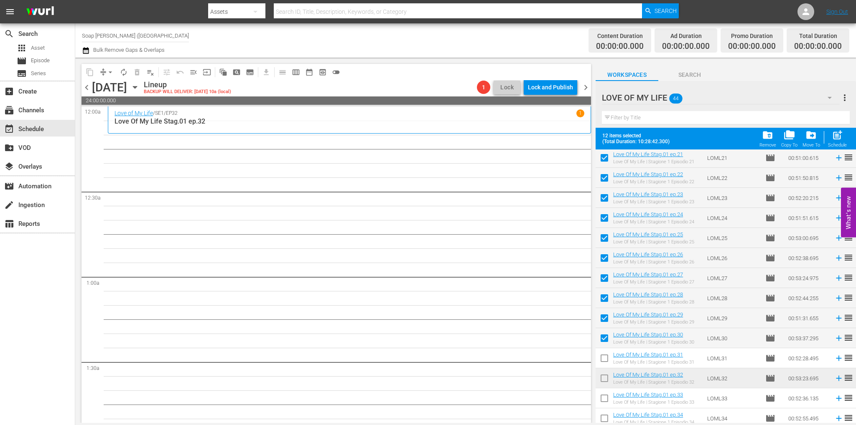
scroll to position [471, 0]
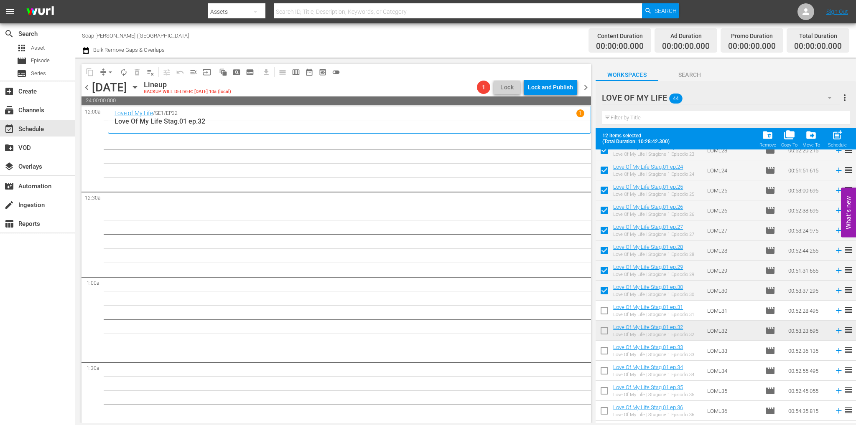
click at [605, 311] on input "checkbox" at bounding box center [604, 313] width 18 height 18
checkbox input "true"
click at [601, 331] on input "checkbox" at bounding box center [604, 333] width 18 height 18
checkbox input "true"
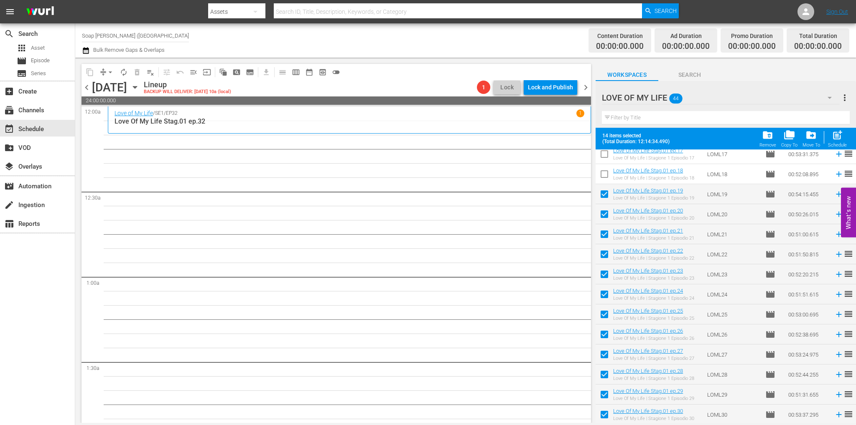
scroll to position [346, 0]
click at [607, 194] on input "checkbox" at bounding box center [604, 197] width 18 height 18
checkbox input "false"
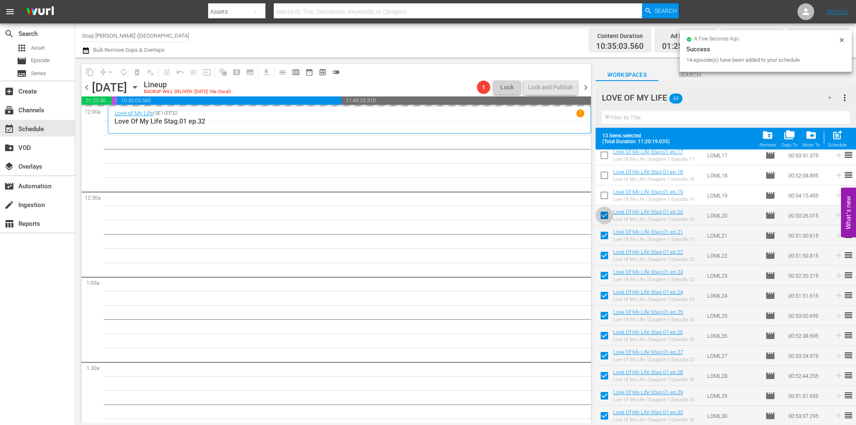
click at [605, 215] on input "checkbox" at bounding box center [604, 218] width 18 height 18
checkbox input "false"
click at [603, 234] on input "checkbox" at bounding box center [604, 238] width 18 height 18
checkbox input "false"
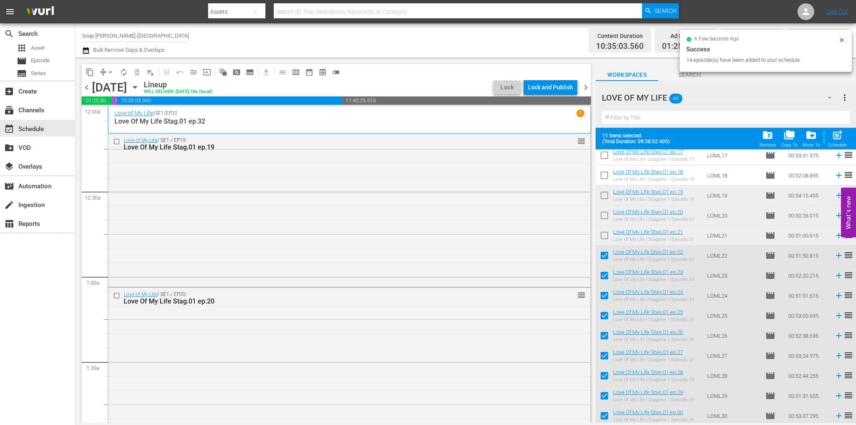
click at [605, 257] on input "checkbox" at bounding box center [604, 258] width 18 height 18
checkbox input "false"
click at [604, 271] on input "checkbox" at bounding box center [604, 278] width 18 height 18
checkbox input "false"
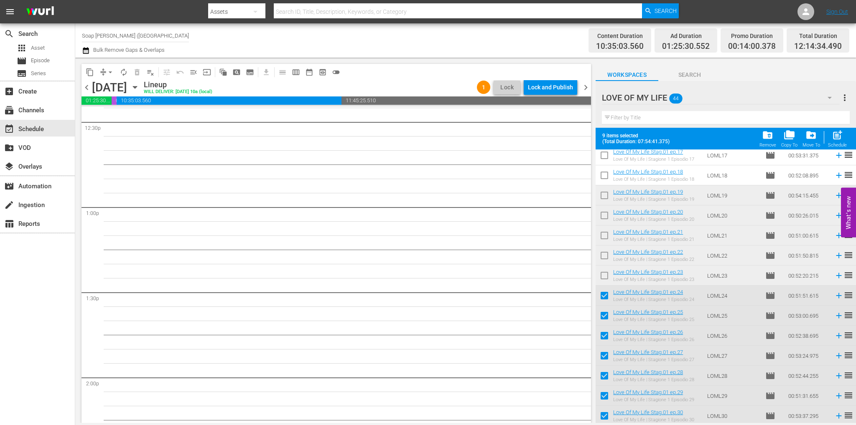
scroll to position [2047, 0]
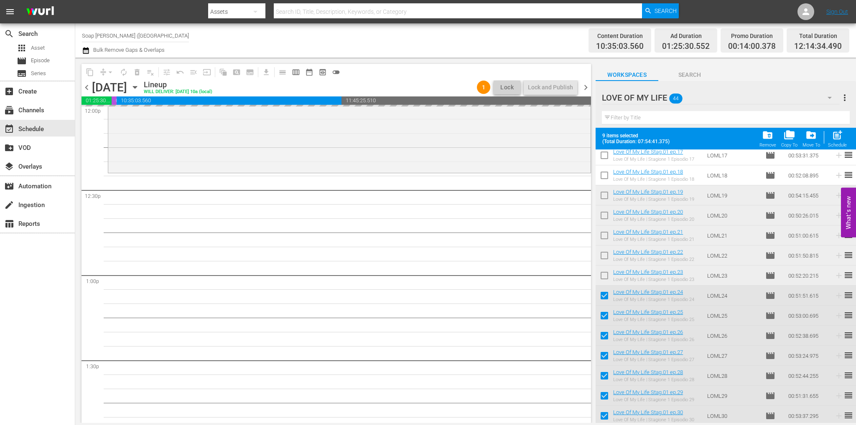
click at [599, 295] on input "checkbox" at bounding box center [604, 298] width 18 height 18
checkbox input "false"
click at [607, 321] on input "checkbox" at bounding box center [604, 318] width 18 height 18
checkbox input "false"
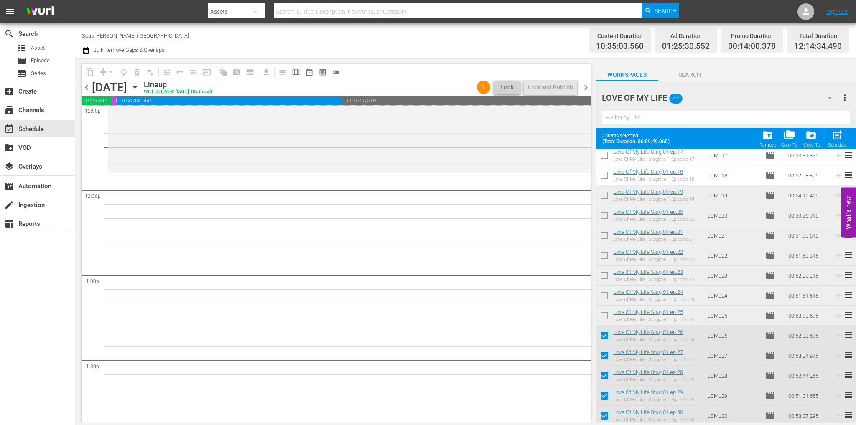
click at [604, 343] on input "checkbox" at bounding box center [604, 338] width 18 height 18
checkbox input "false"
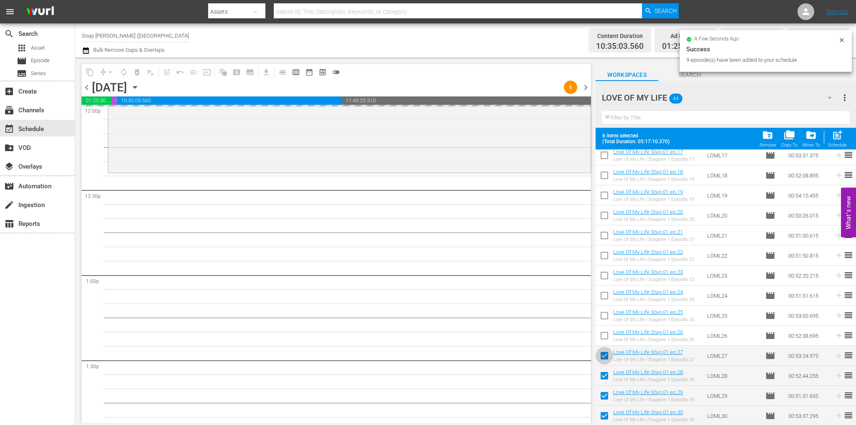
drag, startPoint x: 605, startPoint y: 360, endPoint x: 604, endPoint y: 379, distance: 19.7
click at [605, 360] on input "checkbox" at bounding box center [604, 358] width 18 height 18
checkbox input "false"
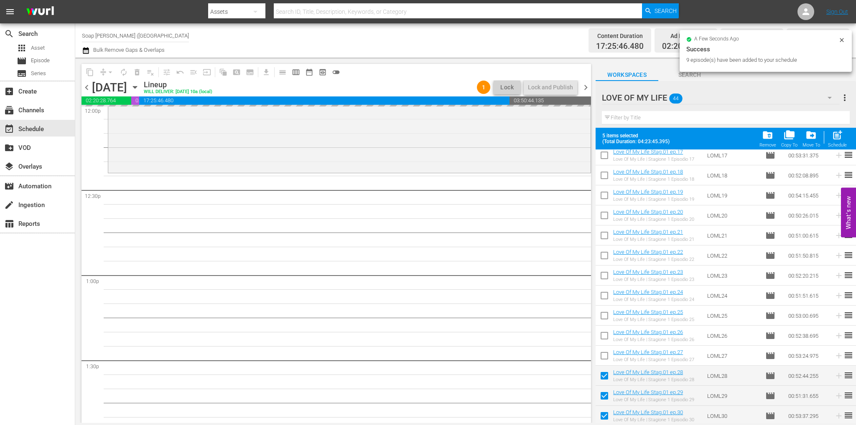
click at [604, 381] on input "checkbox" at bounding box center [604, 378] width 18 height 18
checkbox input "false"
click at [605, 395] on input "checkbox" at bounding box center [604, 398] width 18 height 18
checkbox input "false"
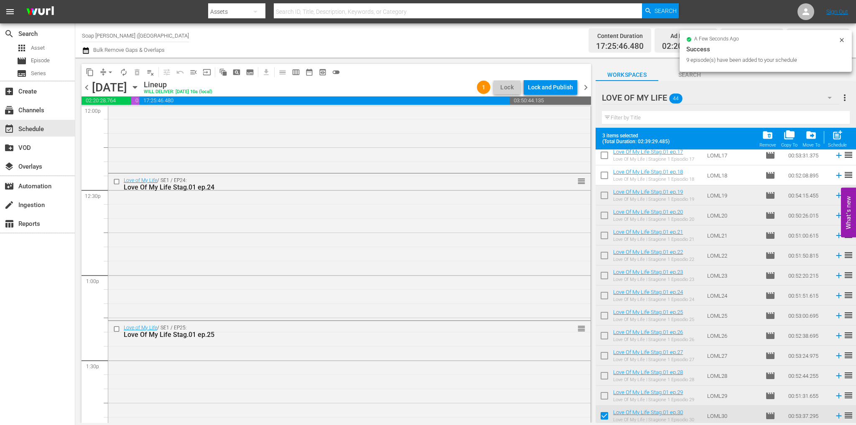
click at [605, 418] on input "checkbox" at bounding box center [604, 418] width 18 height 18
checkbox input "false"
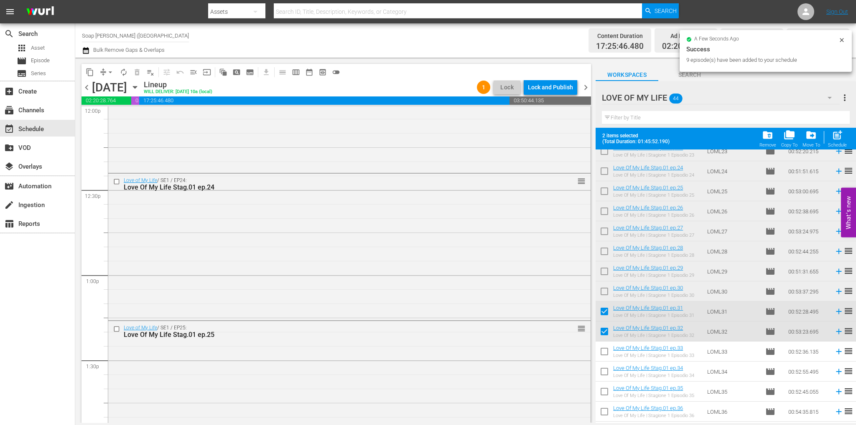
scroll to position [471, 0]
click at [599, 313] on input "checkbox" at bounding box center [604, 313] width 18 height 18
checkbox input "false"
click at [603, 333] on input "checkbox" at bounding box center [604, 333] width 18 height 18
checkbox input "false"
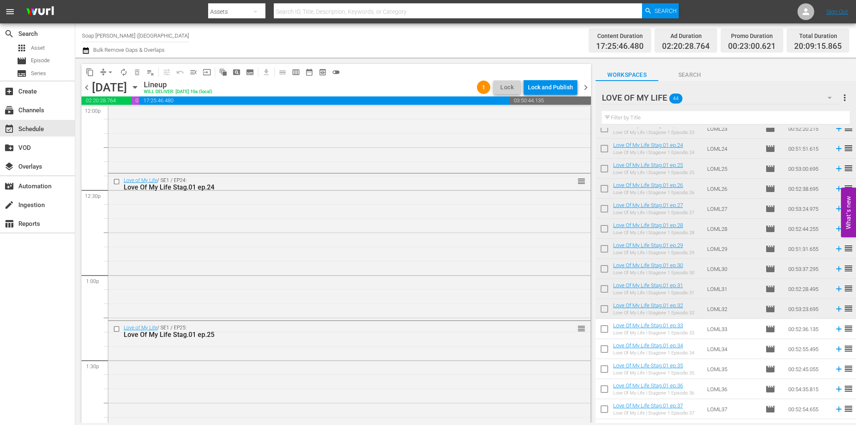
click at [604, 333] on input "checkbox" at bounding box center [604, 331] width 18 height 18
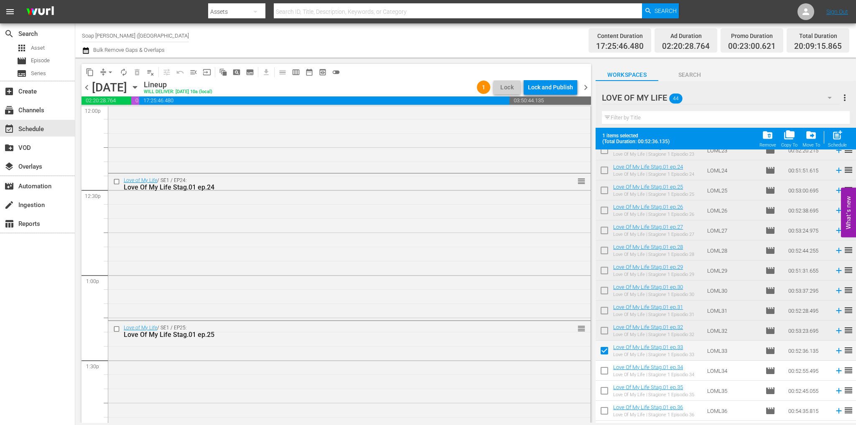
click at [605, 356] on input "checkbox" at bounding box center [604, 353] width 18 height 18
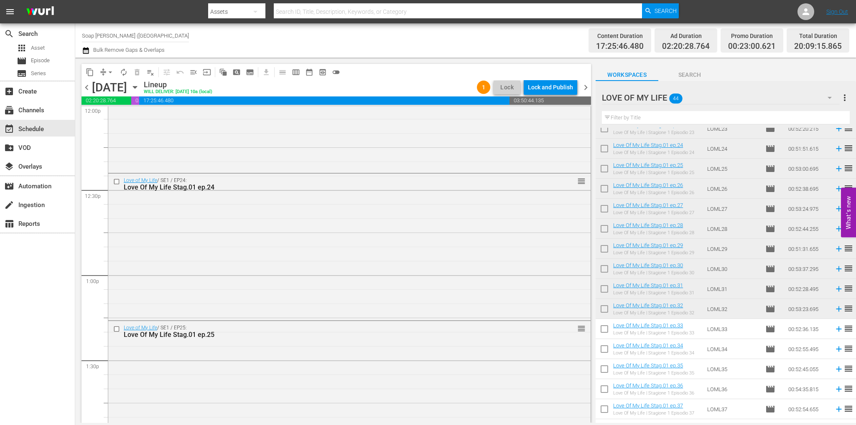
click at [606, 333] on input "checkbox" at bounding box center [604, 331] width 18 height 18
checkbox input "true"
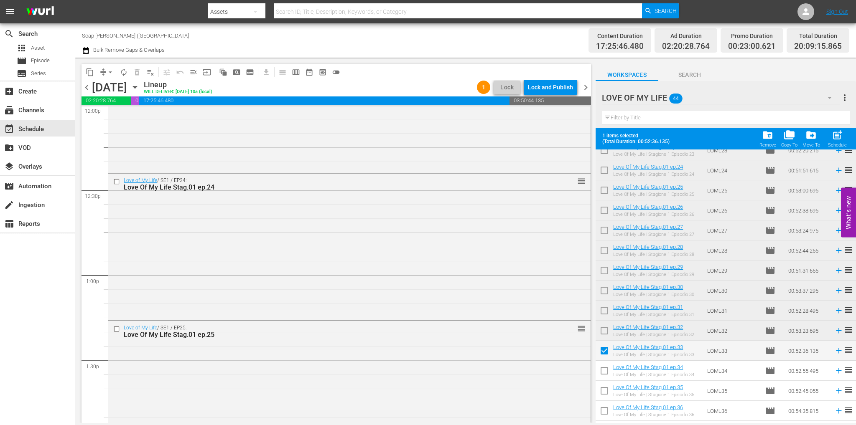
scroll to position [628, 0]
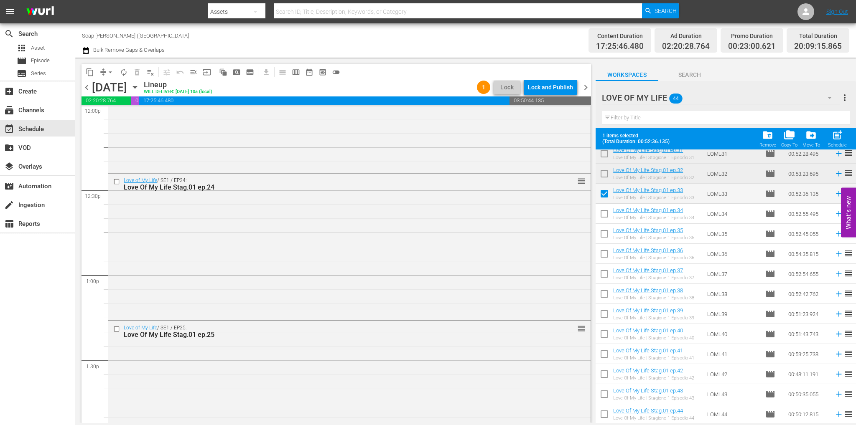
click at [602, 218] on input "checkbox" at bounding box center [604, 216] width 18 height 18
checkbox input "true"
click at [606, 240] on input "checkbox" at bounding box center [604, 236] width 18 height 18
checkbox input "true"
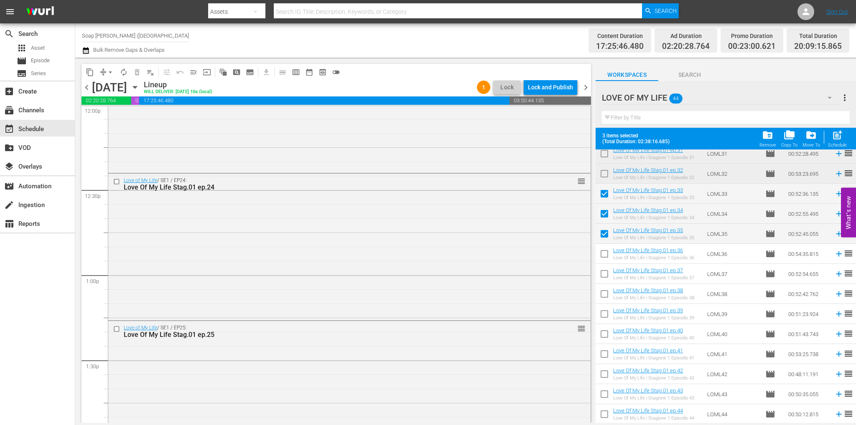
click at [605, 262] on input "checkbox" at bounding box center [604, 256] width 18 height 18
checkbox input "true"
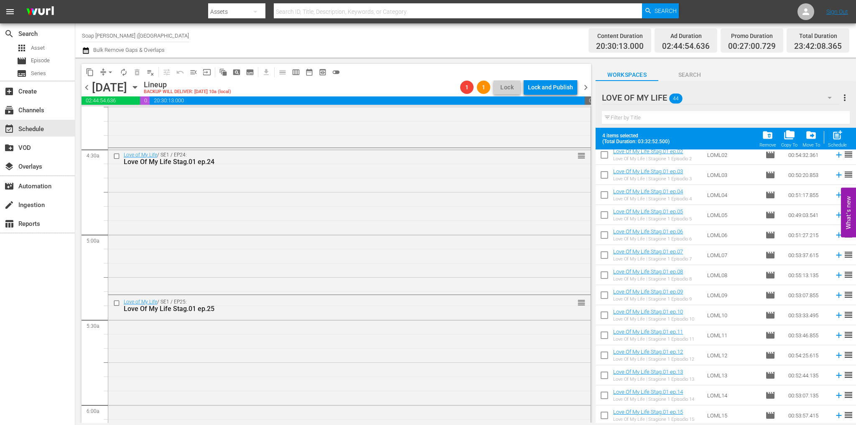
scroll to position [0, 0]
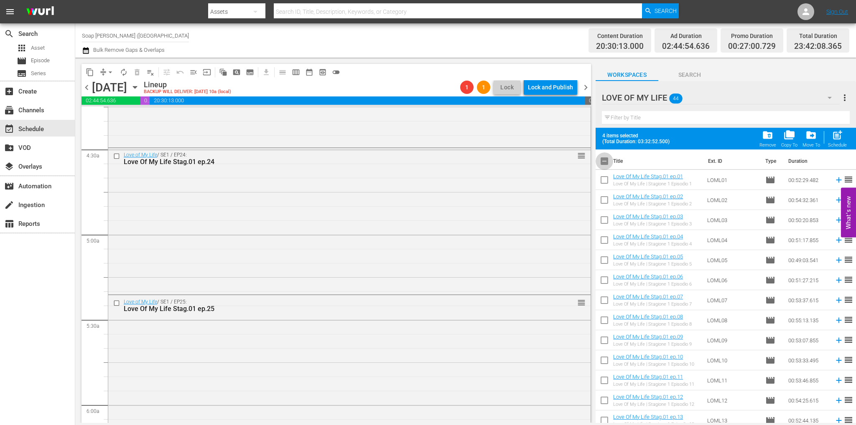
click at [607, 165] on input "checkbox" at bounding box center [604, 163] width 18 height 18
checkbox input "true"
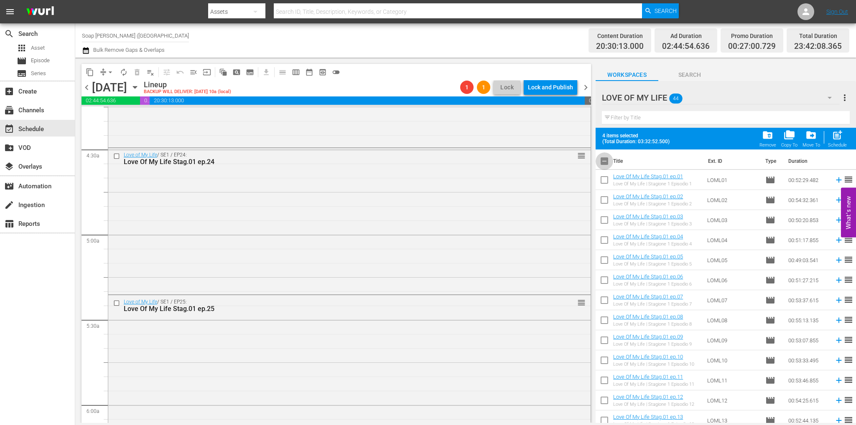
checkbox input "true"
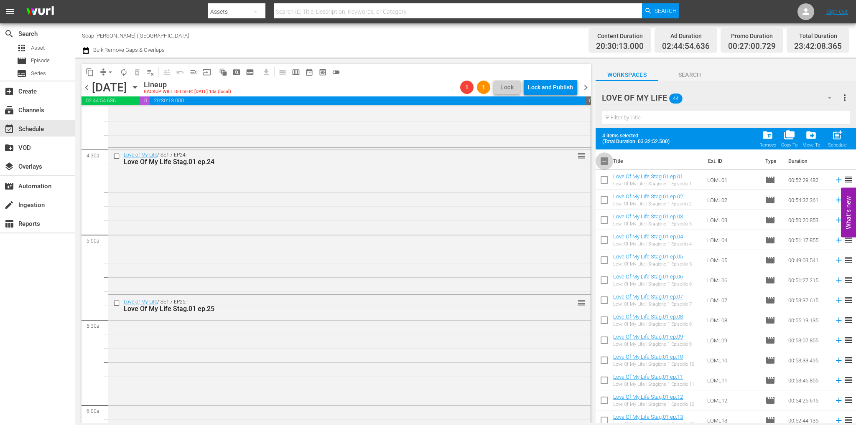
checkbox input "true"
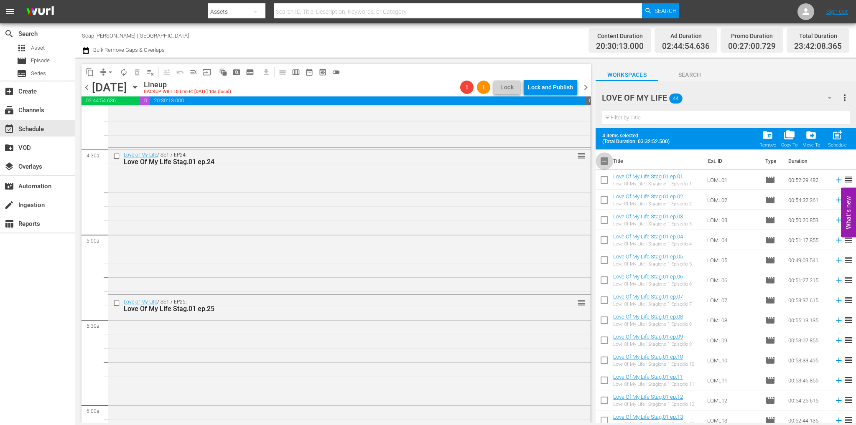
checkbox input "true"
click at [607, 165] on input "checkbox" at bounding box center [604, 163] width 18 height 18
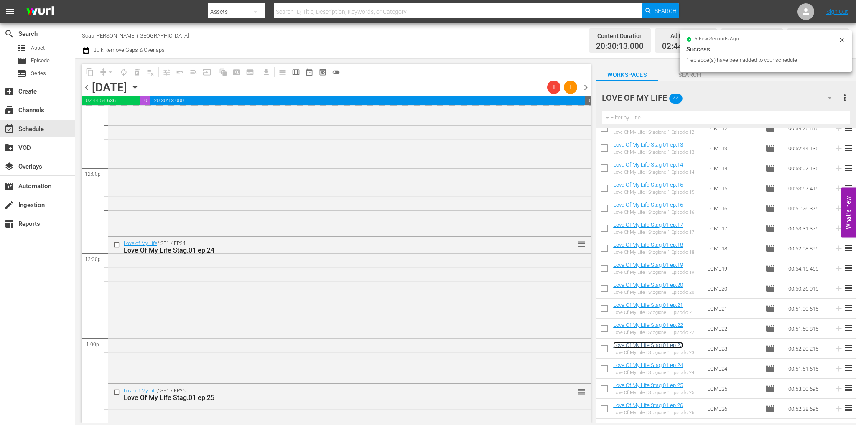
scroll to position [1936, 0]
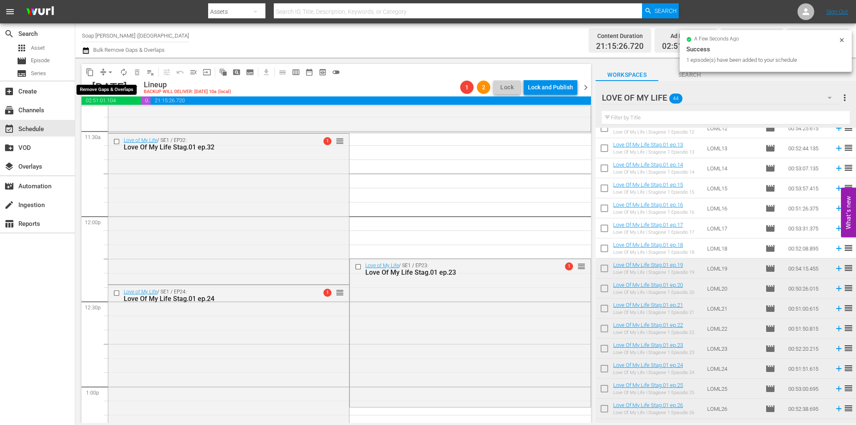
click at [108, 72] on span "arrow_drop_down" at bounding box center [110, 72] width 8 height 8
click at [126, 115] on li "Align to End of Previous Day" at bounding box center [111, 117] width 88 height 14
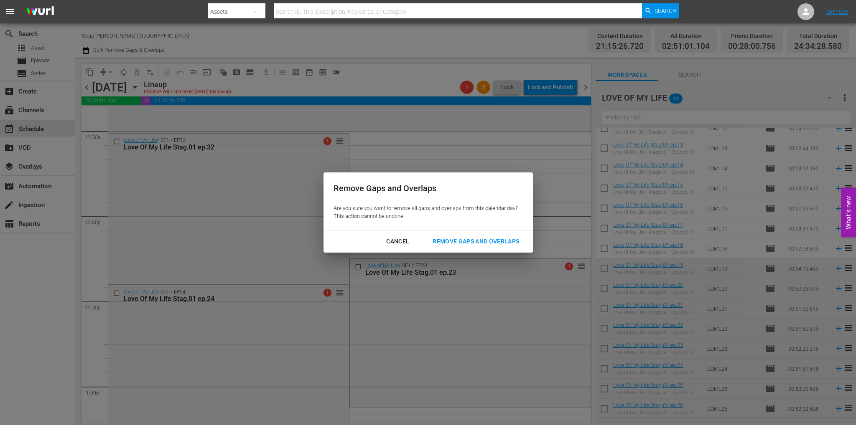
click at [463, 240] on div "Remove Gaps and Overlaps" at bounding box center [476, 241] width 100 height 10
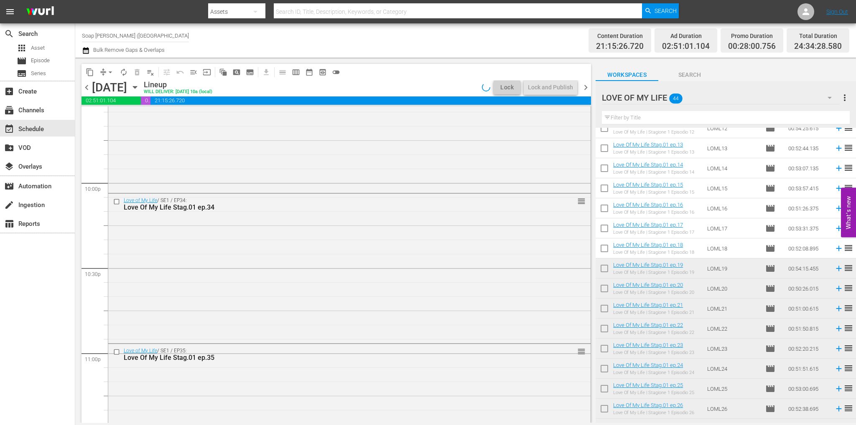
scroll to position [3900, 0]
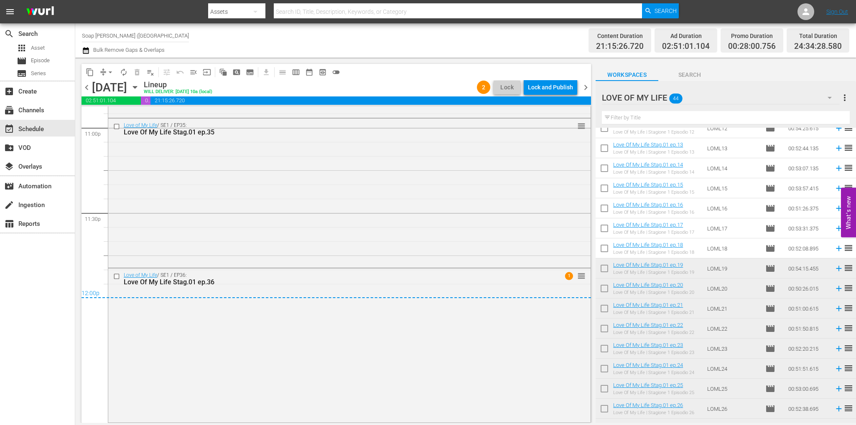
click at [89, 91] on span "chevron_left" at bounding box center [86, 87] width 10 height 10
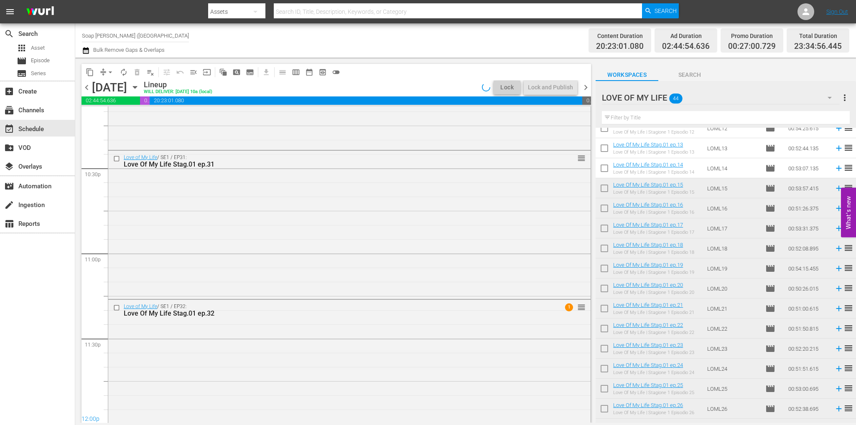
scroll to position [3802, 0]
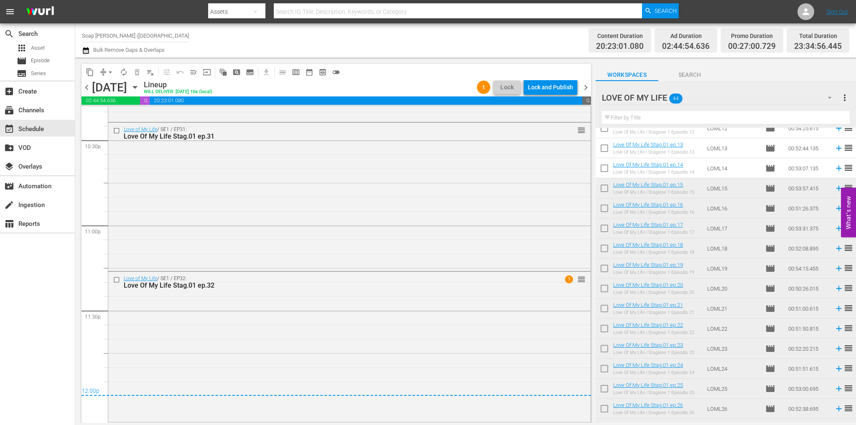
click at [552, 92] on div "Lock and Publish" at bounding box center [550, 87] width 45 height 15
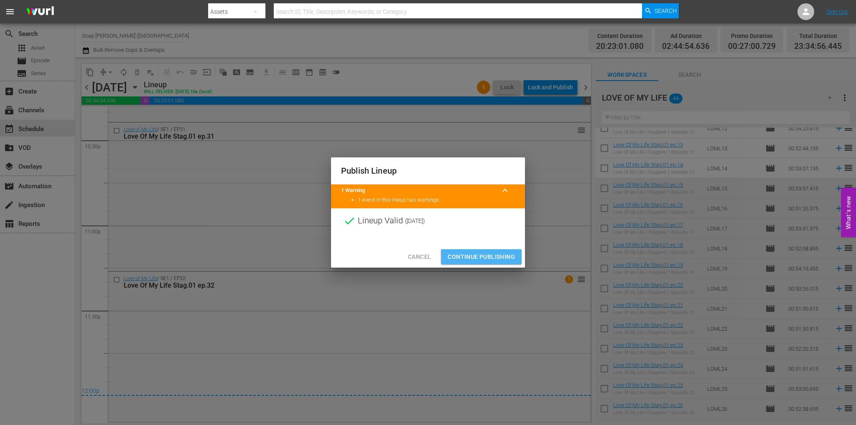
click at [502, 257] on span "Continue Publishing" at bounding box center [481, 257] width 67 height 10
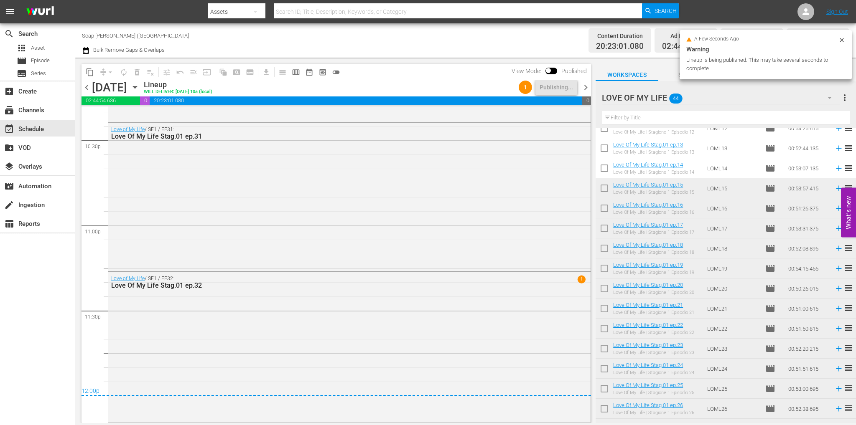
click at [582, 89] on span "chevron_right" at bounding box center [585, 87] width 10 height 10
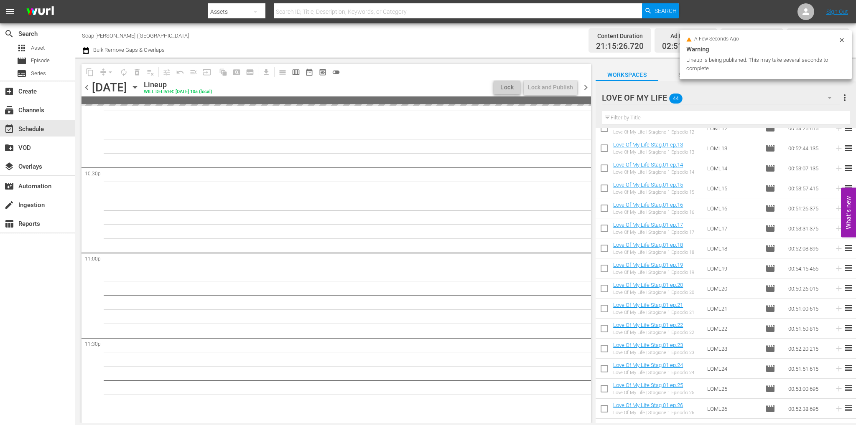
scroll to position [3900, 0]
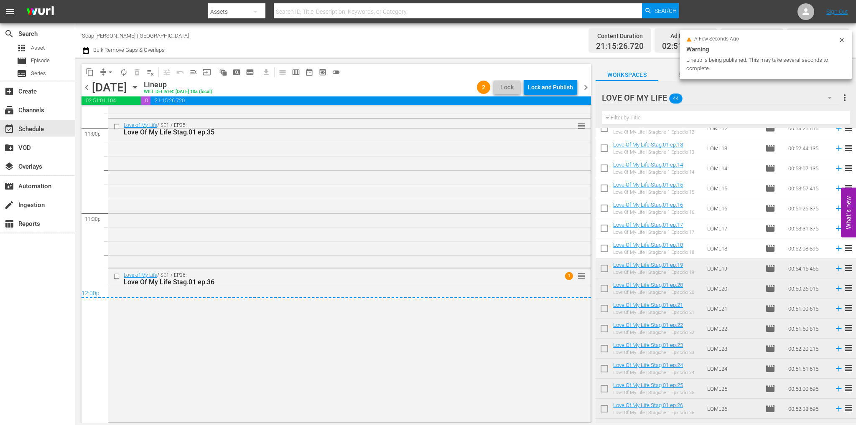
click at [552, 87] on div "Lock and Publish" at bounding box center [550, 87] width 45 height 15
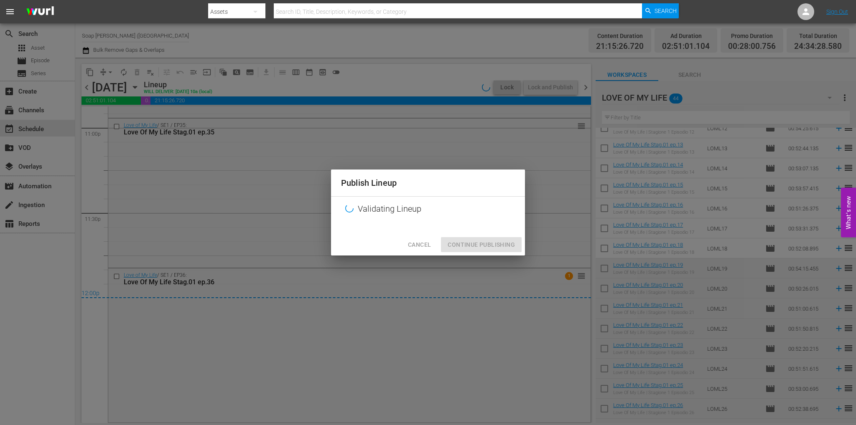
click at [378, 286] on div "Publish Lineup Validating Lineup Cancel Continue Publishing" at bounding box center [428, 212] width 856 height 425
click at [404, 234] on div at bounding box center [428, 227] width 194 height 13
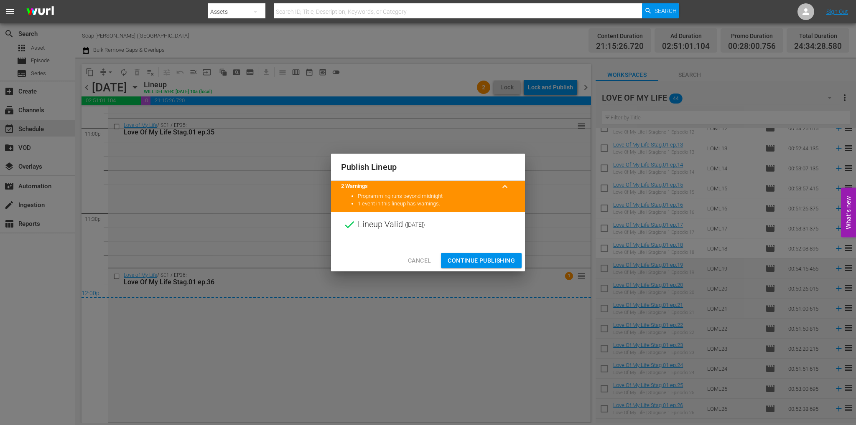
click at [492, 261] on span "Continue Publishing" at bounding box center [481, 261] width 67 height 10
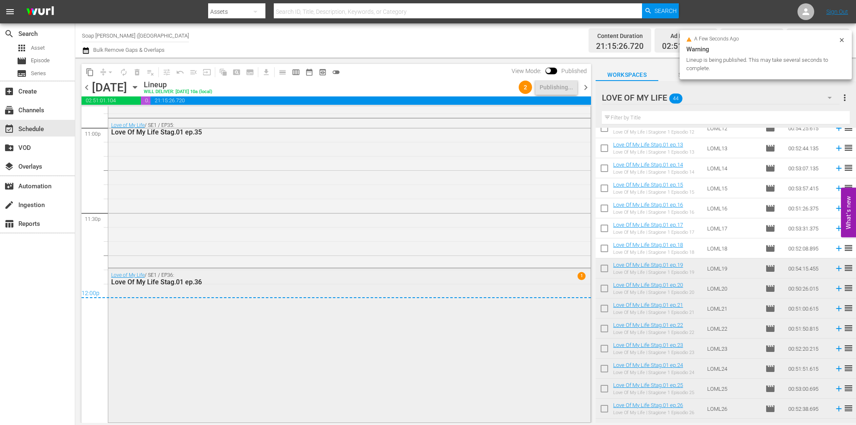
click at [305, 308] on div "Love of My Life / SE1 / EP36: Love Of My Life Stag.01 ep.36 1" at bounding box center [349, 345] width 482 height 153
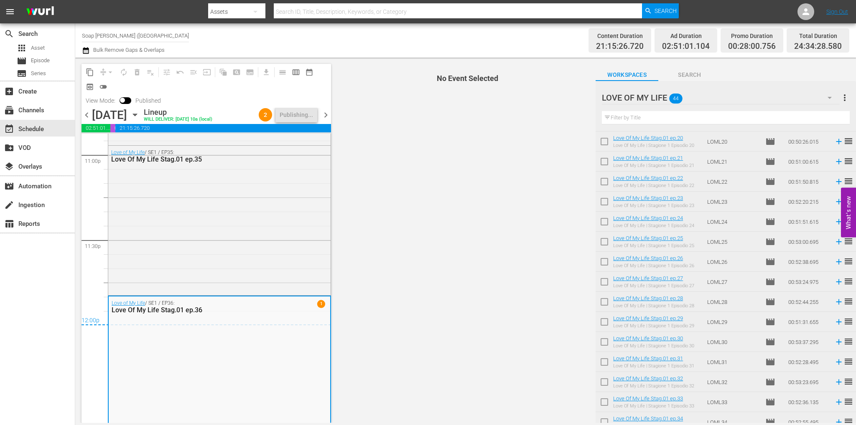
scroll to position [501, 0]
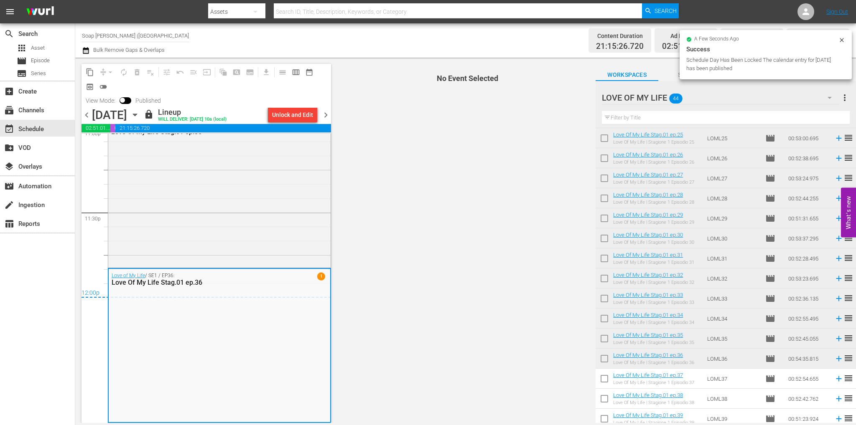
click at [325, 118] on span "chevron_right" at bounding box center [325, 115] width 10 height 10
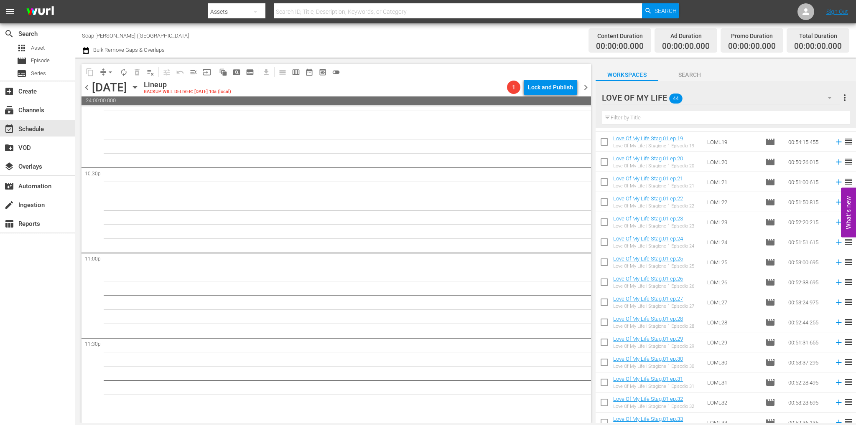
scroll to position [376, 0]
click at [607, 222] on input "checkbox" at bounding box center [604, 225] width 18 height 18
checkbox input "true"
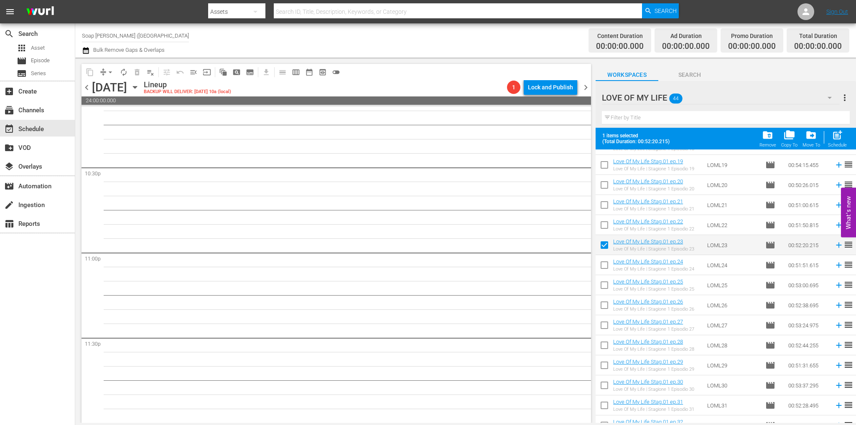
click at [605, 264] on input "checkbox" at bounding box center [604, 267] width 18 height 18
checkbox input "true"
click at [603, 287] on input "checkbox" at bounding box center [604, 287] width 18 height 18
checkbox input "true"
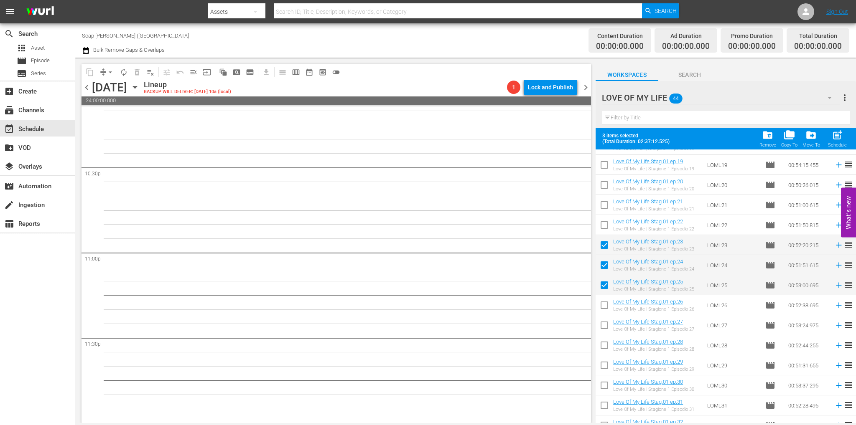
click at [602, 310] on input "checkbox" at bounding box center [604, 307] width 18 height 18
checkbox input "true"
click at [603, 330] on input "checkbox" at bounding box center [604, 327] width 18 height 18
checkbox input "true"
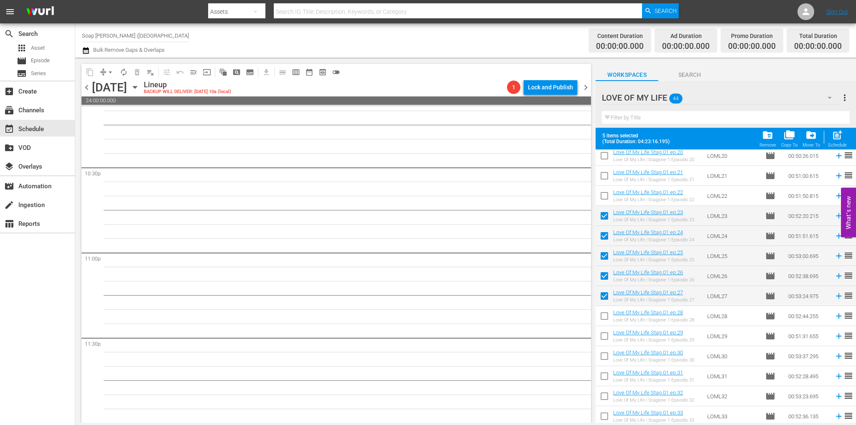
scroll to position [460, 0]
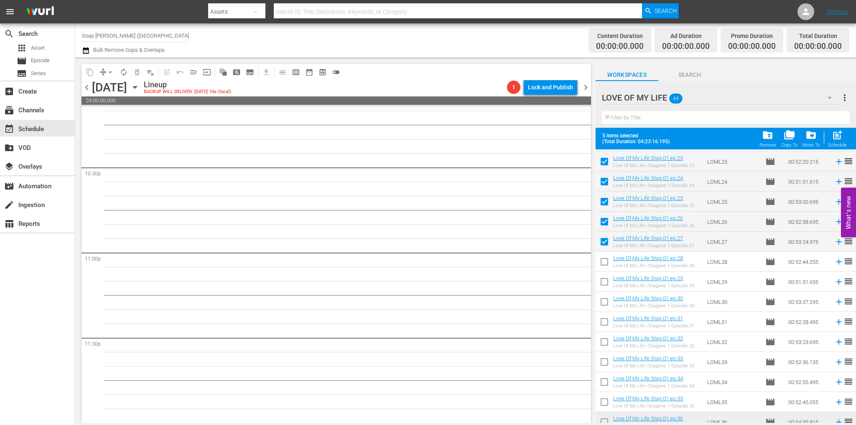
click at [608, 261] on input "checkbox" at bounding box center [604, 264] width 18 height 18
checkbox input "true"
click at [605, 289] on input "checkbox" at bounding box center [604, 284] width 18 height 18
checkbox input "true"
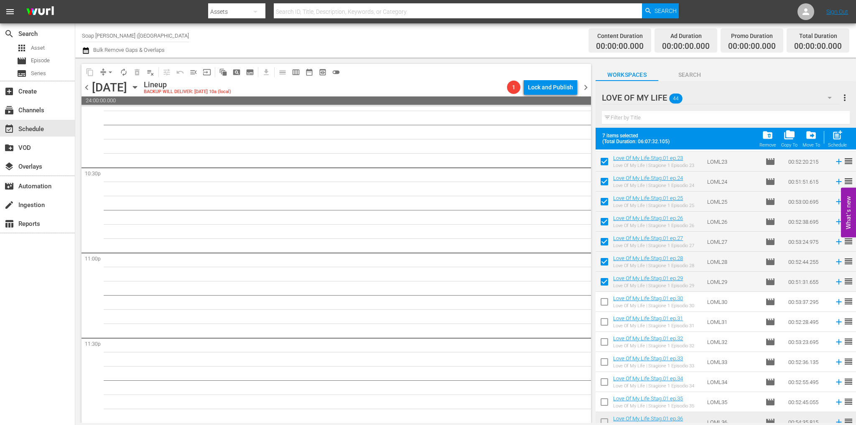
drag, startPoint x: 606, startPoint y: 305, endPoint x: 606, endPoint y: 310, distance: 4.6
click at [606, 305] on input "checkbox" at bounding box center [604, 304] width 18 height 18
checkbox input "true"
click at [608, 325] on input "checkbox" at bounding box center [604, 324] width 18 height 18
checkbox input "true"
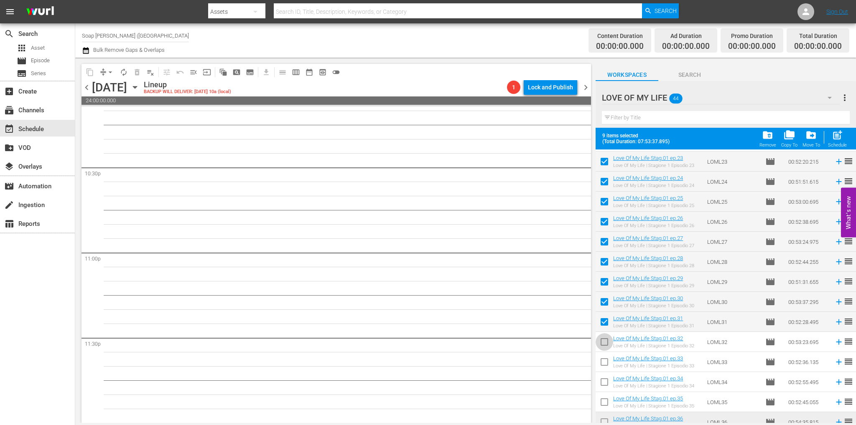
click at [606, 346] on input "checkbox" at bounding box center [604, 344] width 18 height 18
checkbox input "true"
click at [605, 363] on input "checkbox" at bounding box center [604, 364] width 18 height 18
checkbox input "true"
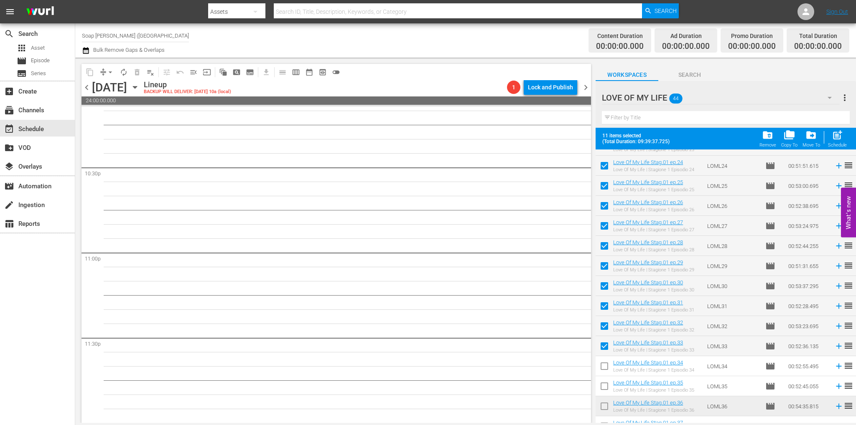
scroll to position [501, 0]
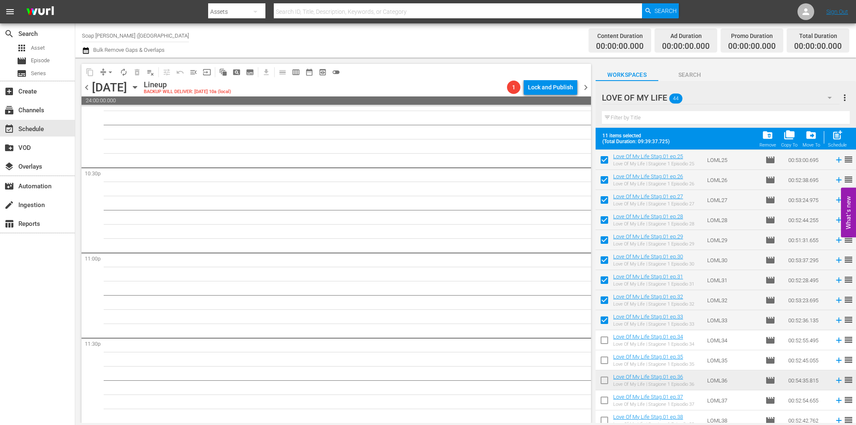
click at [602, 339] on input "checkbox" at bounding box center [604, 342] width 18 height 18
checkbox input "true"
click at [603, 359] on input "checkbox" at bounding box center [604, 362] width 18 height 18
checkbox input "true"
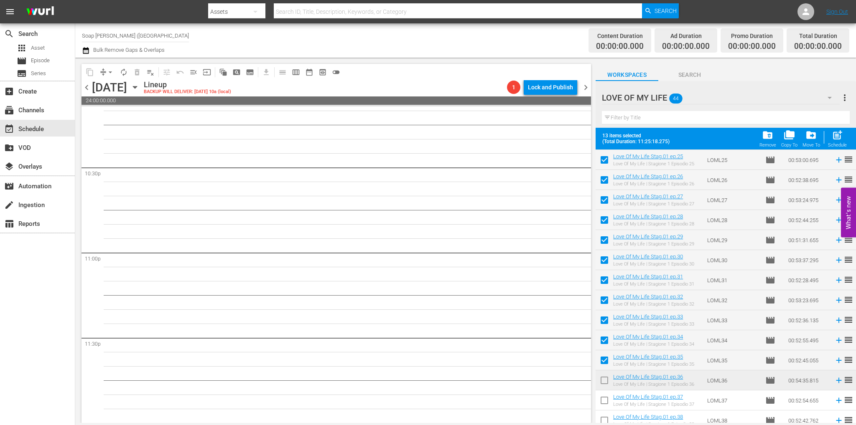
click at [608, 377] on input "checkbox" at bounding box center [604, 383] width 18 height 18
checkbox input "true"
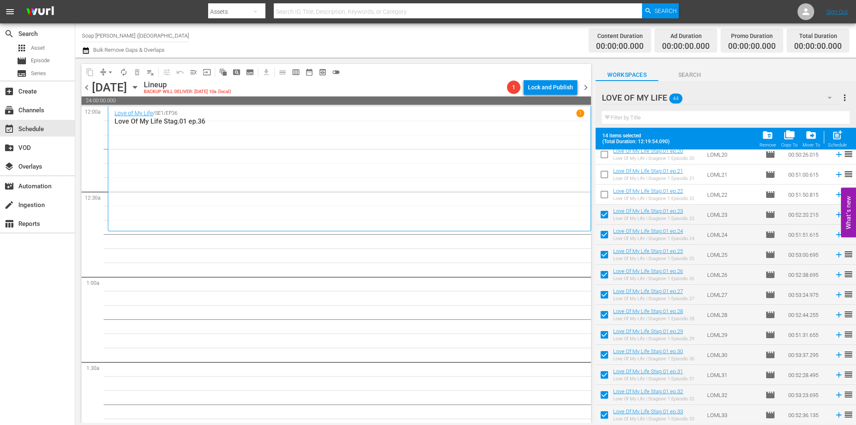
scroll to position [376, 0]
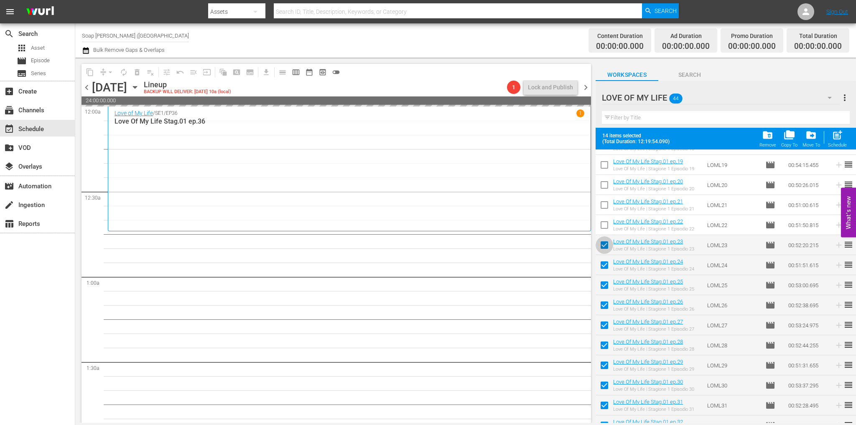
click at [605, 249] on input "checkbox" at bounding box center [604, 247] width 18 height 18
checkbox input "false"
click at [608, 269] on input "checkbox" at bounding box center [604, 267] width 18 height 18
checkbox input "false"
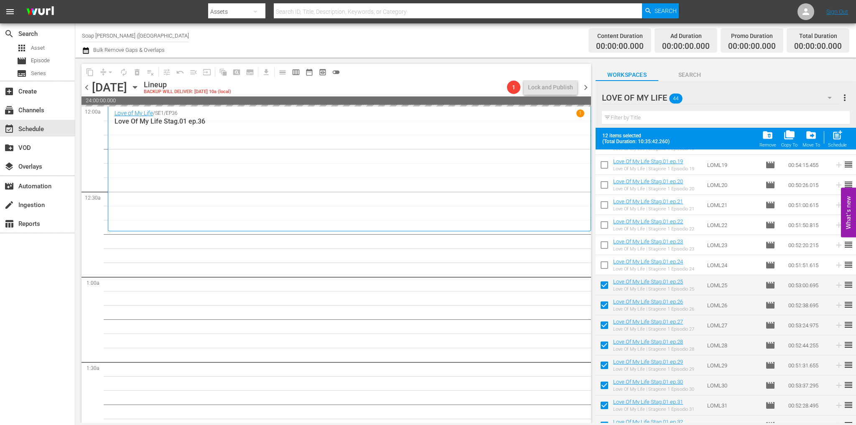
click at [606, 283] on input "checkbox" at bounding box center [604, 287] width 18 height 18
checkbox input "false"
click at [603, 305] on input "checkbox" at bounding box center [604, 307] width 18 height 18
checkbox input "false"
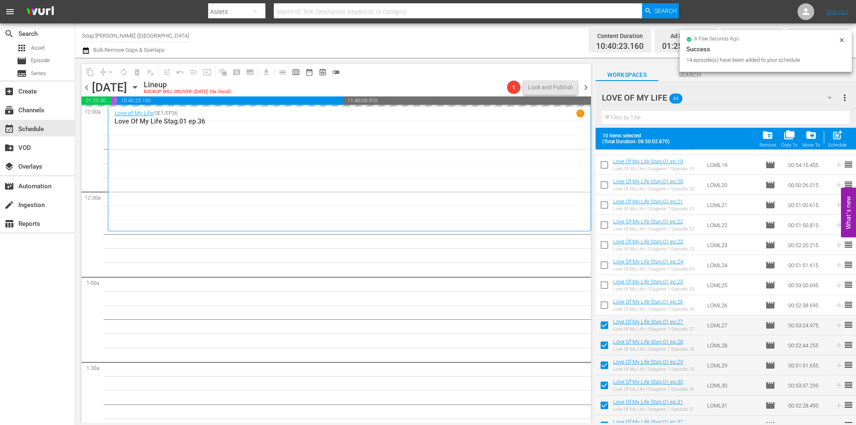
click at [601, 323] on input "checkbox" at bounding box center [604, 327] width 18 height 18
checkbox input "false"
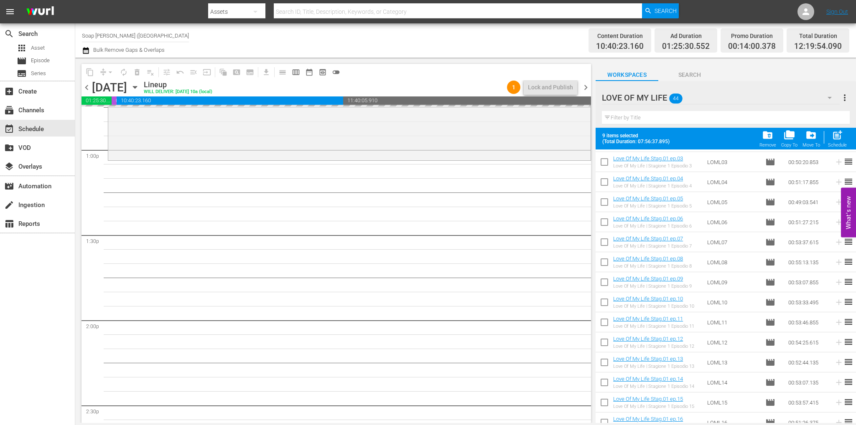
scroll to position [0, 0]
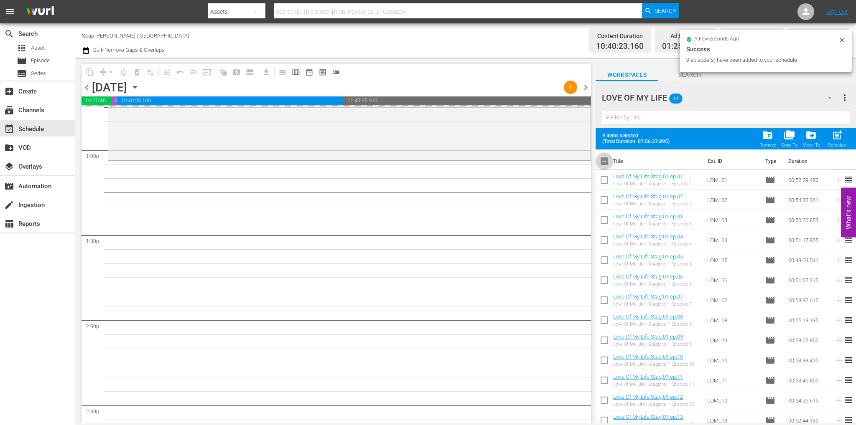
click at [605, 159] on input "checkbox" at bounding box center [604, 163] width 18 height 18
checkbox input "true"
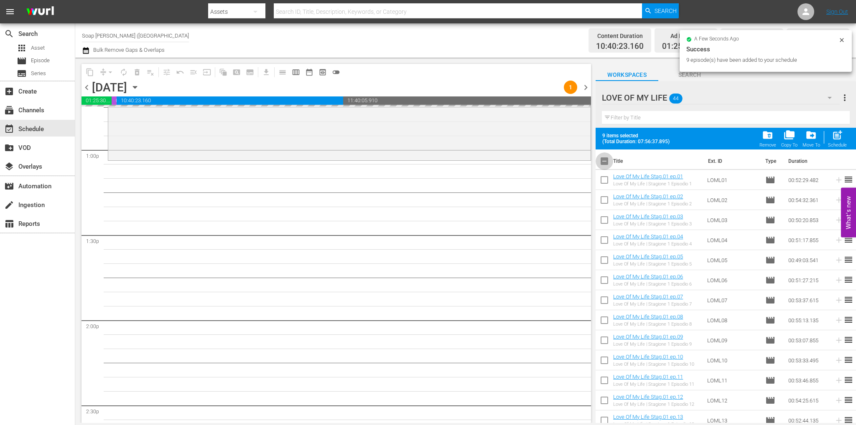
checkbox input "true"
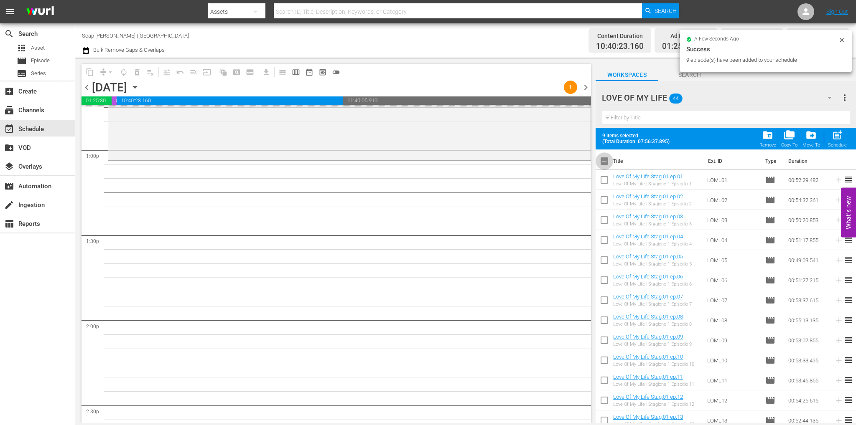
checkbox input "true"
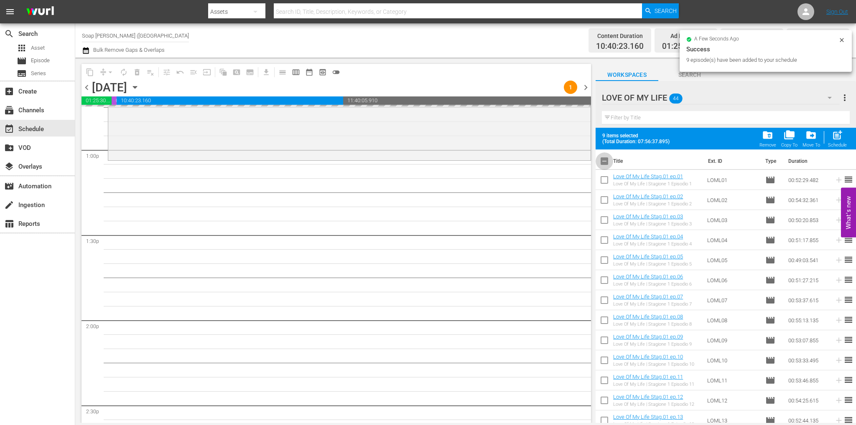
checkbox input "true"
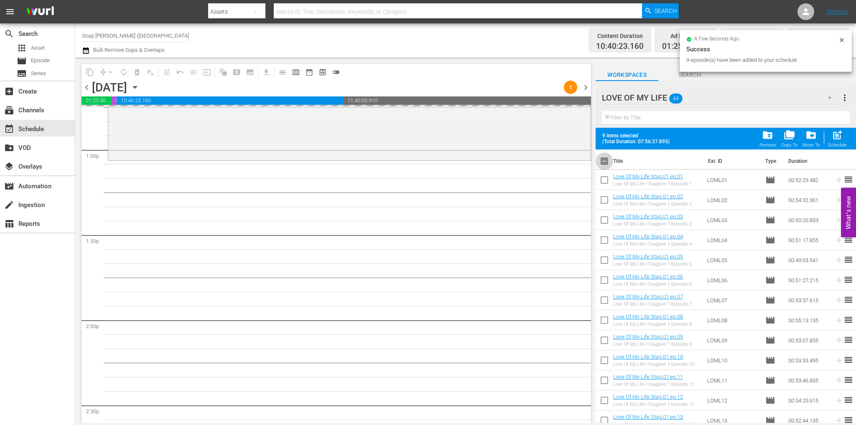
checkbox input "true"
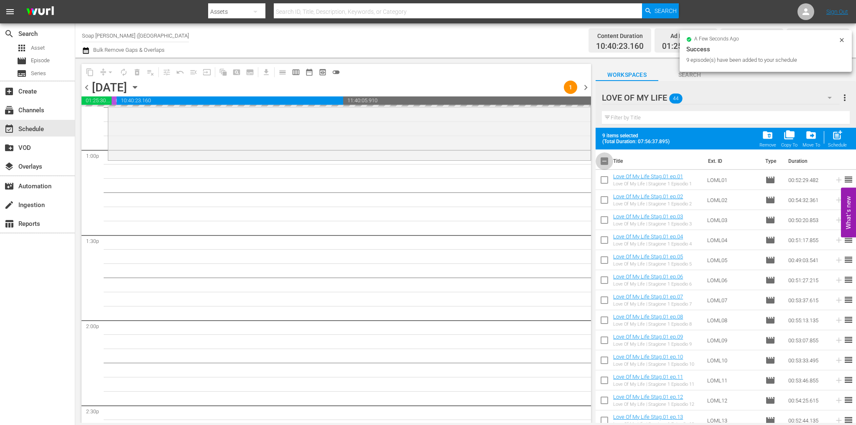
checkbox input "true"
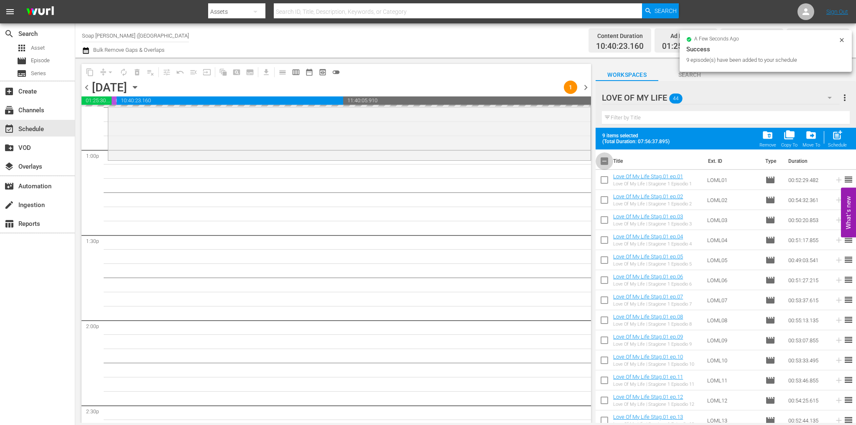
checkbox input "true"
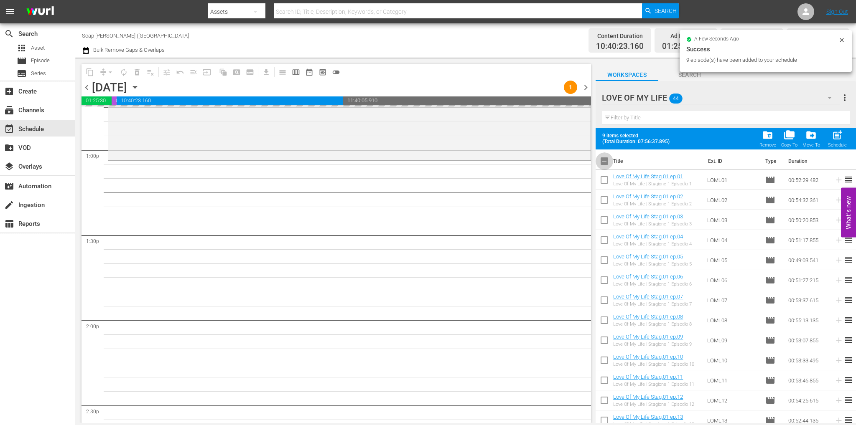
checkbox input "true"
click at [605, 159] on input "checkbox" at bounding box center [604, 163] width 18 height 18
checkbox input "false"
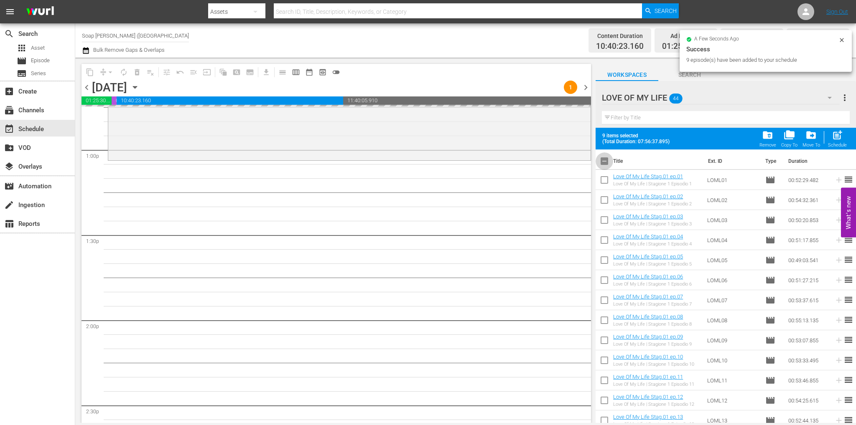
checkbox input "false"
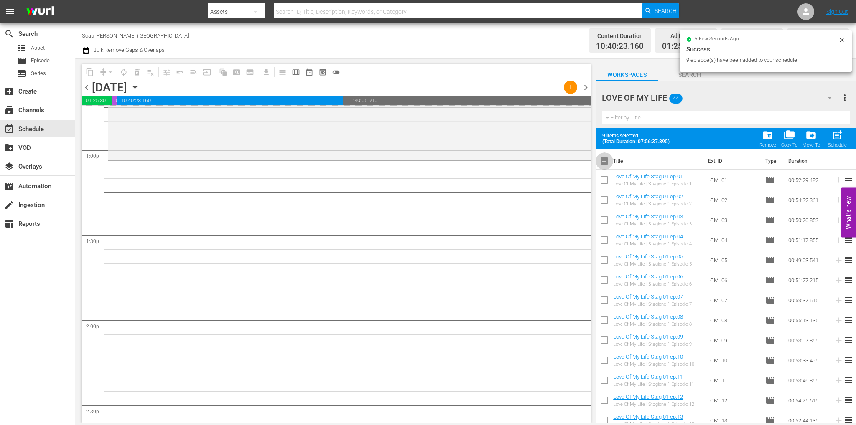
checkbox input "false"
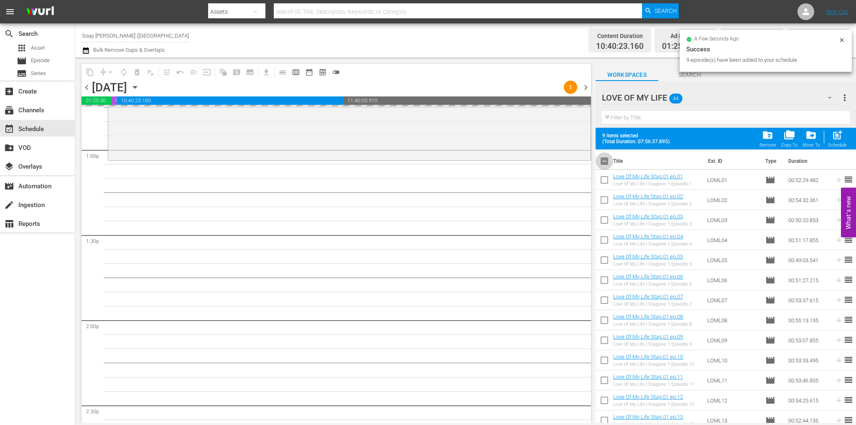
checkbox input "false"
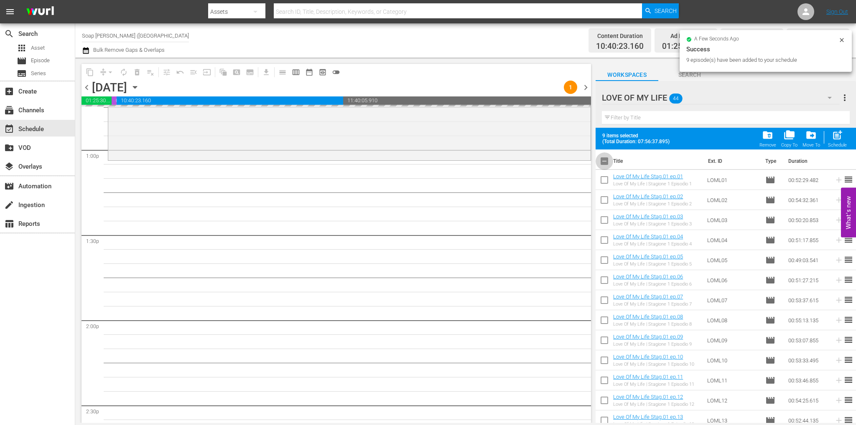
checkbox input "false"
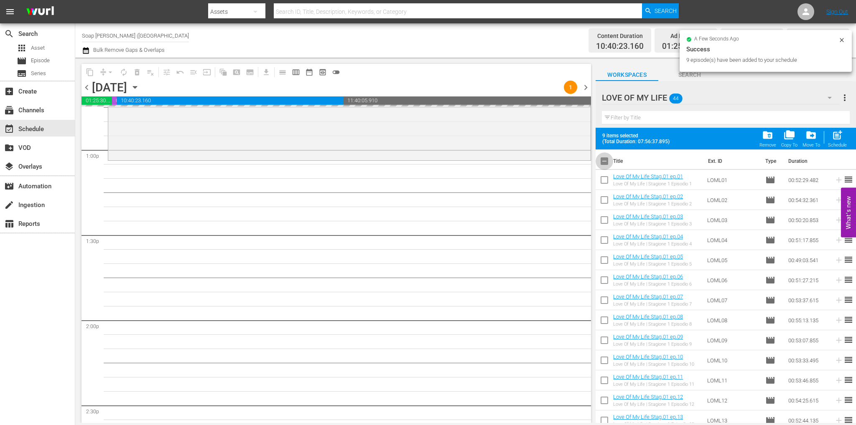
checkbox input "false"
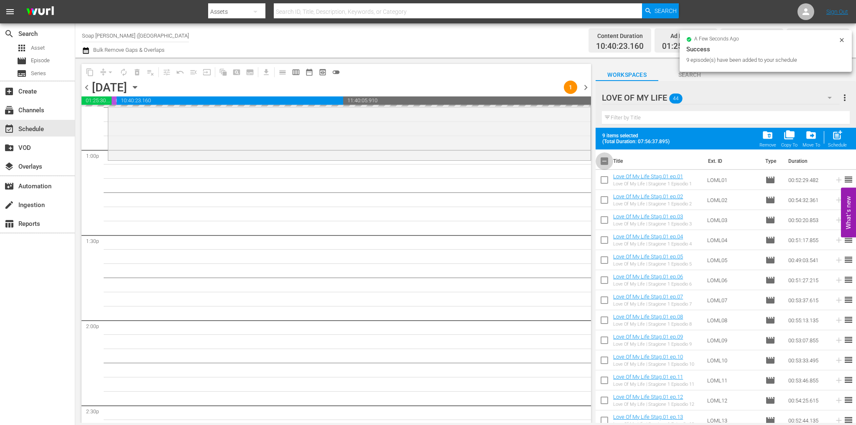
checkbox input "false"
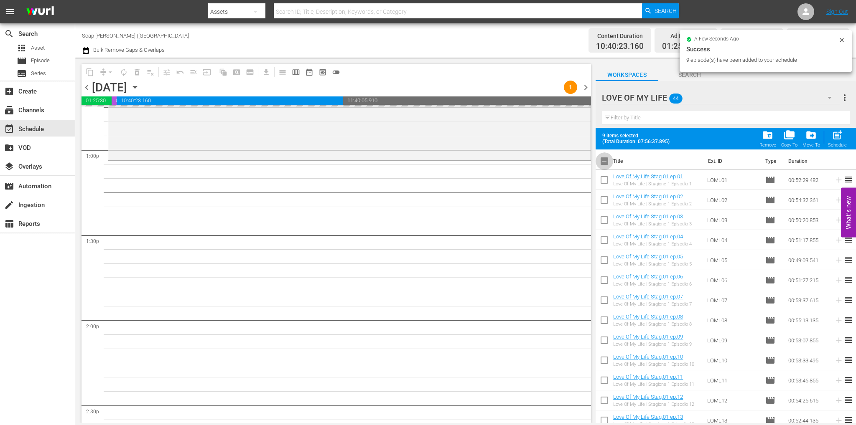
checkbox input "false"
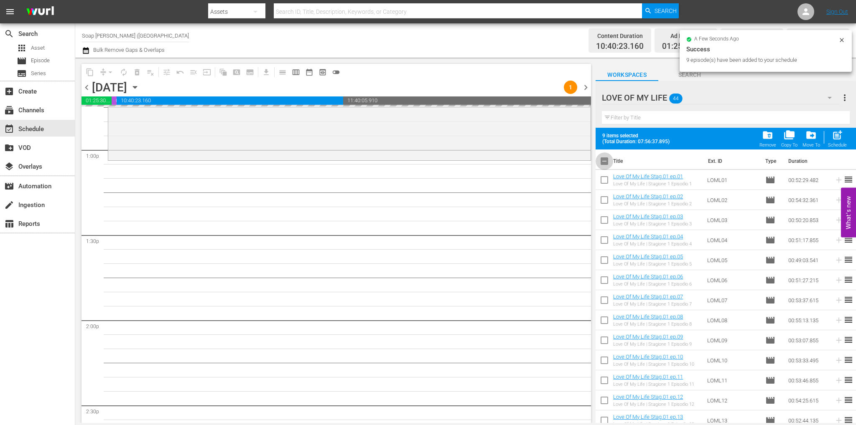
checkbox input "false"
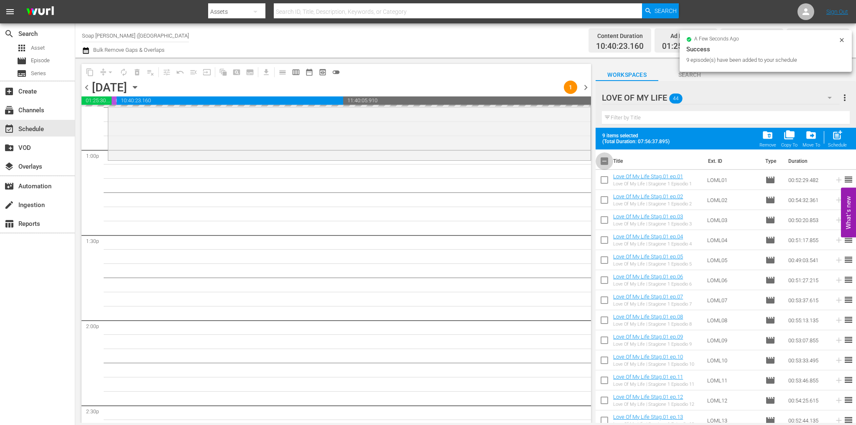
checkbox input "false"
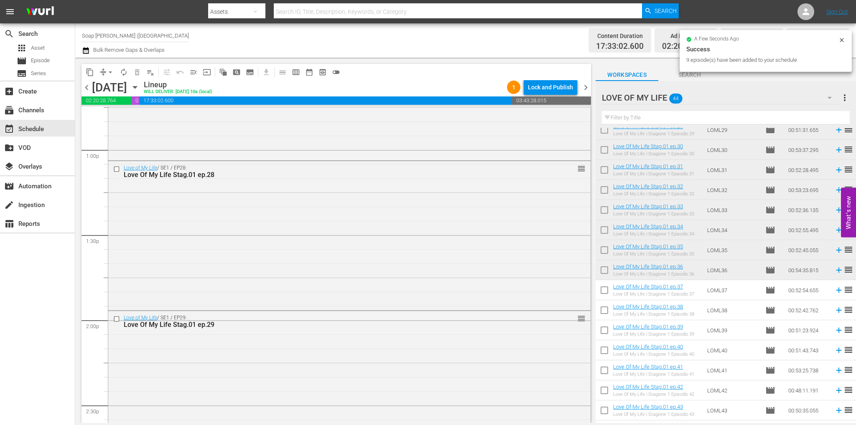
scroll to position [606, 0]
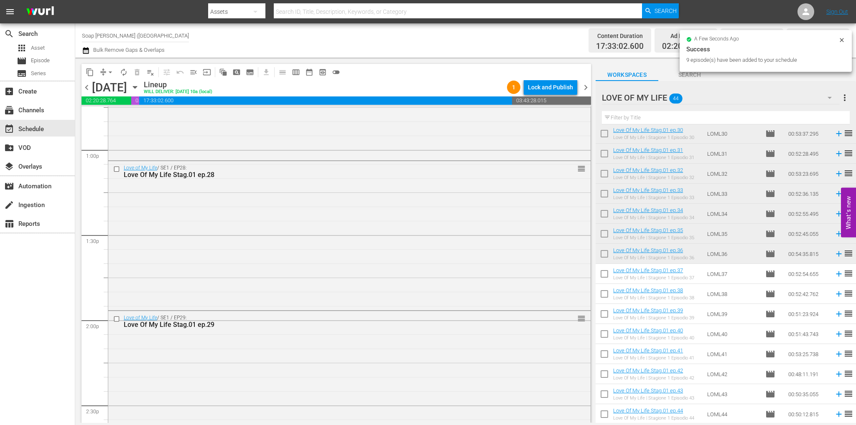
click at [602, 275] on input "checkbox" at bounding box center [604, 276] width 18 height 18
checkbox input "true"
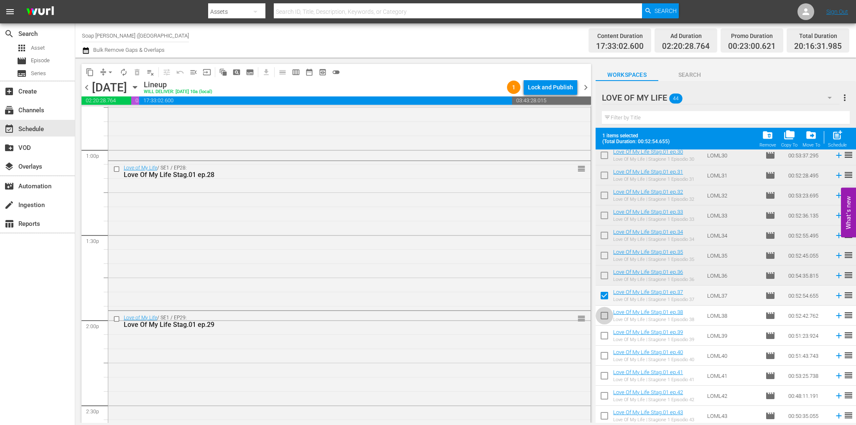
click at [606, 316] on input "checkbox" at bounding box center [604, 318] width 18 height 18
checkbox input "true"
click at [605, 336] on input "checkbox" at bounding box center [604, 338] width 18 height 18
checkbox input "true"
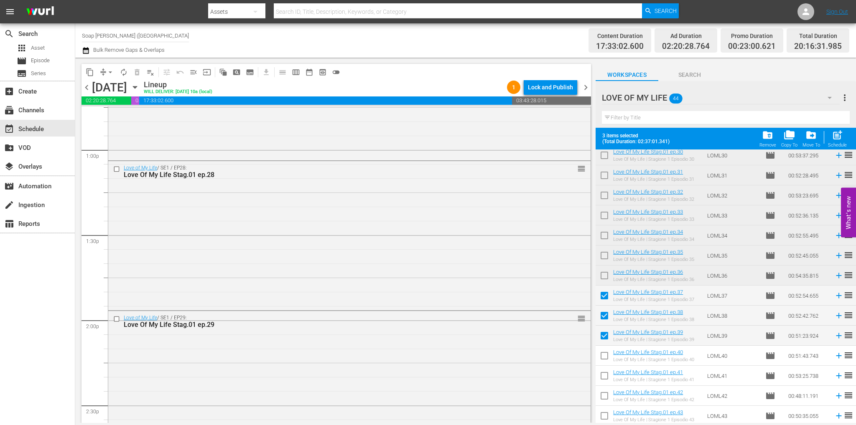
click at [605, 349] on input "checkbox" at bounding box center [604, 358] width 18 height 18
checkbox input "true"
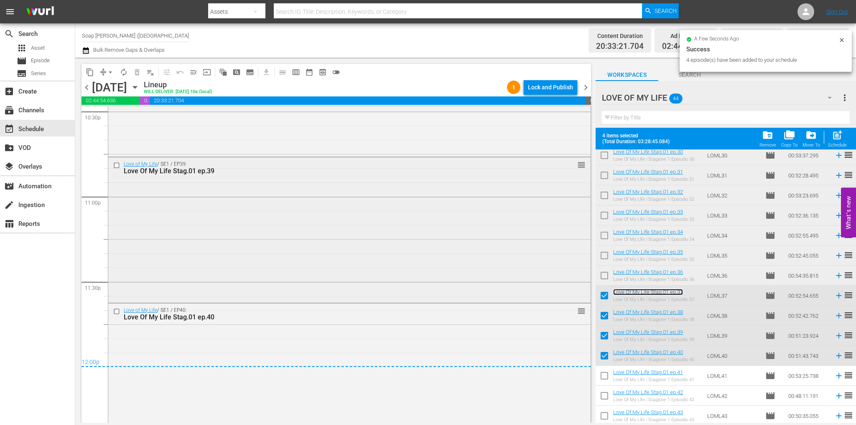
scroll to position [3858, 0]
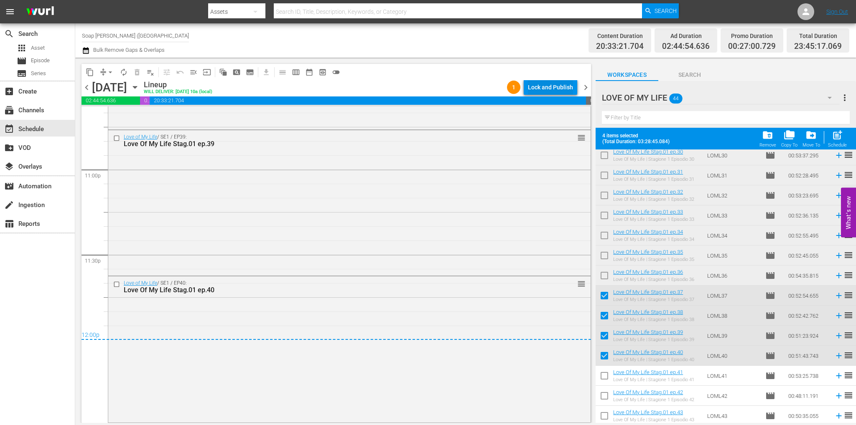
click at [545, 89] on div "Lock and Publish" at bounding box center [550, 87] width 45 height 15
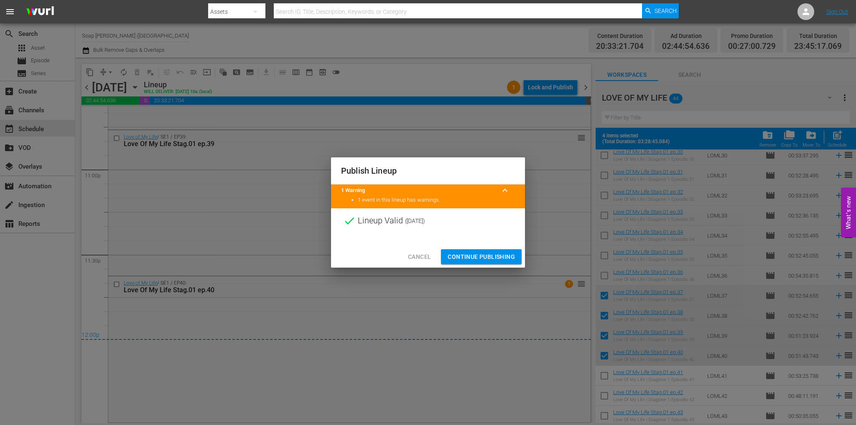
click at [489, 255] on span "Continue Publishing" at bounding box center [481, 257] width 67 height 10
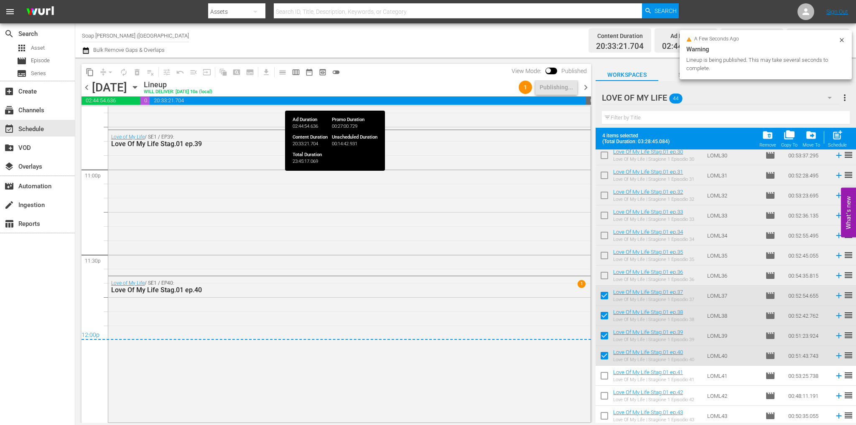
click at [585, 89] on span "chevron_right" at bounding box center [585, 87] width 10 height 10
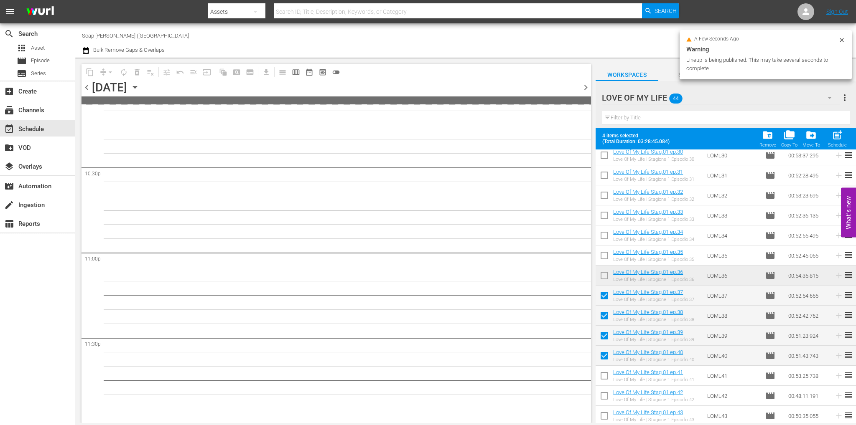
scroll to position [3774, 0]
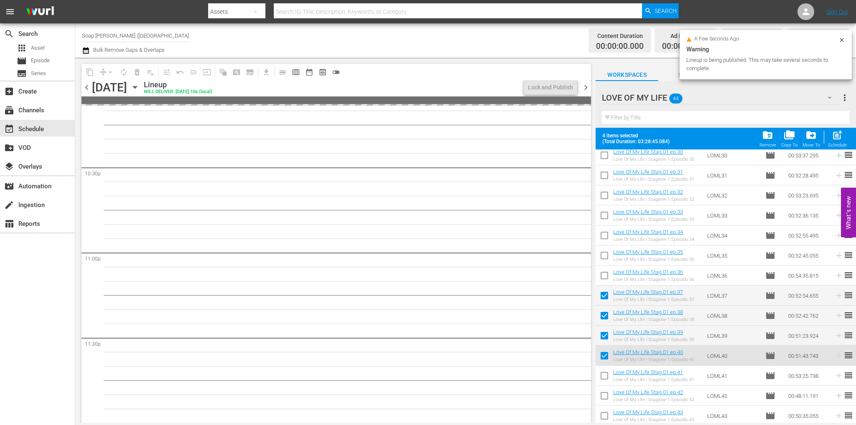
click at [605, 279] on input "checkbox" at bounding box center [604, 278] width 18 height 18
checkbox input "true"
click at [607, 251] on input "checkbox" at bounding box center [604, 258] width 18 height 18
checkbox input "true"
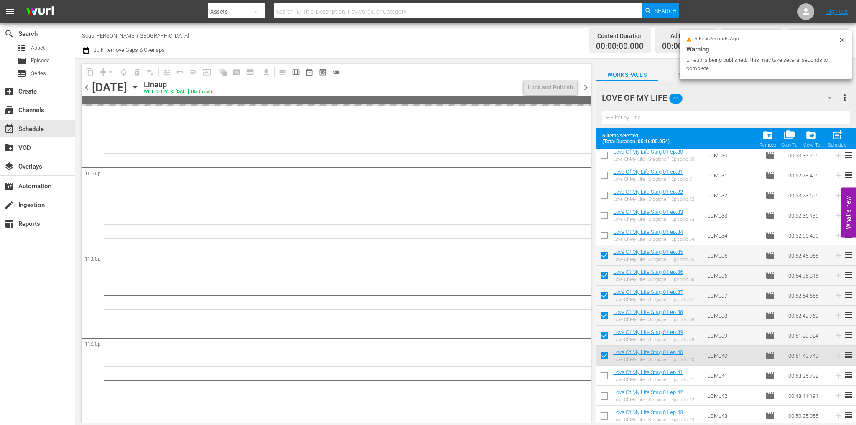
click at [607, 234] on input "checkbox" at bounding box center [604, 238] width 18 height 18
checkbox input "true"
click at [605, 207] on span at bounding box center [604, 216] width 18 height 18
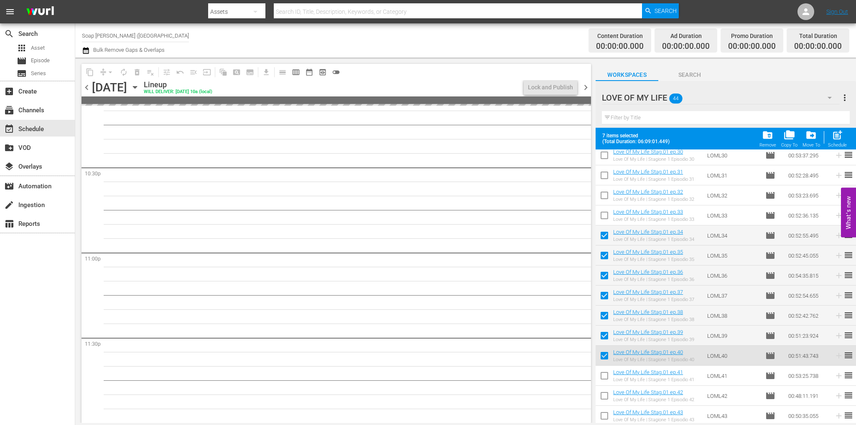
scroll to position [523, 0]
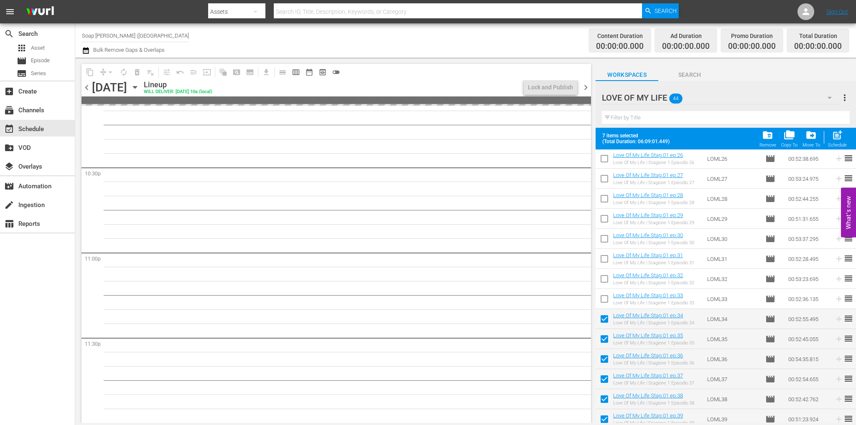
click at [603, 301] on input "checkbox" at bounding box center [604, 301] width 18 height 18
checkbox input "true"
click at [605, 275] on input "checkbox" at bounding box center [604, 281] width 18 height 18
checkbox input "true"
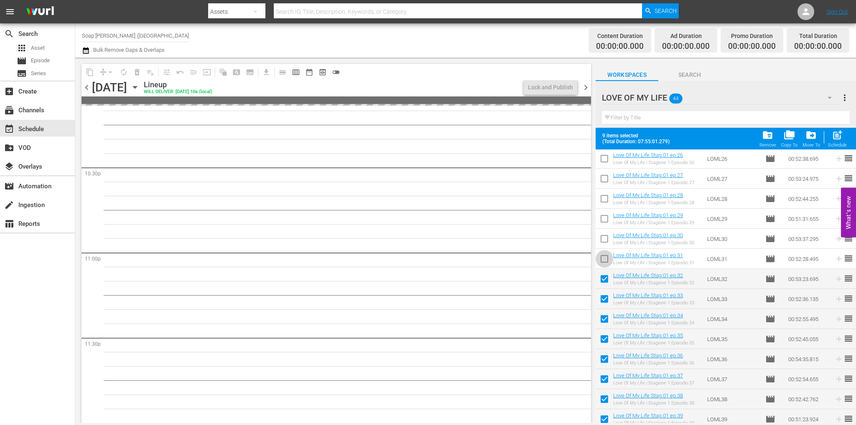
click at [607, 254] on input "checkbox" at bounding box center [604, 261] width 18 height 18
checkbox input "true"
click at [604, 241] on input "checkbox" at bounding box center [604, 241] width 18 height 18
checkbox input "true"
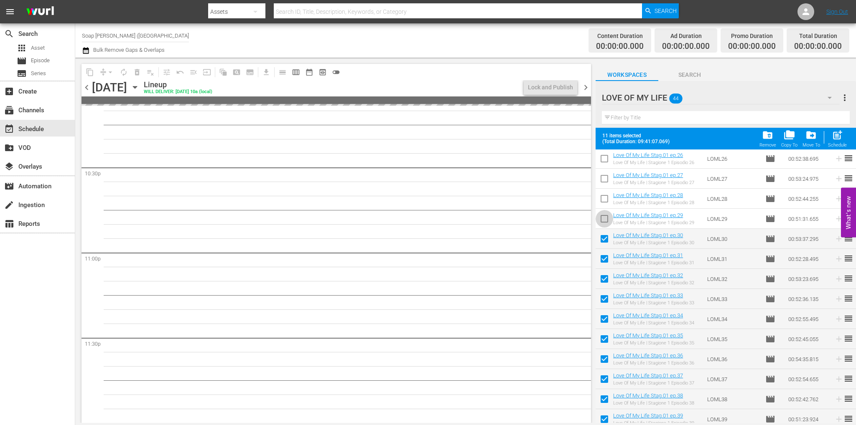
click at [604, 219] on input "checkbox" at bounding box center [604, 221] width 18 height 18
checkbox input "true"
click at [605, 206] on input "checkbox" at bounding box center [604, 201] width 18 height 18
checkbox input "true"
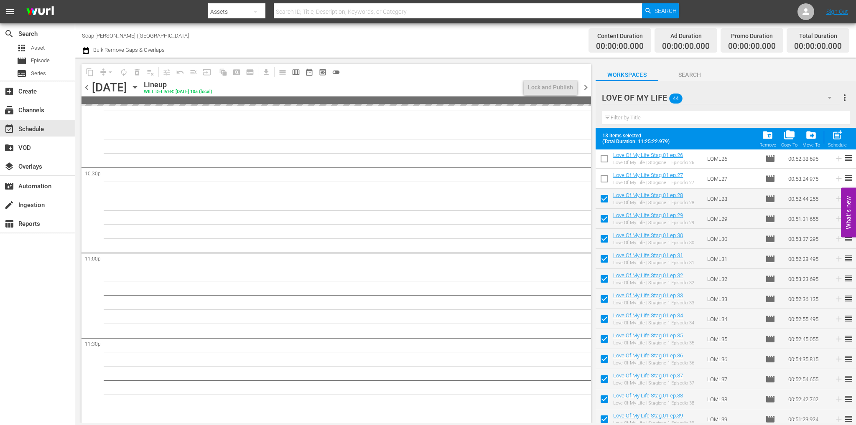
scroll to position [481, 0]
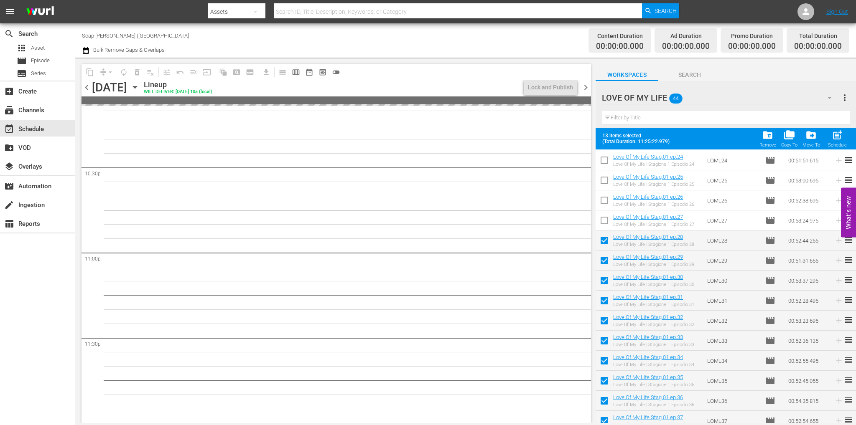
click at [603, 224] on input "checkbox" at bounding box center [604, 223] width 18 height 18
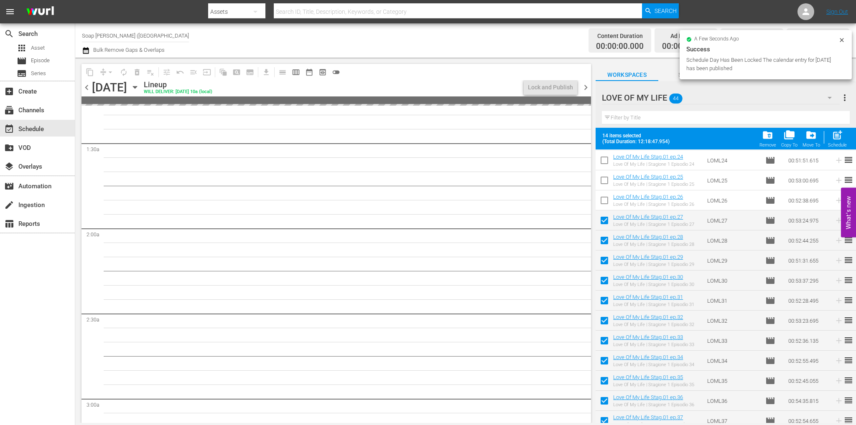
scroll to position [0, 0]
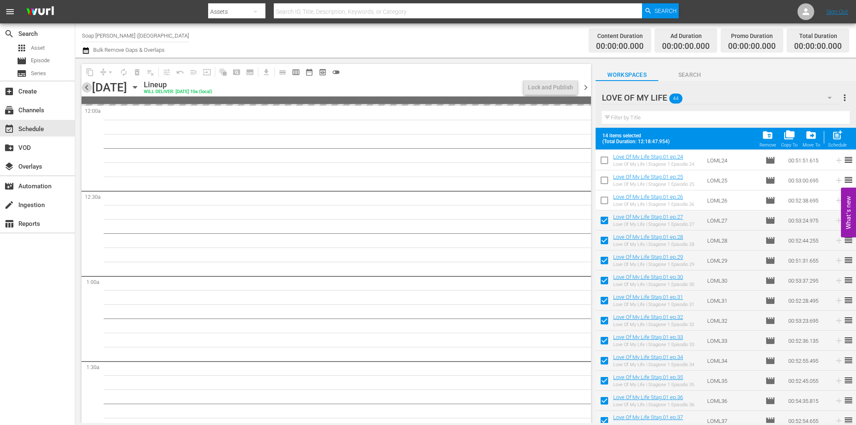
click at [84, 89] on span "chevron_left" at bounding box center [86, 87] width 10 height 10
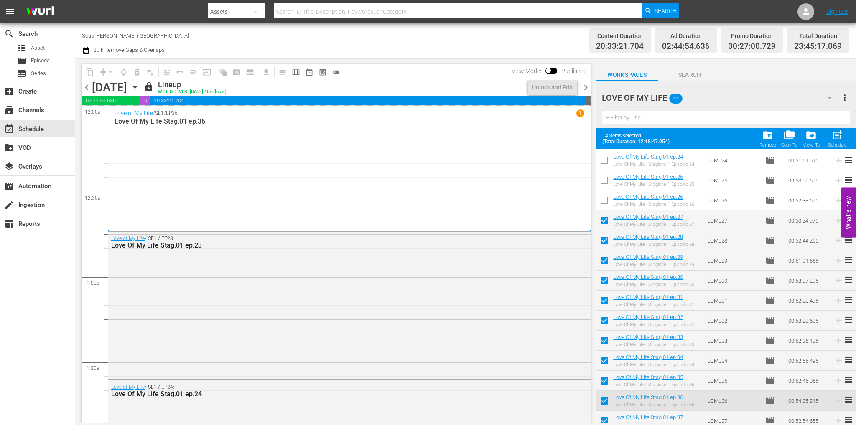
click at [583, 89] on span "chevron_right" at bounding box center [585, 87] width 10 height 10
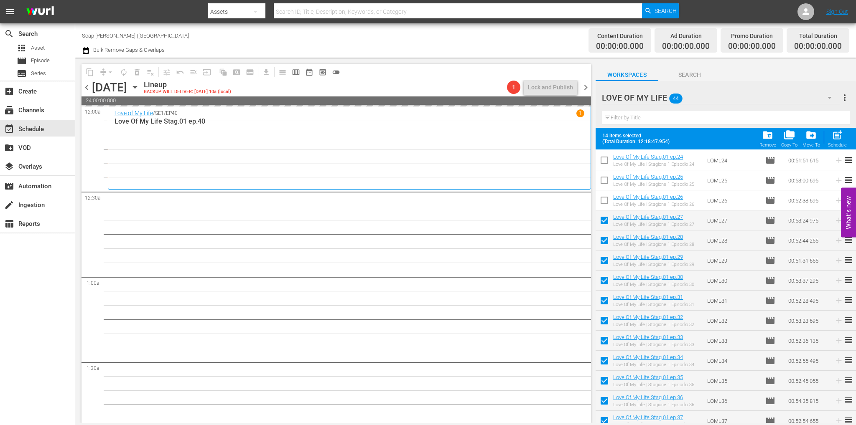
click at [608, 222] on input "checkbox" at bounding box center [604, 223] width 18 height 18
checkbox input "false"
click at [608, 246] on input "checkbox" at bounding box center [604, 243] width 18 height 18
checkbox input "false"
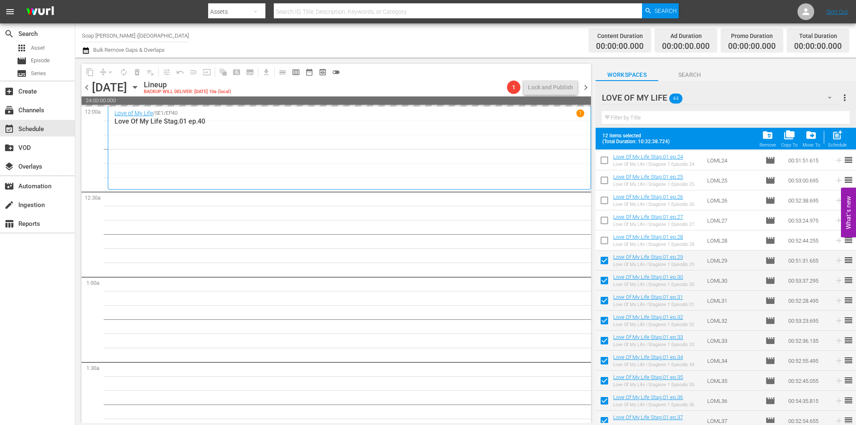
click at [604, 258] on input "checkbox" at bounding box center [604, 263] width 18 height 18
checkbox input "false"
click at [605, 280] on input "checkbox" at bounding box center [604, 283] width 18 height 18
checkbox input "false"
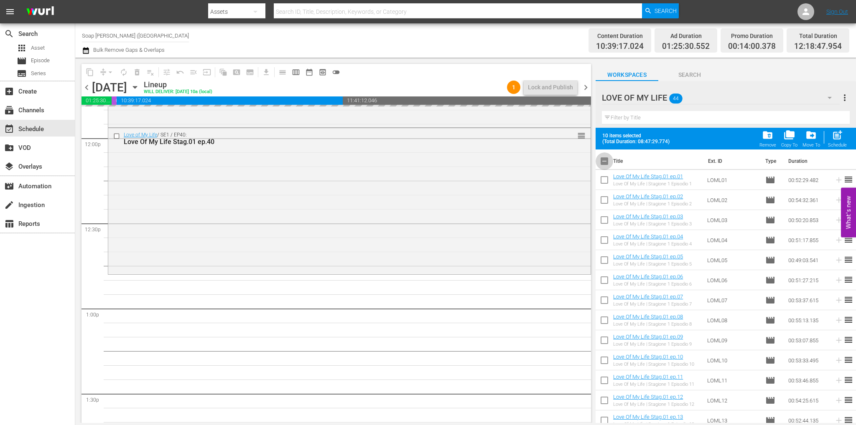
click at [605, 159] on input "checkbox" at bounding box center [604, 163] width 18 height 18
checkbox input "true"
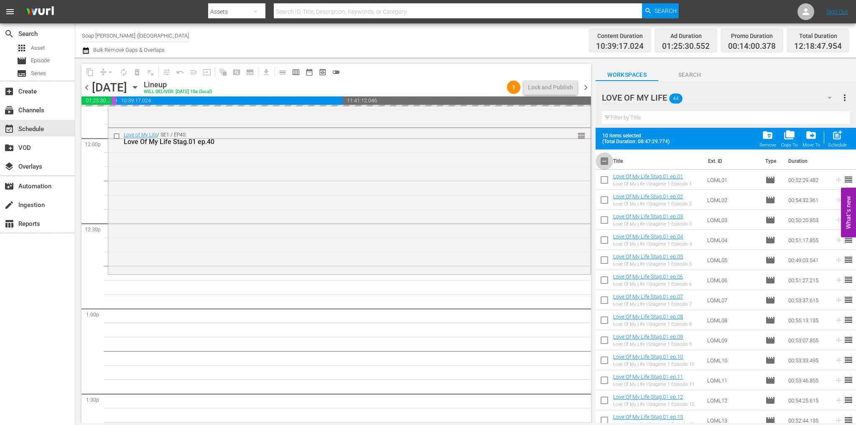
checkbox input "true"
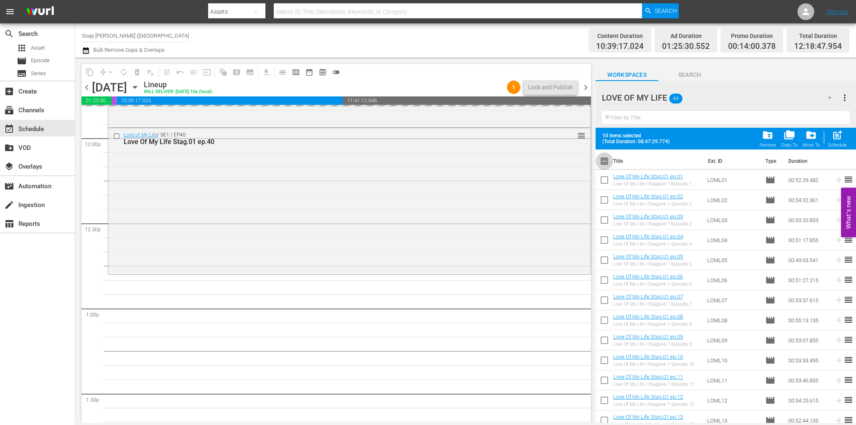
checkbox input "true"
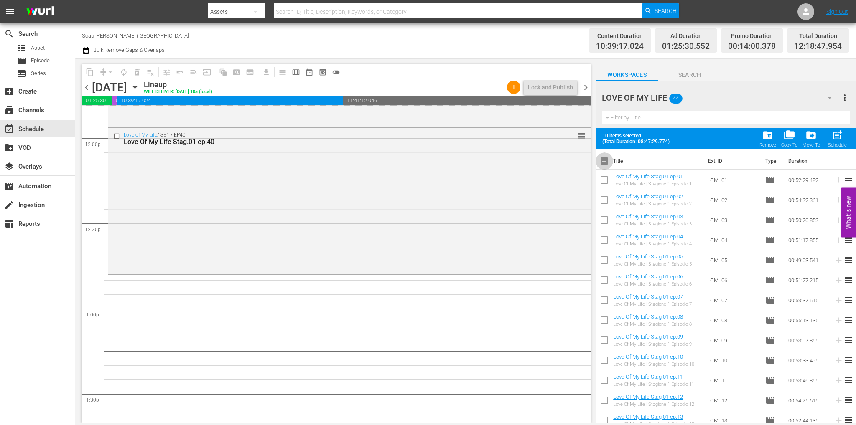
checkbox input "true"
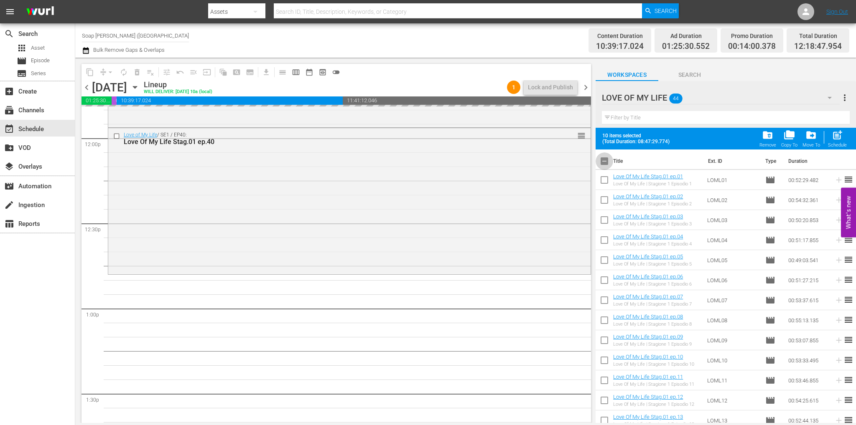
checkbox input "true"
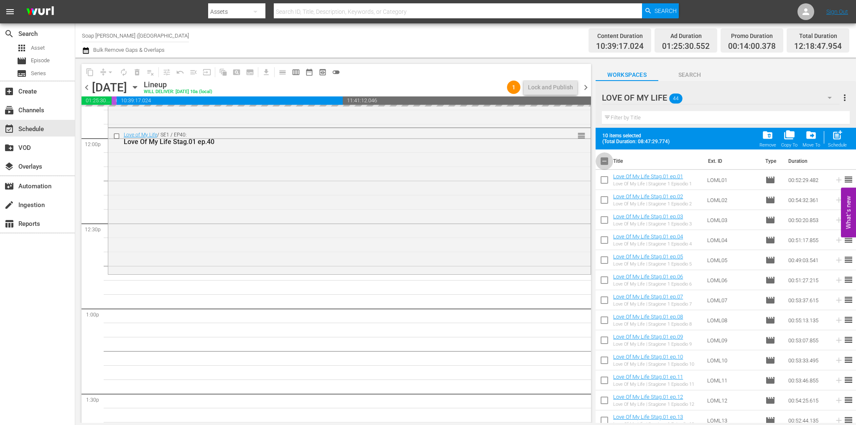
checkbox input "true"
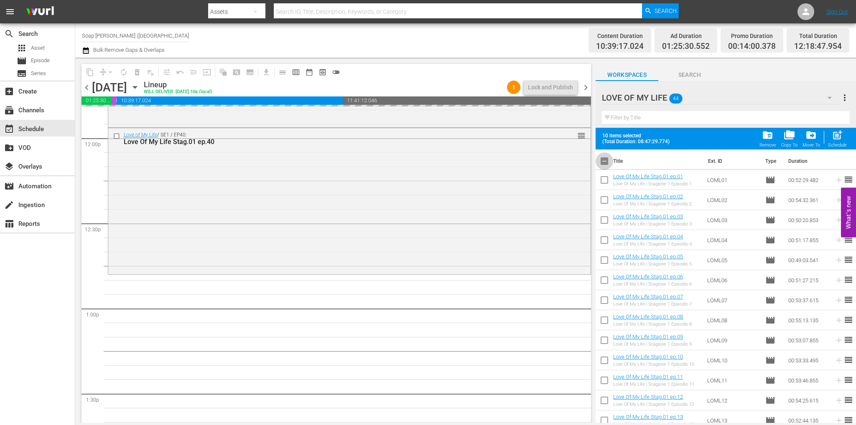
checkbox input "true"
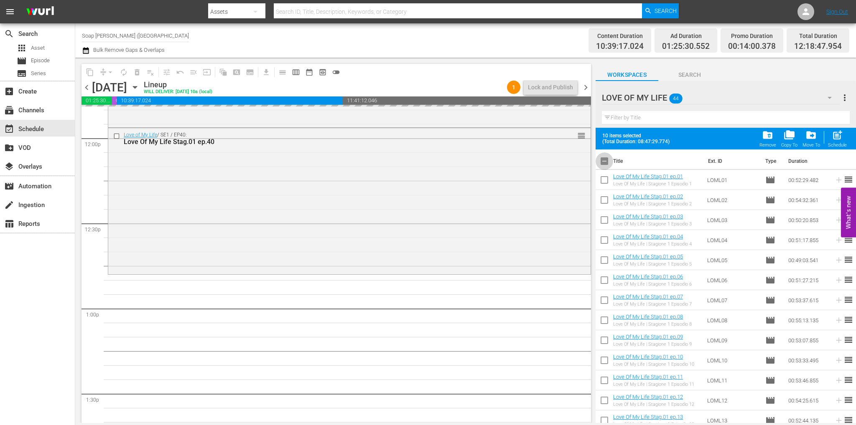
checkbox input "true"
click at [605, 159] on input "checkbox" at bounding box center [604, 163] width 18 height 18
checkbox input "false"
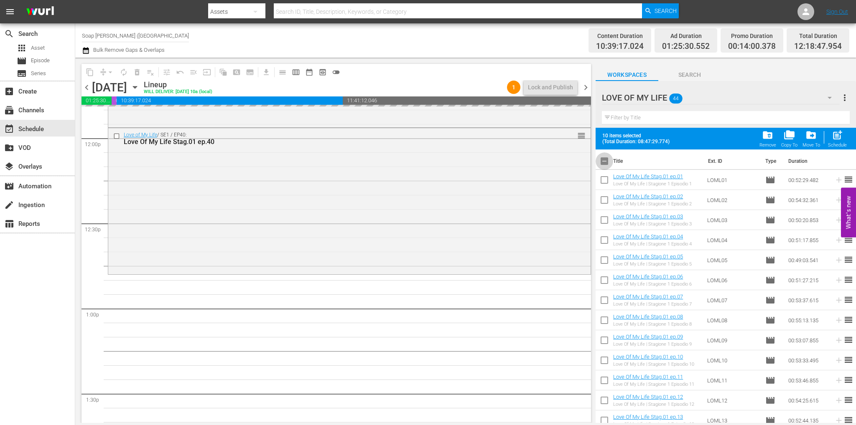
checkbox input "false"
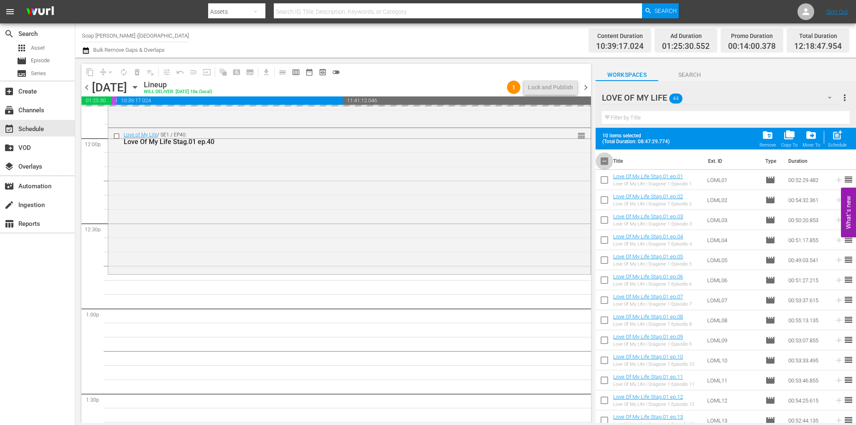
checkbox input "false"
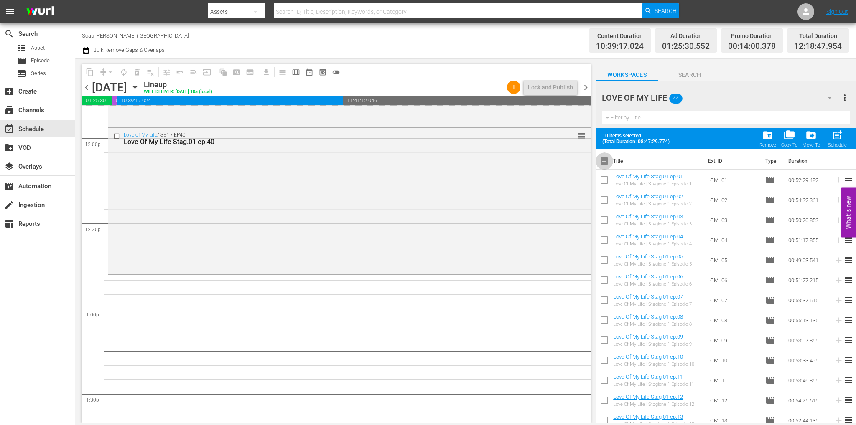
checkbox input "false"
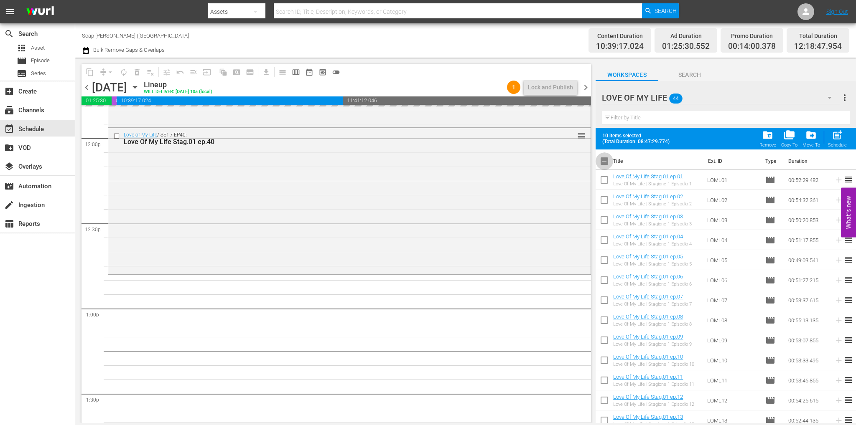
checkbox input "false"
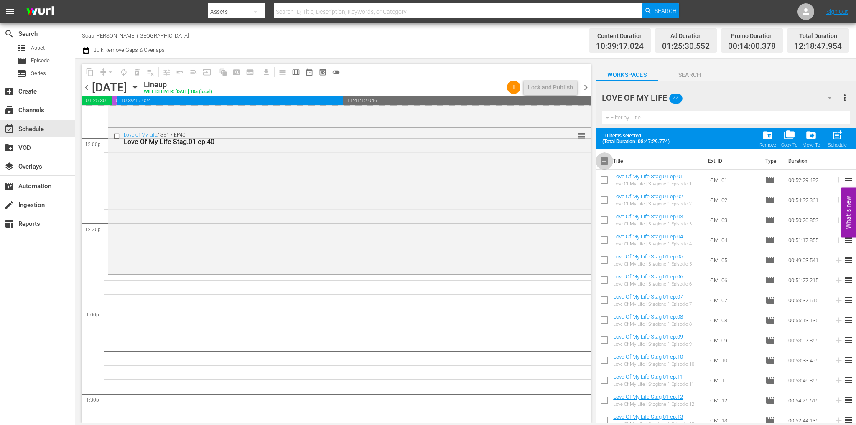
checkbox input "false"
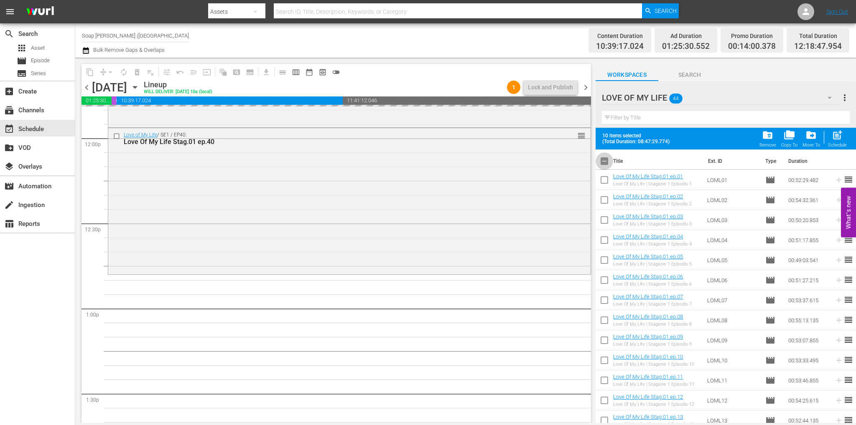
checkbox input "false"
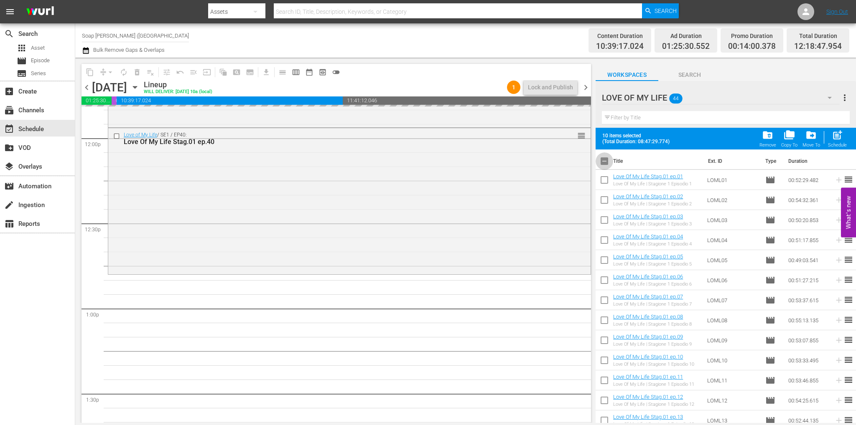
checkbox input "false"
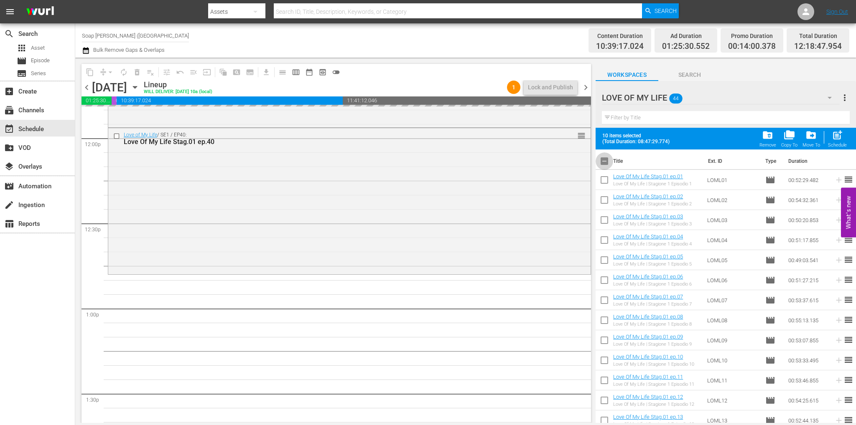
checkbox input "false"
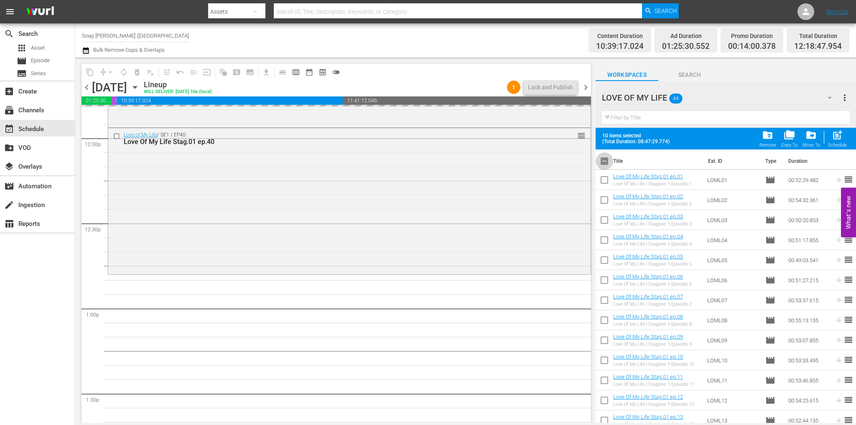
checkbox input "false"
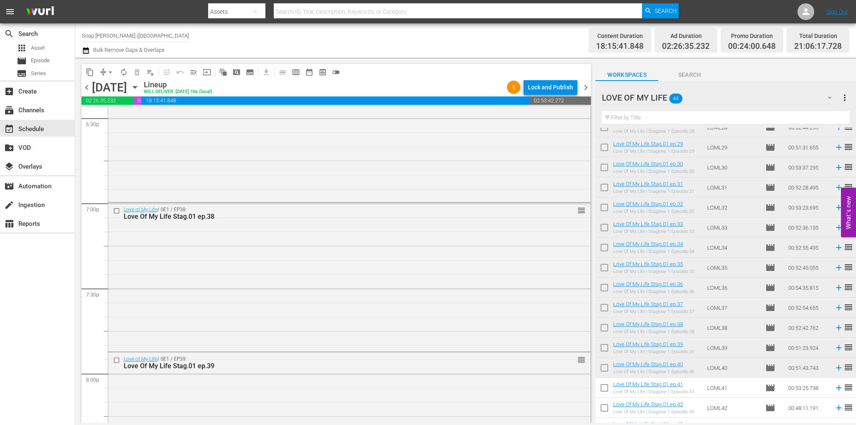
scroll to position [606, 0]
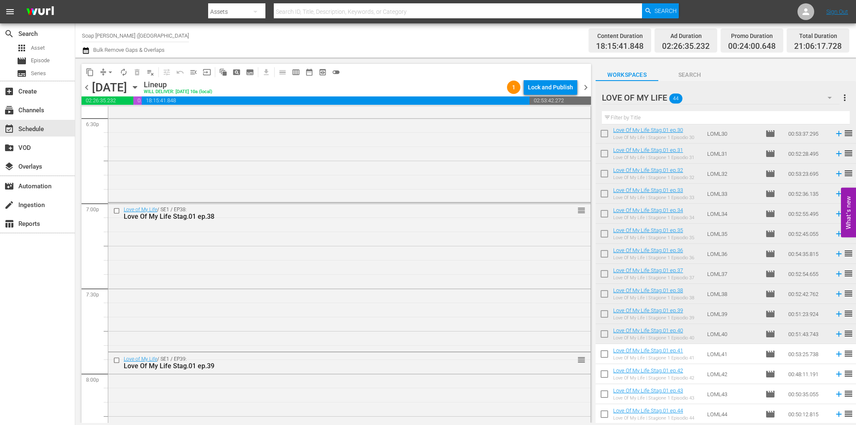
click at [606, 353] on input "checkbox" at bounding box center [604, 356] width 18 height 18
checkbox input "true"
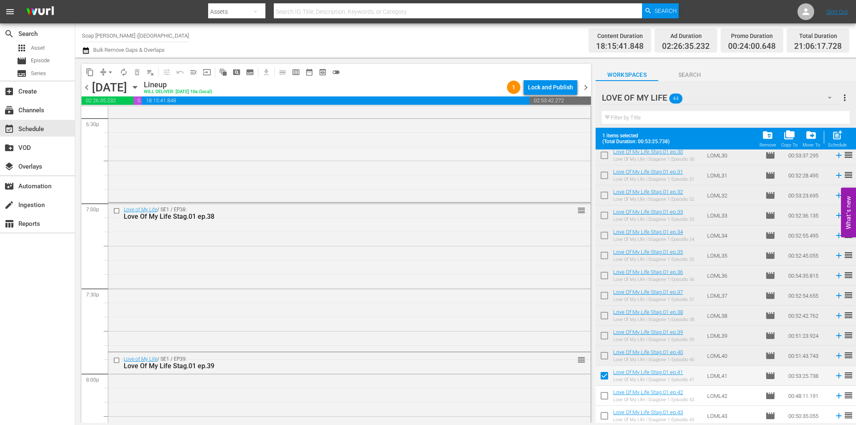
click at [605, 393] on input "checkbox" at bounding box center [604, 398] width 18 height 18
checkbox input "true"
click at [604, 411] on input "checkbox" at bounding box center [604, 418] width 18 height 18
checkbox input "true"
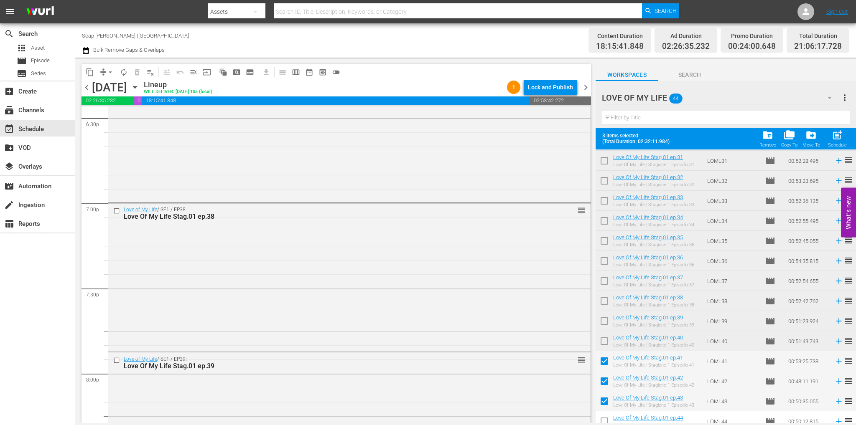
scroll to position [628, 0]
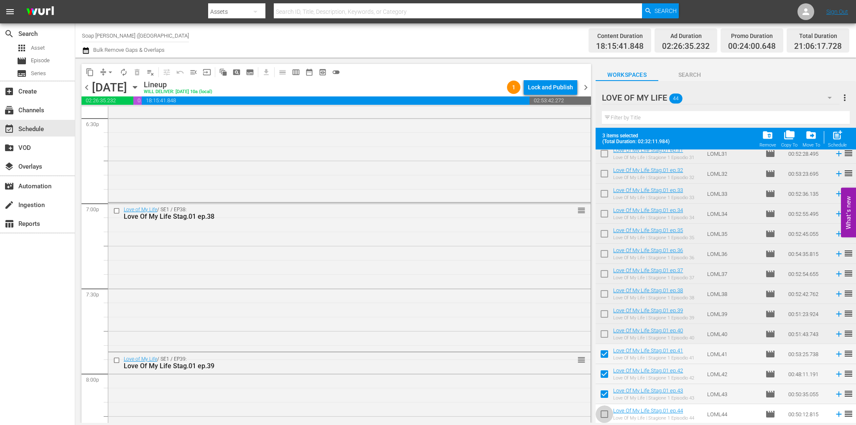
drag, startPoint x: 604, startPoint y: 412, endPoint x: 585, endPoint y: 389, distance: 29.7
click at [605, 412] on input "checkbox" at bounding box center [604, 416] width 18 height 18
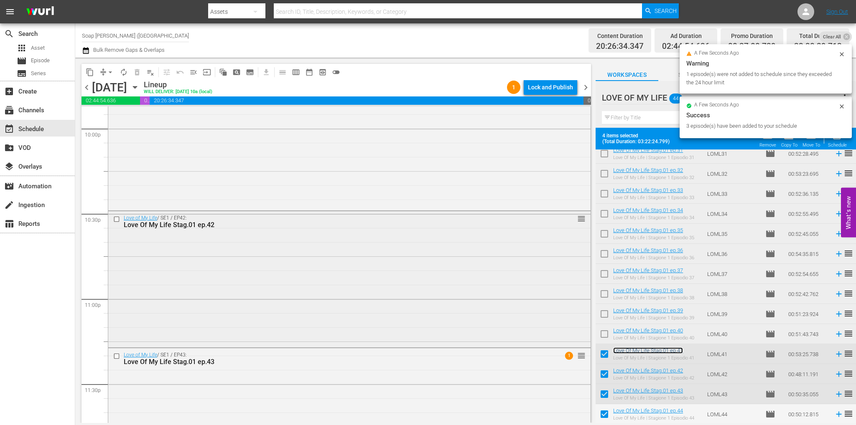
scroll to position [3797, 0]
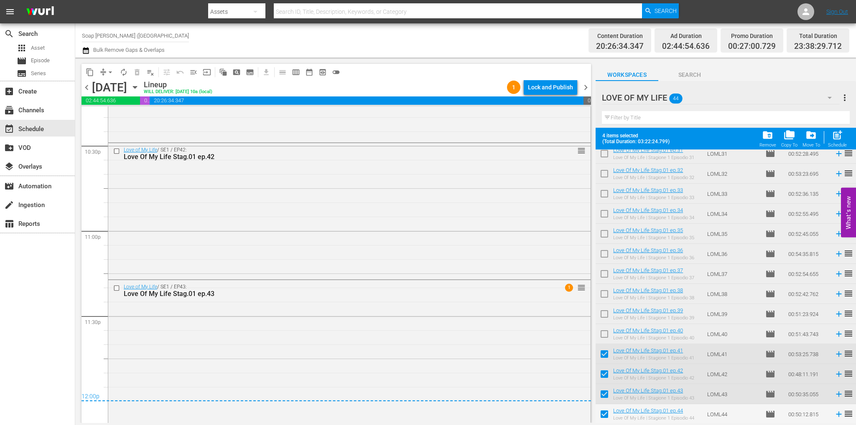
click at [601, 347] on span at bounding box center [604, 355] width 18 height 18
click at [603, 373] on input "checkbox" at bounding box center [604, 376] width 18 height 18
click at [603, 392] on input "checkbox" at bounding box center [604, 396] width 18 height 18
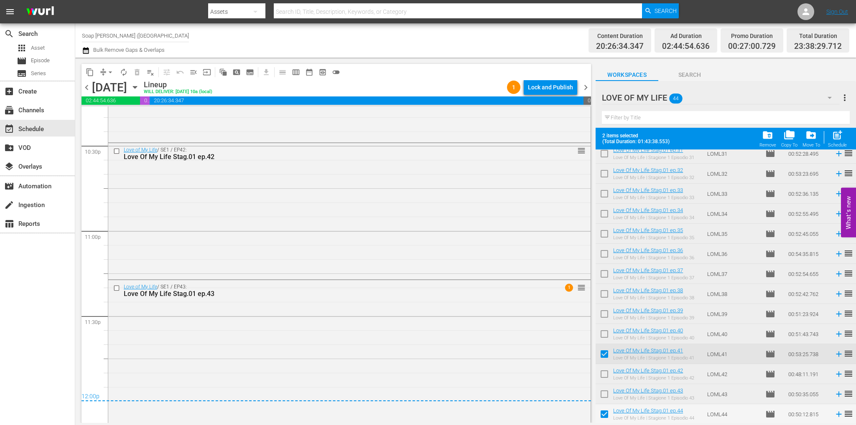
click at [606, 358] on input "checkbox" at bounding box center [604, 356] width 18 height 18
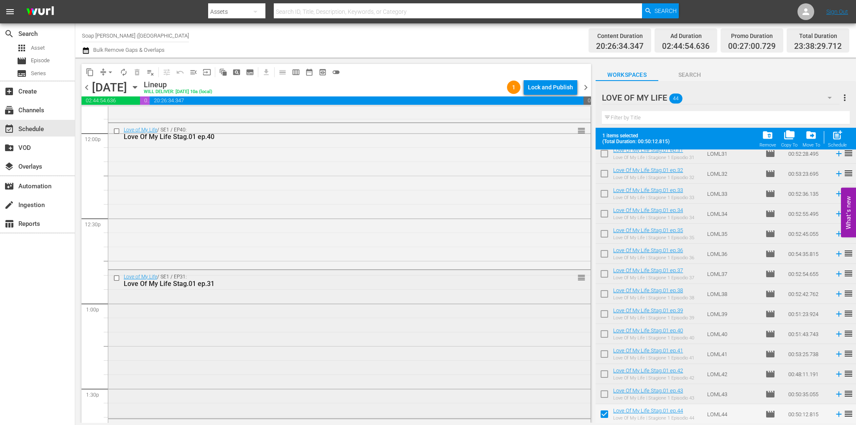
scroll to position [2165, 0]
click at [115, 130] on input "checkbox" at bounding box center [117, 131] width 9 height 7
click at [137, 78] on button "delete_forever_outlined" at bounding box center [136, 72] width 13 height 13
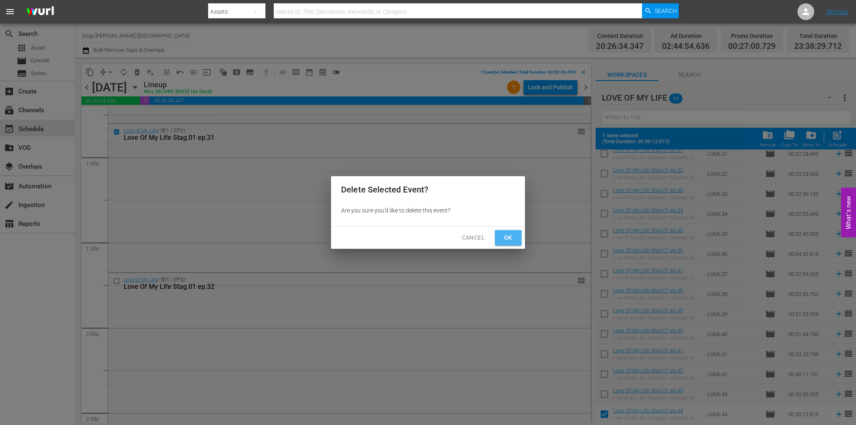
click at [503, 241] on span "Ok" at bounding box center [507, 238] width 13 height 10
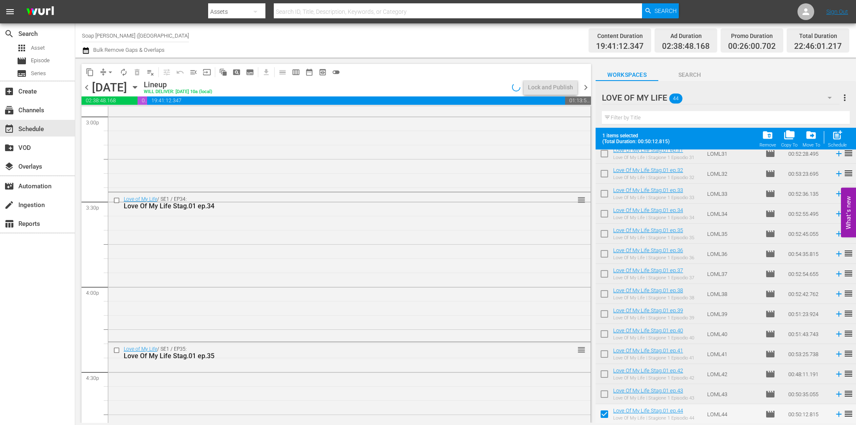
scroll to position [3797, 0]
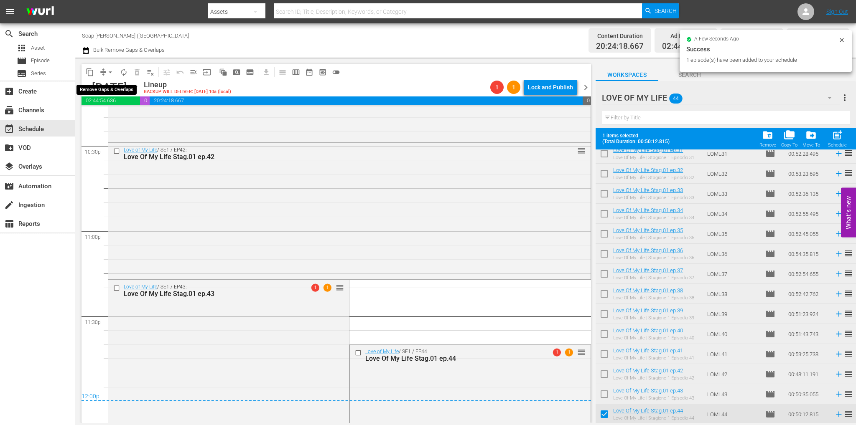
click at [108, 72] on span "arrow_drop_down" at bounding box center [110, 72] width 8 height 8
click at [132, 115] on li "Align to End of Previous Day" at bounding box center [111, 117] width 88 height 14
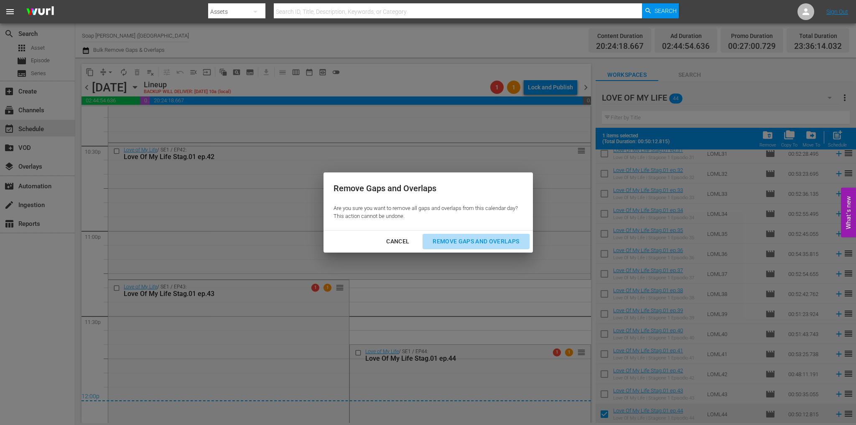
click at [463, 238] on div "Remove Gaps and Overlaps" at bounding box center [476, 241] width 100 height 10
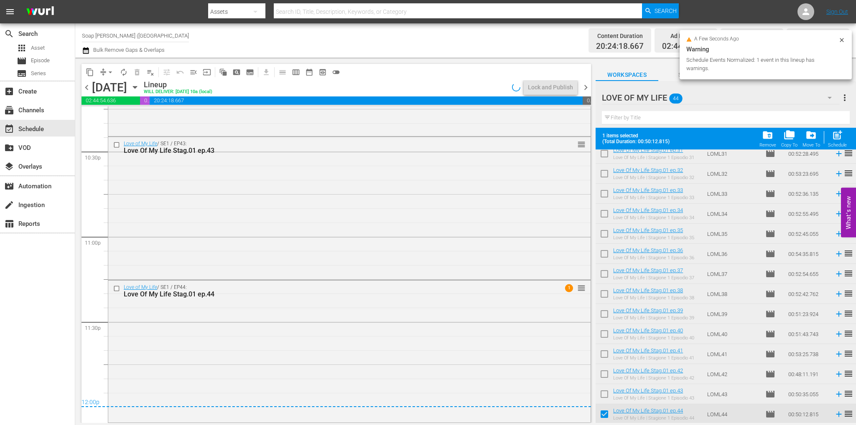
scroll to position [3791, 0]
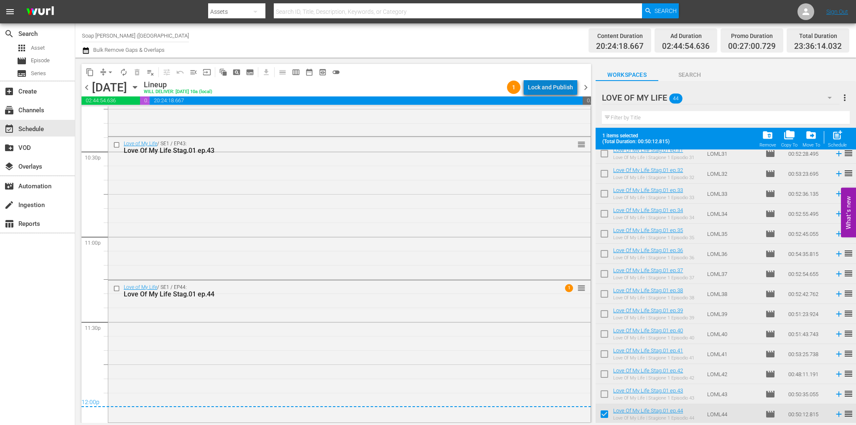
click at [570, 88] on div "Lock and Publish" at bounding box center [550, 87] width 45 height 15
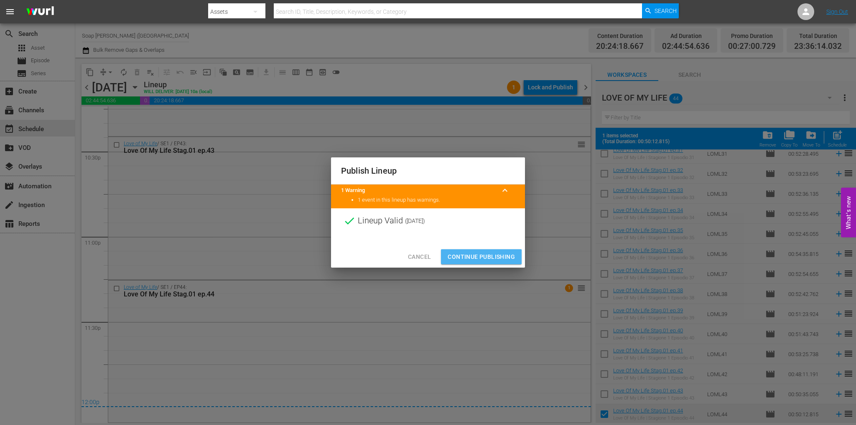
click at [481, 257] on span "Continue Publishing" at bounding box center [481, 257] width 67 height 10
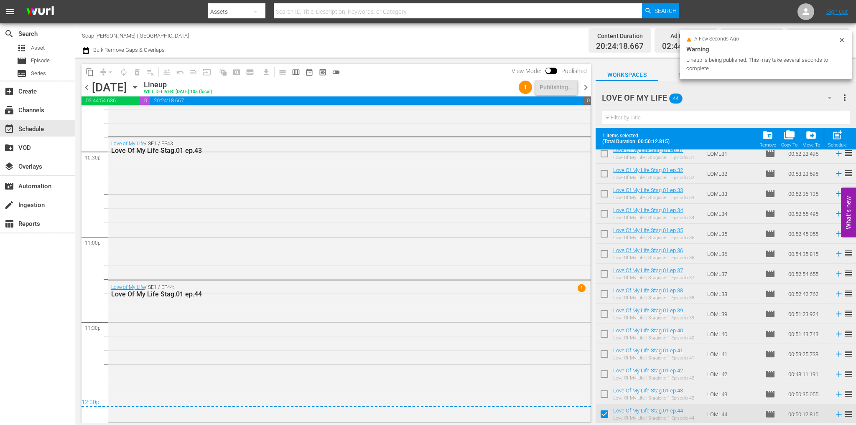
click at [585, 91] on span "chevron_right" at bounding box center [585, 87] width 10 height 10
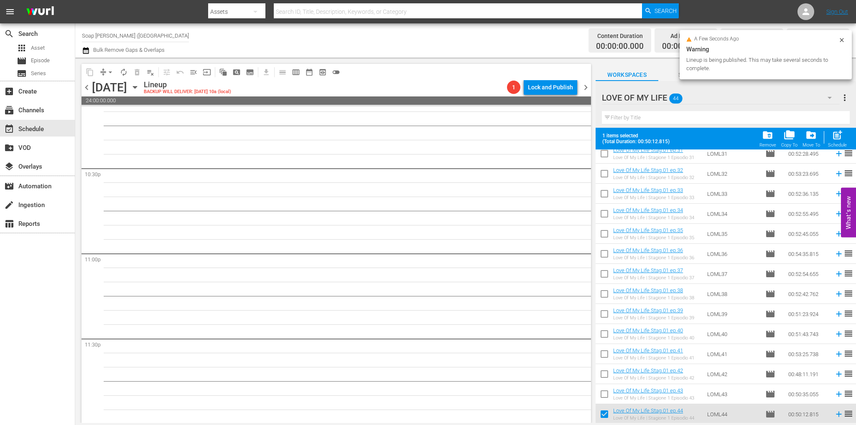
scroll to position [3775, 0]
click at [607, 412] on input "checkbox" at bounding box center [604, 416] width 18 height 18
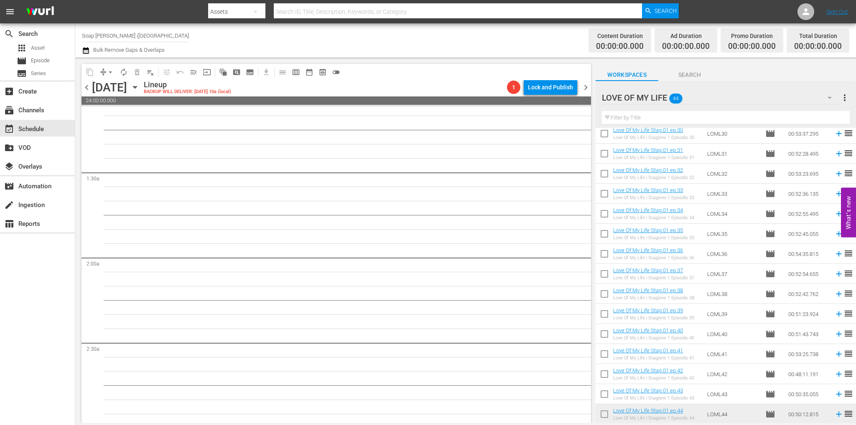
scroll to position [0, 0]
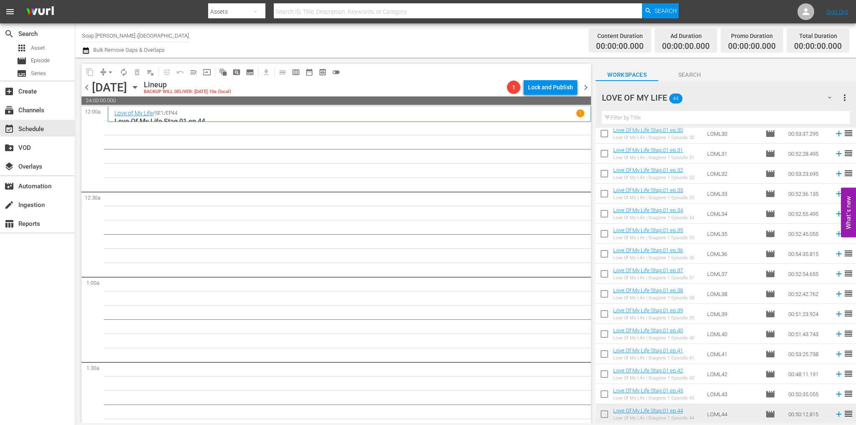
click at [605, 412] on input "checkbox" at bounding box center [604, 416] width 18 height 18
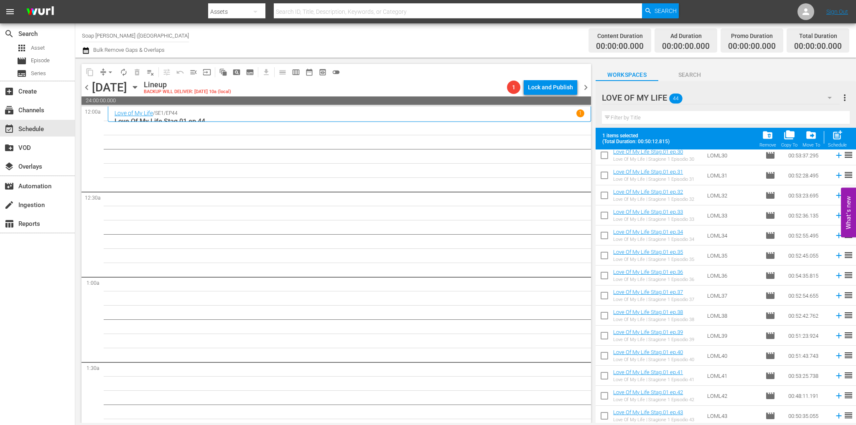
click at [606, 392] on input "checkbox" at bounding box center [604, 398] width 18 height 18
click at [605, 417] on input "checkbox" at bounding box center [604, 418] width 18 height 18
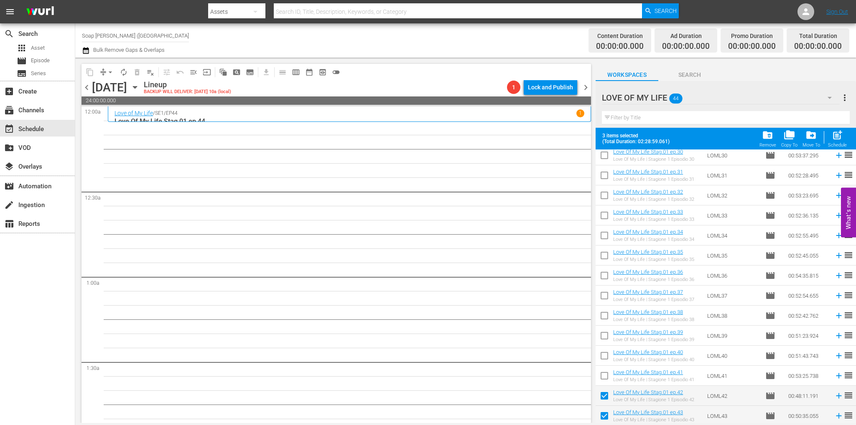
scroll to position [628, 0]
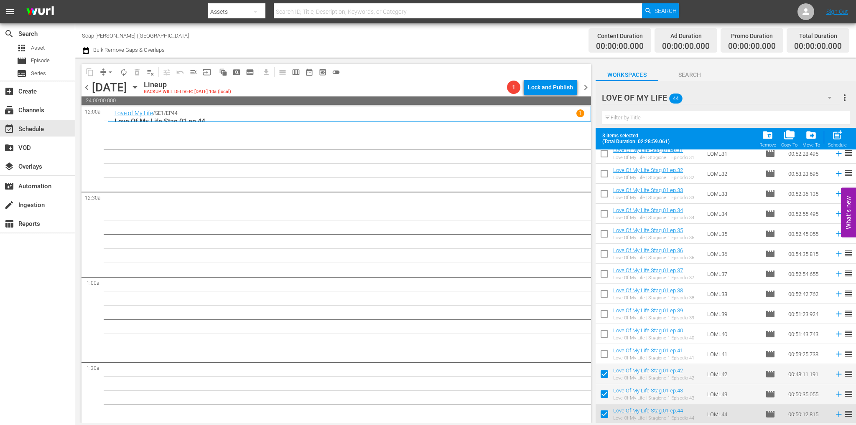
click at [604, 362] on input "checkbox" at bounding box center [604, 356] width 18 height 18
click at [605, 331] on input "checkbox" at bounding box center [604, 336] width 18 height 18
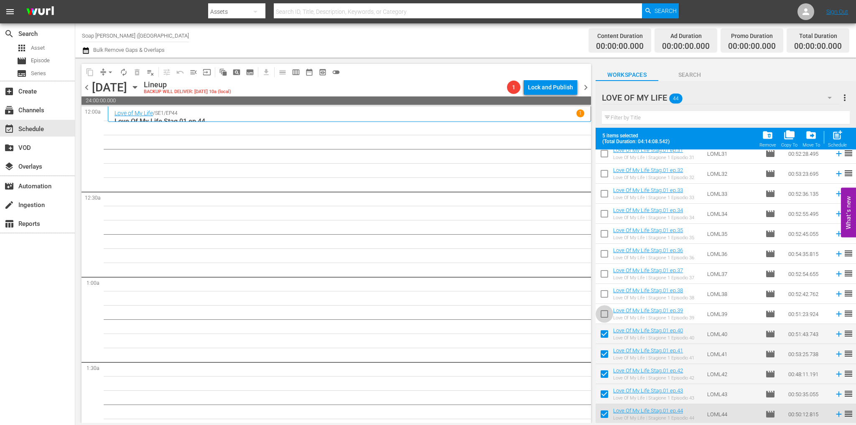
click at [603, 315] on input "checkbox" at bounding box center [604, 316] width 18 height 18
click at [604, 295] on input "checkbox" at bounding box center [604, 296] width 18 height 18
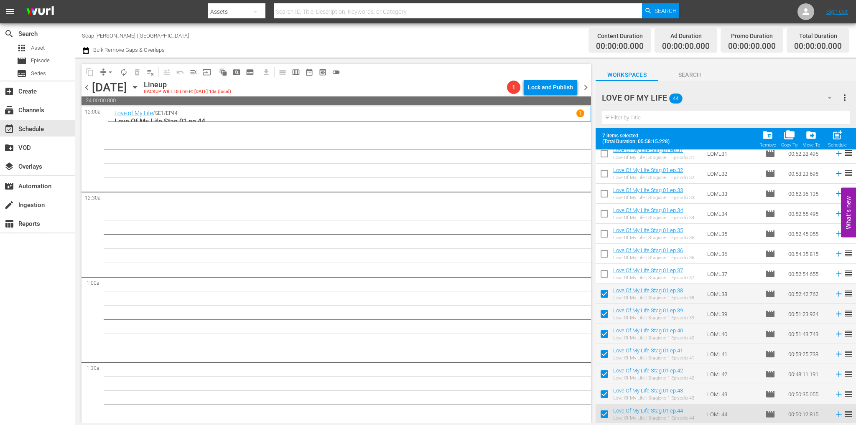
click at [605, 275] on input "checkbox" at bounding box center [604, 276] width 18 height 18
click at [605, 262] on input "checkbox" at bounding box center [604, 256] width 18 height 18
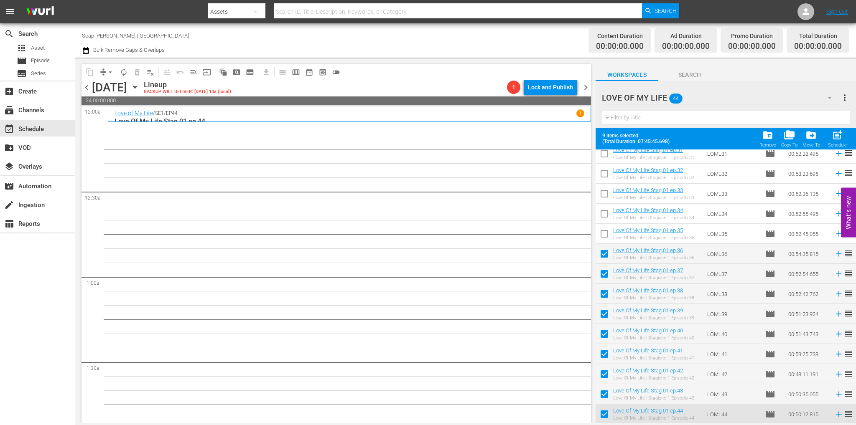
click at [602, 225] on td at bounding box center [604, 234] width 18 height 20
click at [607, 231] on input "checkbox" at bounding box center [604, 236] width 18 height 18
click at [610, 210] on input "checkbox" at bounding box center [604, 216] width 18 height 18
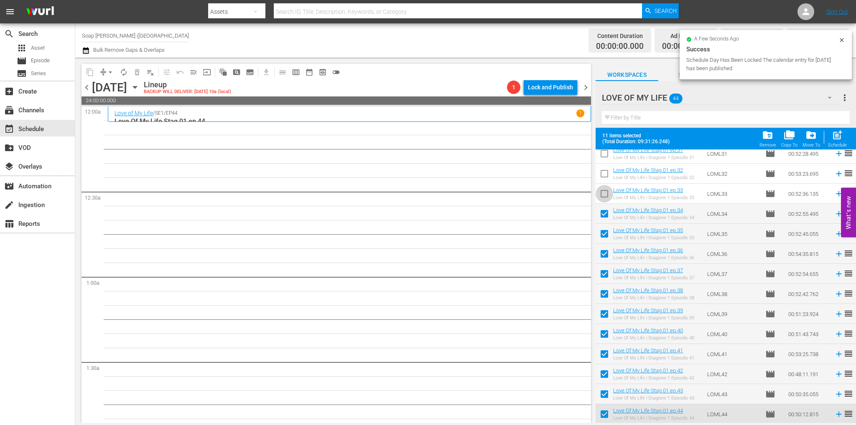
click at [605, 195] on input "checkbox" at bounding box center [604, 196] width 18 height 18
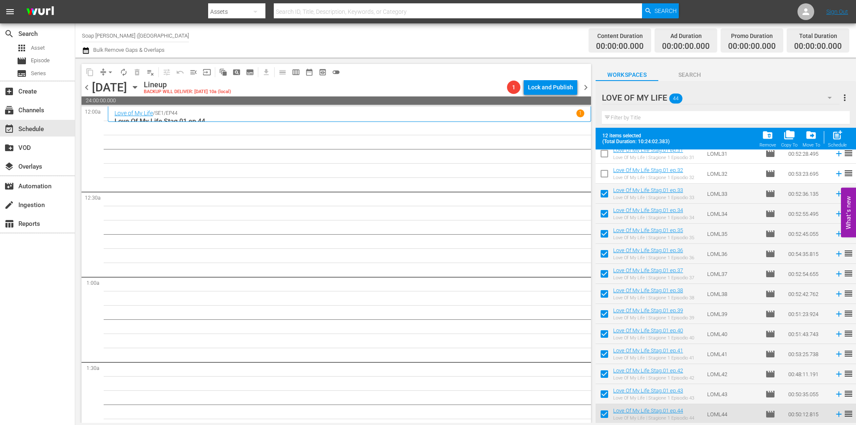
scroll to position [586, 0]
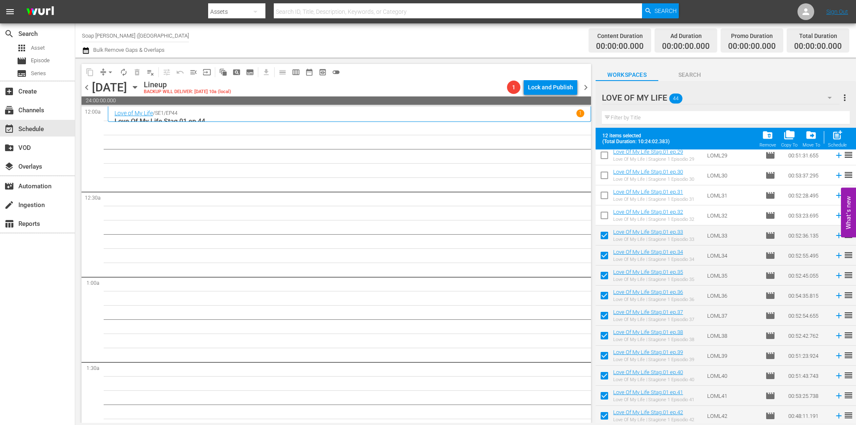
click at [608, 214] on input "checkbox" at bounding box center [604, 218] width 18 height 18
click at [603, 196] on input "checkbox" at bounding box center [604, 197] width 18 height 18
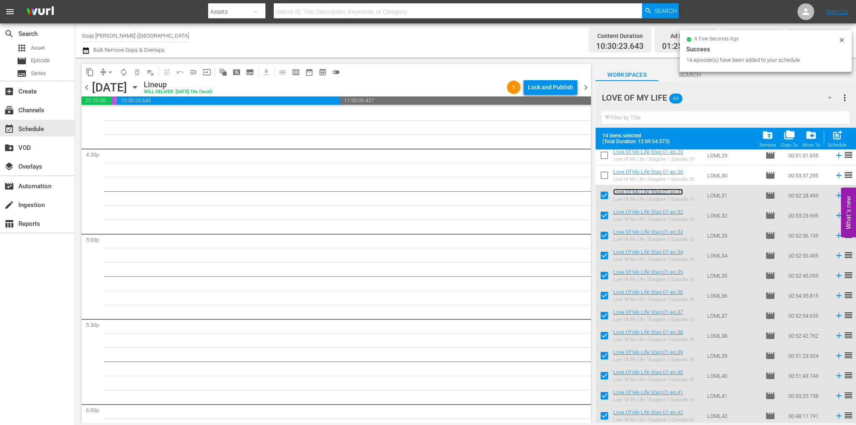
scroll to position [2798, 0]
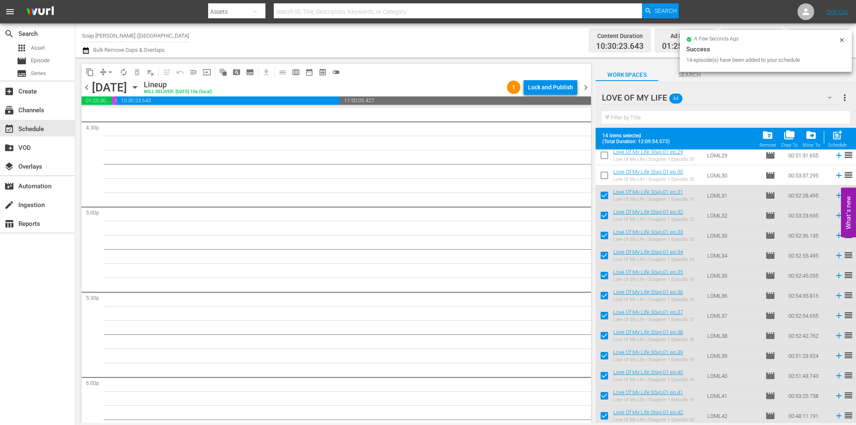
click at [603, 194] on input "checkbox" at bounding box center [604, 197] width 18 height 18
click at [604, 216] on input "checkbox" at bounding box center [604, 218] width 18 height 18
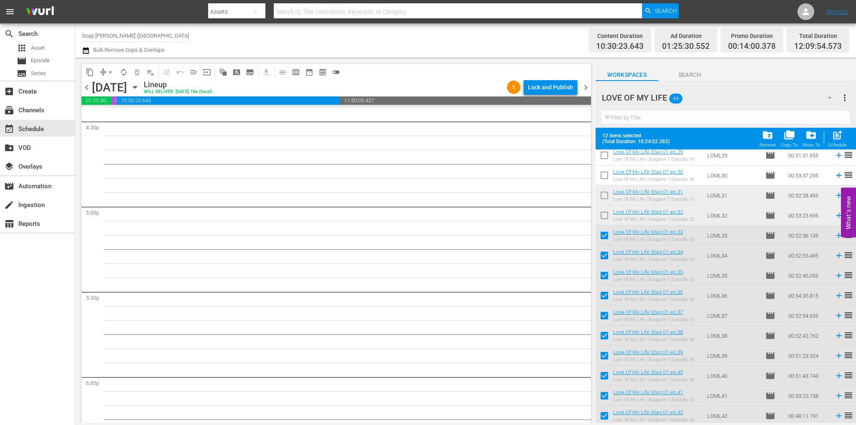
click at [605, 237] on input "checkbox" at bounding box center [604, 238] width 18 height 18
click at [605, 257] on input "checkbox" at bounding box center [604, 258] width 18 height 18
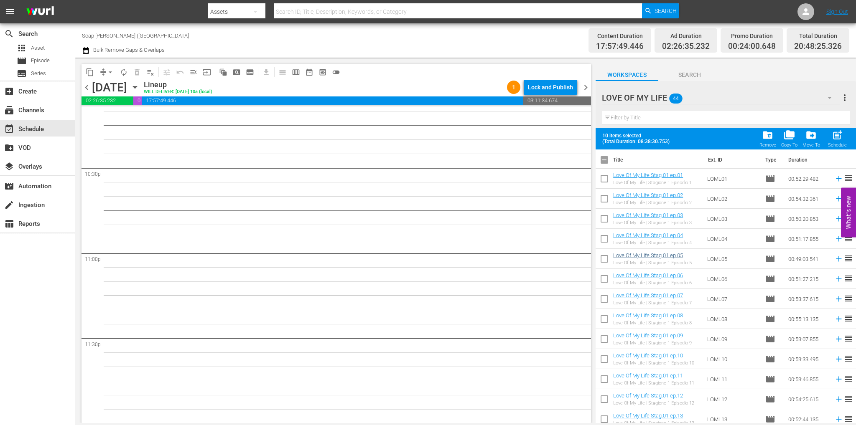
scroll to position [0, 0]
click at [600, 161] on input "checkbox" at bounding box center [604, 163] width 18 height 18
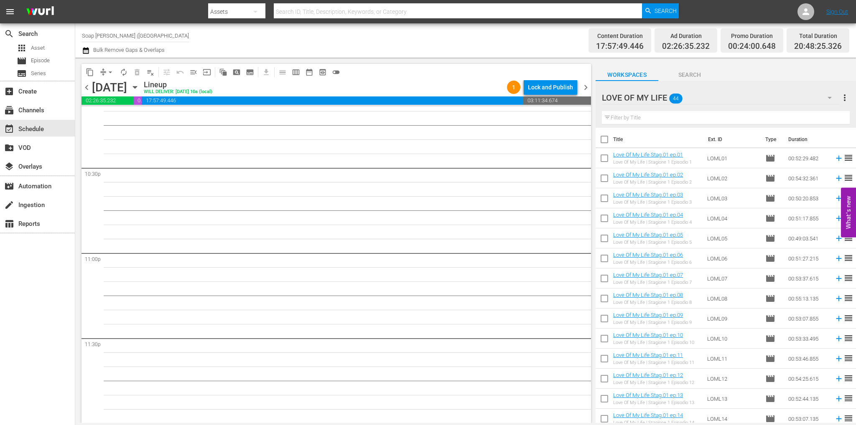
click at [603, 162] on input "checkbox" at bounding box center [604, 160] width 18 height 18
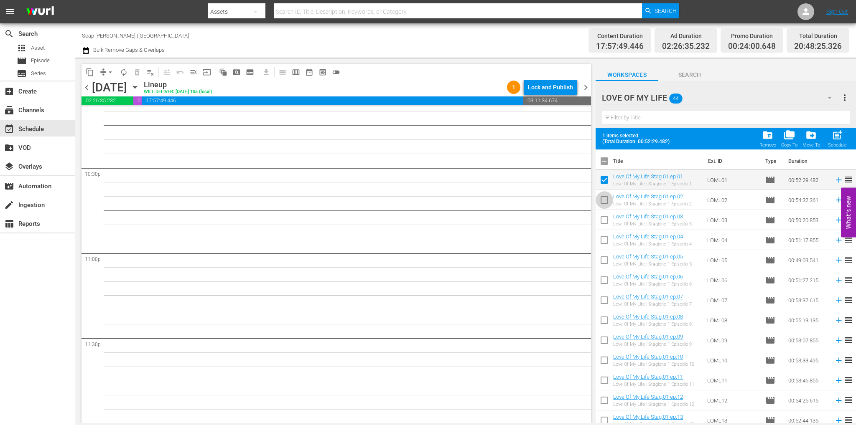
click at [605, 196] on input "checkbox" at bounding box center [604, 202] width 18 height 18
click at [605, 221] on input "checkbox" at bounding box center [604, 222] width 18 height 18
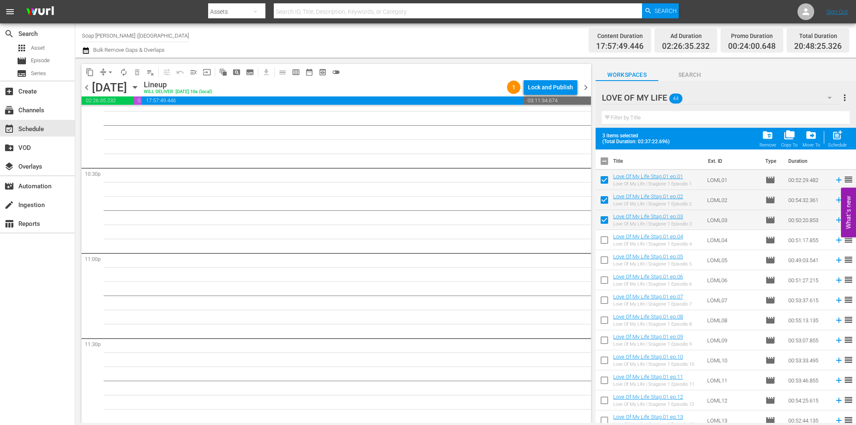
click at [603, 246] on input "checkbox" at bounding box center [604, 242] width 18 height 18
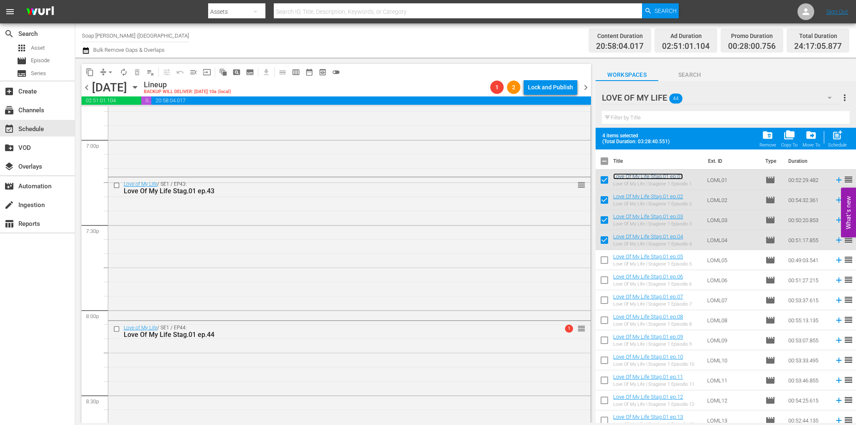
scroll to position [3173, 0]
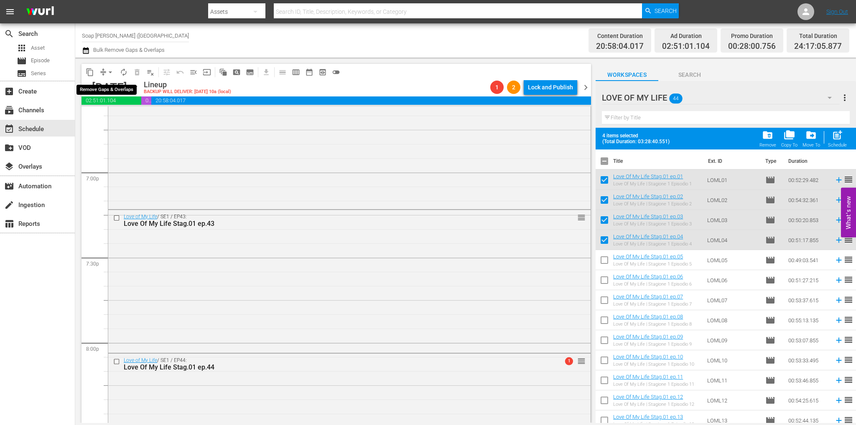
click at [109, 68] on span "arrow_drop_down" at bounding box center [110, 72] width 8 height 8
click at [124, 118] on li "Align to End of Previous Day" at bounding box center [111, 117] width 88 height 14
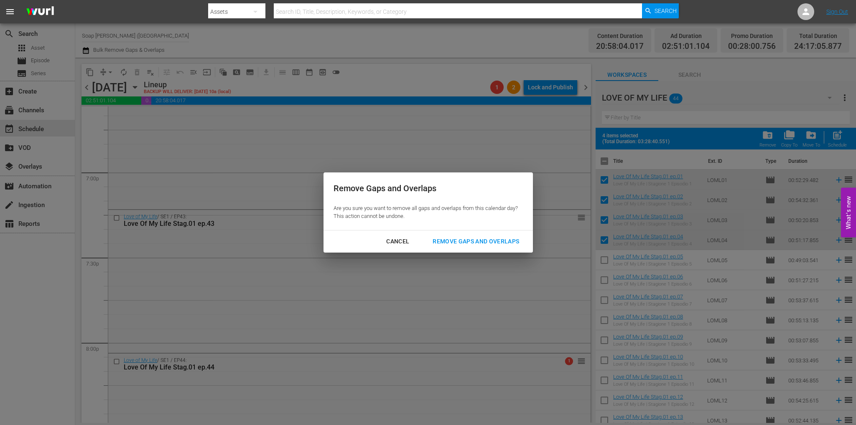
click at [491, 235] on button "Remove Gaps and Overlaps" at bounding box center [475, 241] width 107 height 15
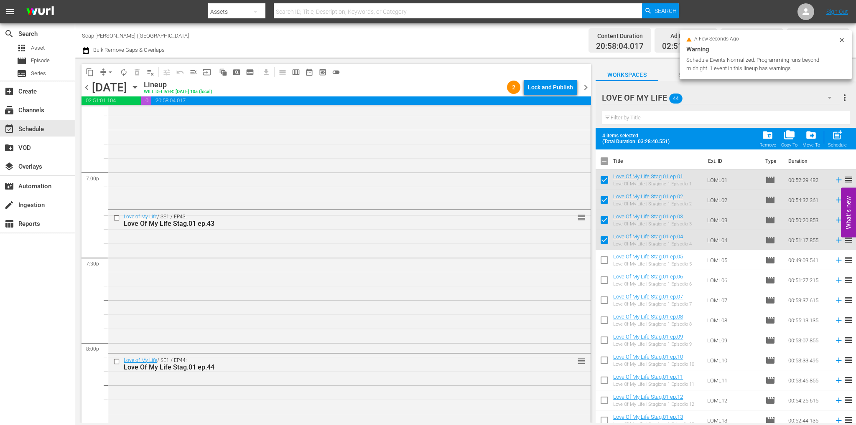
click at [543, 90] on div "Lock and Publish" at bounding box center [550, 87] width 45 height 15
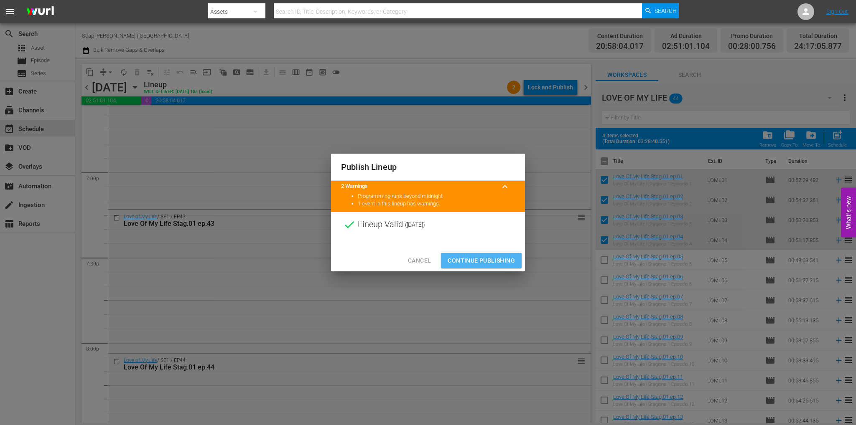
click at [477, 257] on span "Continue Publishing" at bounding box center [481, 261] width 67 height 10
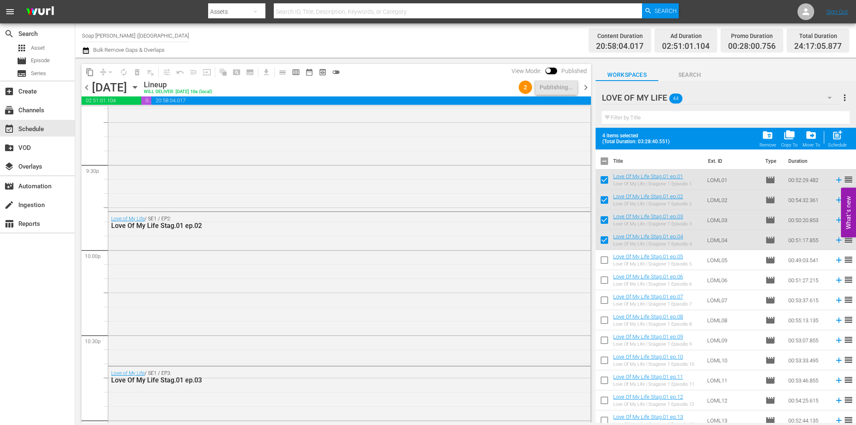
scroll to position [3839, 0]
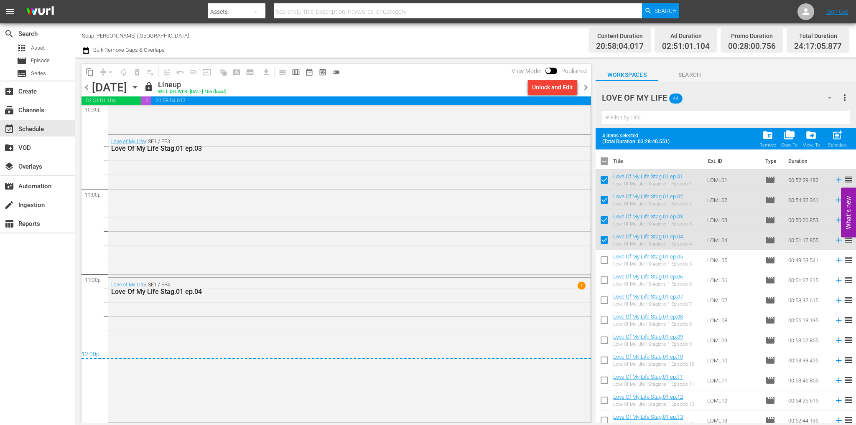
click at [556, 73] on input "checkbox" at bounding box center [548, 72] width 18 height 6
click at [554, 72] on input "checkbox" at bounding box center [558, 72] width 18 height 6
click at [341, 73] on button "toggle_off" at bounding box center [335, 72] width 13 height 13
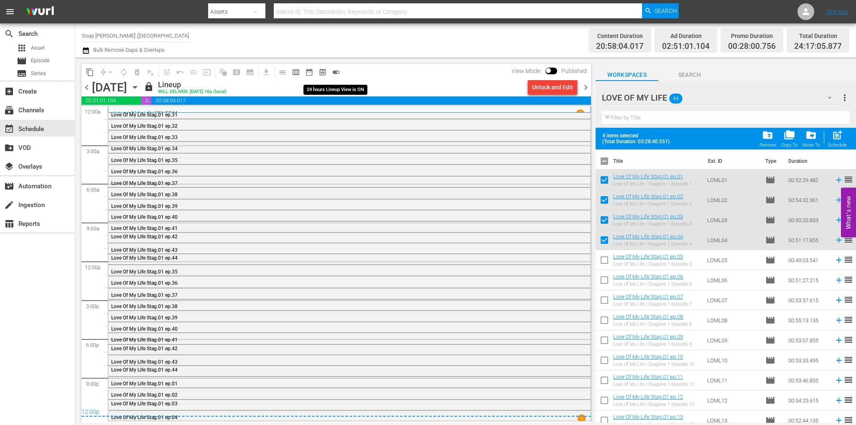
scroll to position [0, 0]
click at [341, 72] on button "toggle_on" at bounding box center [335, 72] width 13 height 13
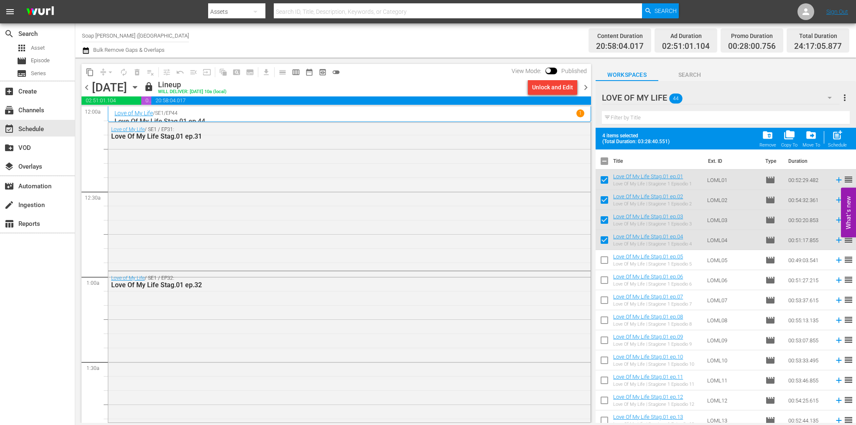
click at [586, 90] on span "chevron_right" at bounding box center [585, 87] width 10 height 10
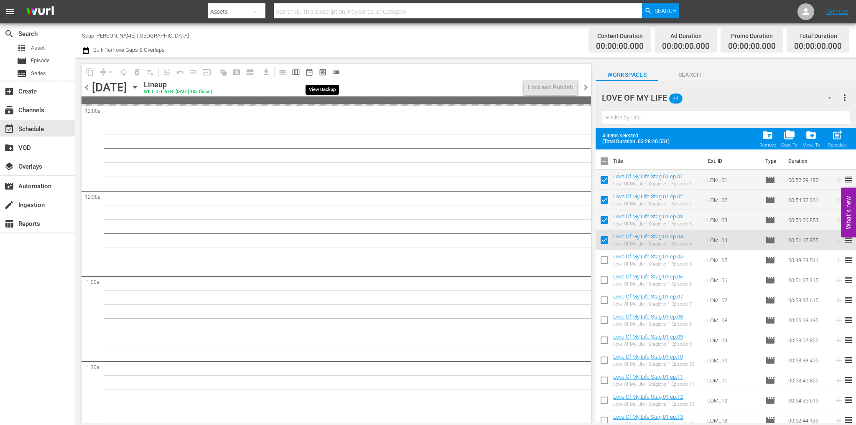
click at [322, 72] on span "preview_outlined" at bounding box center [322, 72] width 8 height 8
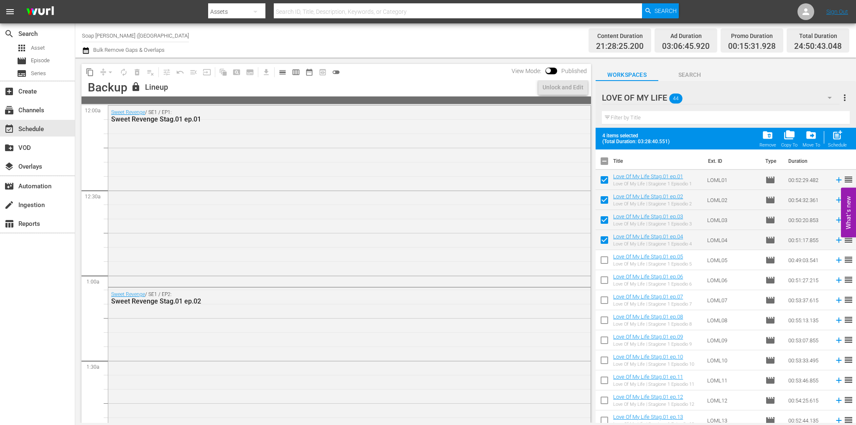
click at [408, 88] on div "lock Lineup" at bounding box center [333, 87] width 404 height 11
click at [573, 94] on div "Unlock and Edit" at bounding box center [562, 87] width 41 height 15
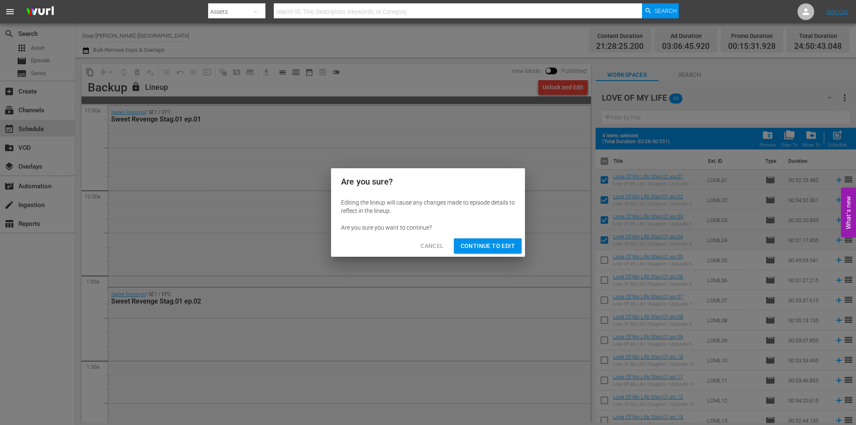
click at [516, 245] on button "Continue to Edit" at bounding box center [488, 246] width 68 height 15
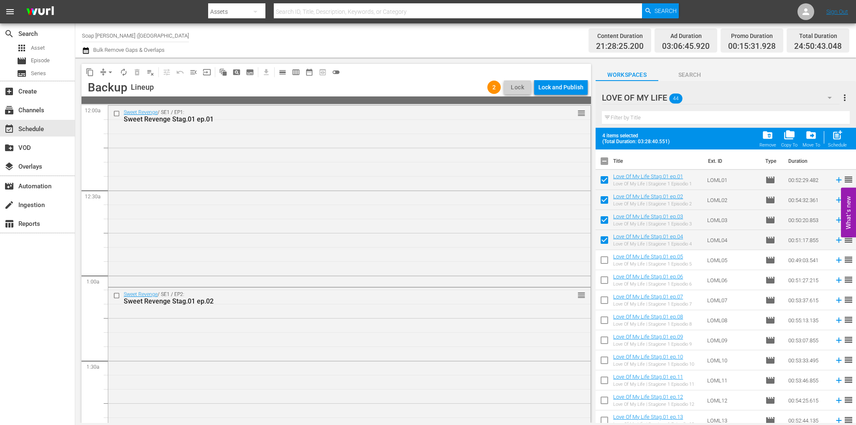
click at [155, 73] on button "playlist_remove_outlined" at bounding box center [150, 72] width 13 height 13
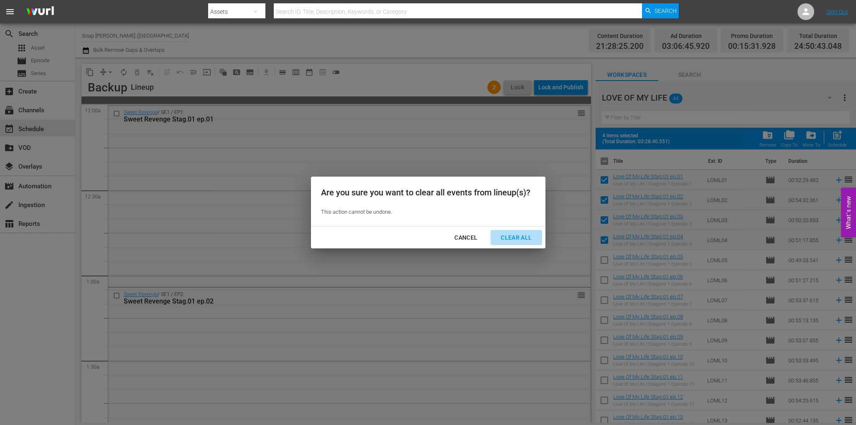
click at [526, 240] on div "Clear All" at bounding box center [516, 238] width 44 height 10
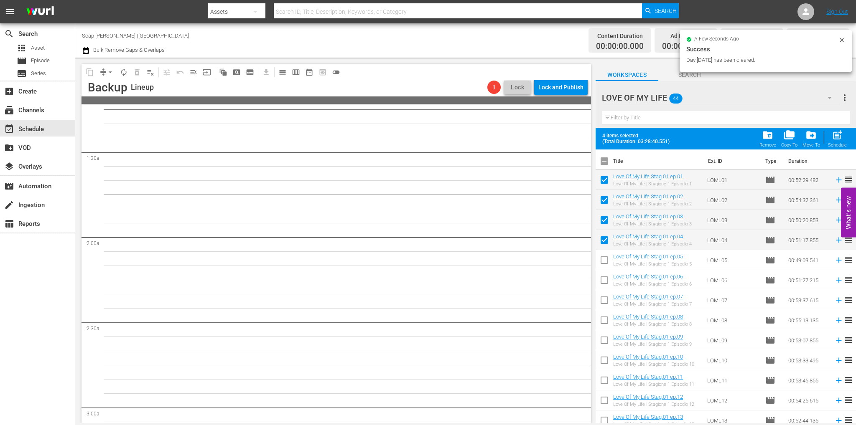
scroll to position [167, 0]
click at [601, 269] on input "checkbox" at bounding box center [604, 262] width 18 height 18
click at [603, 284] on input "checkbox" at bounding box center [604, 282] width 18 height 18
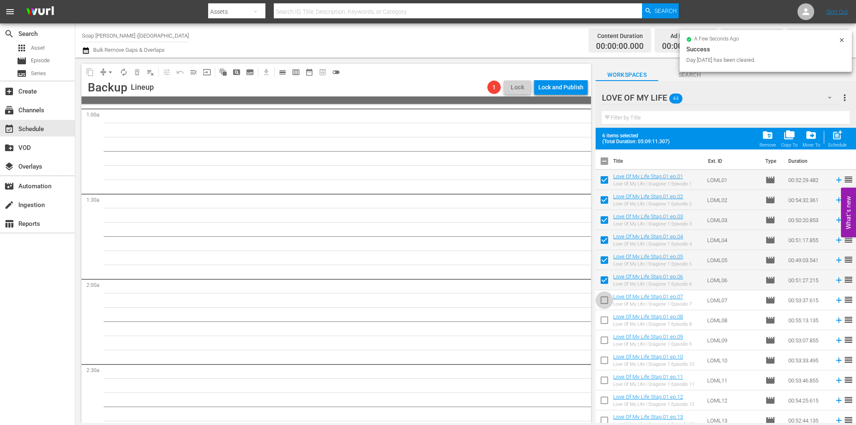
click at [606, 302] on input "checkbox" at bounding box center [604, 302] width 18 height 18
click at [606, 319] on input "checkbox" at bounding box center [604, 322] width 18 height 18
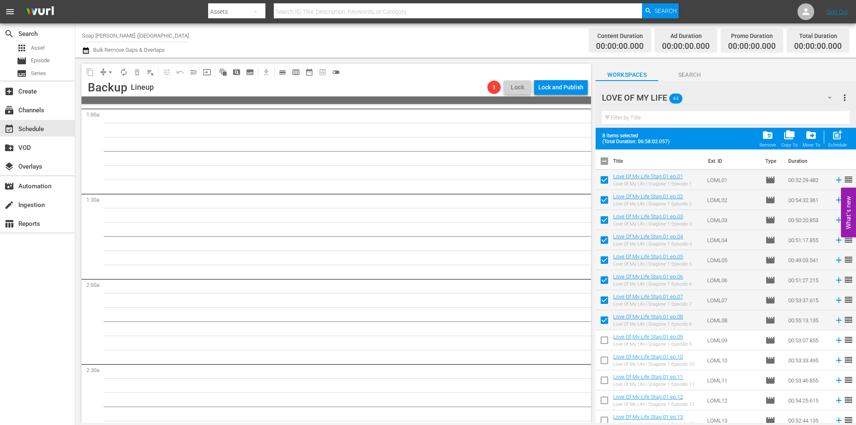
click at [608, 347] on input "checkbox" at bounding box center [604, 342] width 18 height 18
click at [605, 362] on input "checkbox" at bounding box center [604, 362] width 18 height 18
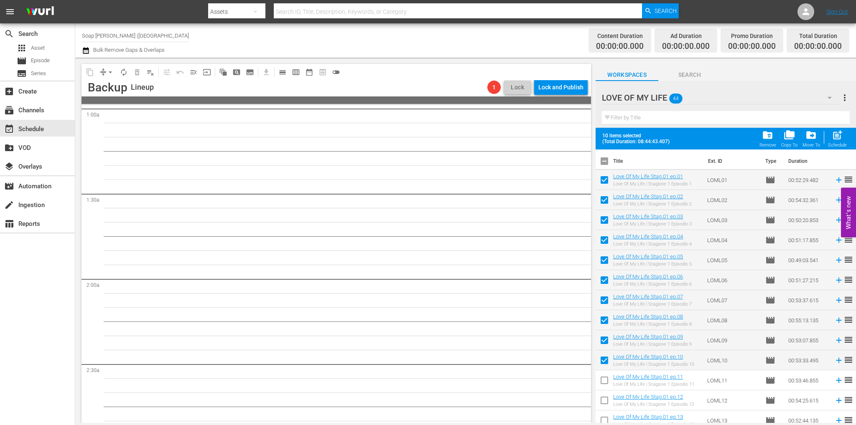
click at [603, 387] on input "checkbox" at bounding box center [604, 383] width 18 height 18
click at [603, 401] on input "checkbox" at bounding box center [604, 403] width 18 height 18
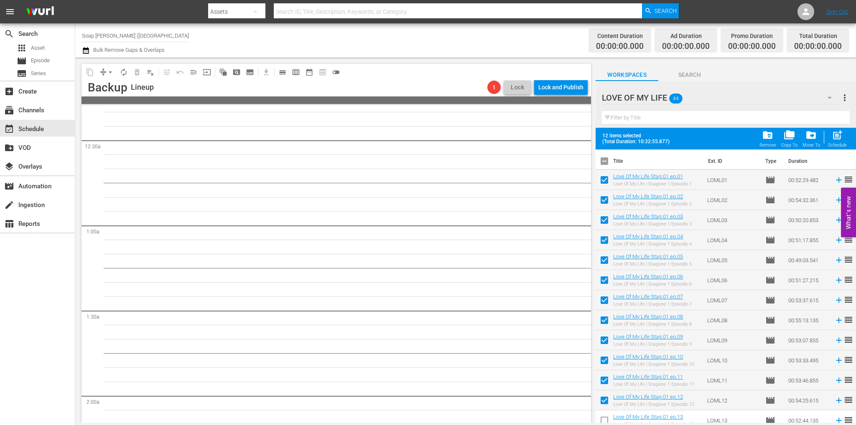
scroll to position [0, 0]
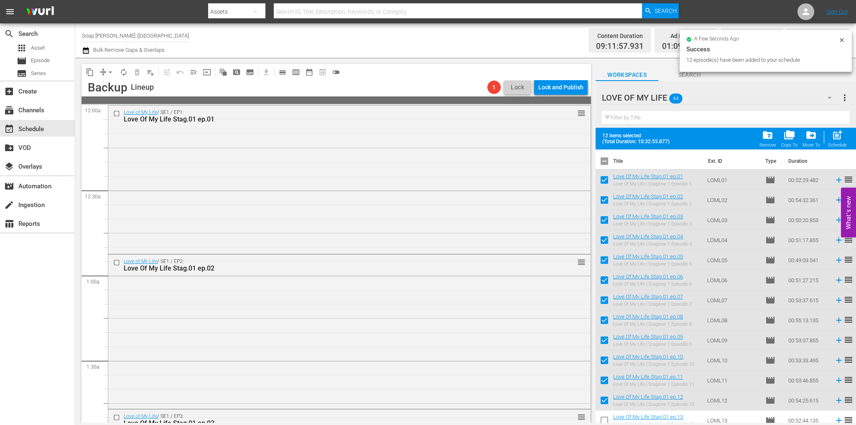
click at [605, 160] on input "checkbox" at bounding box center [604, 163] width 18 height 18
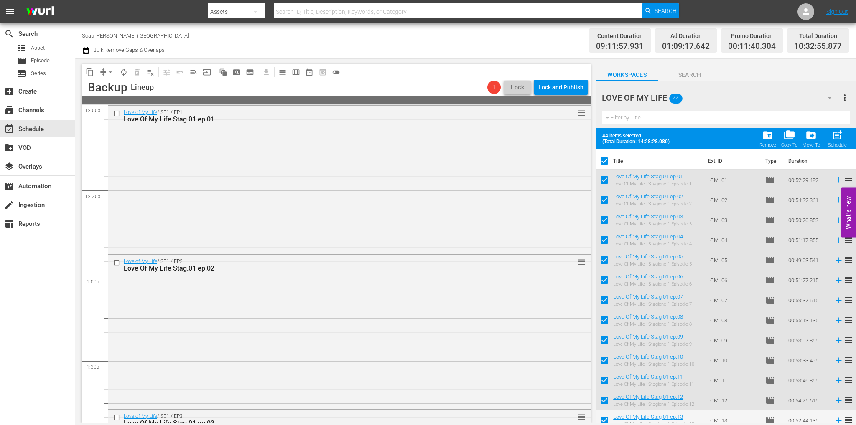
click at [605, 160] on input "checkbox" at bounding box center [604, 163] width 18 height 18
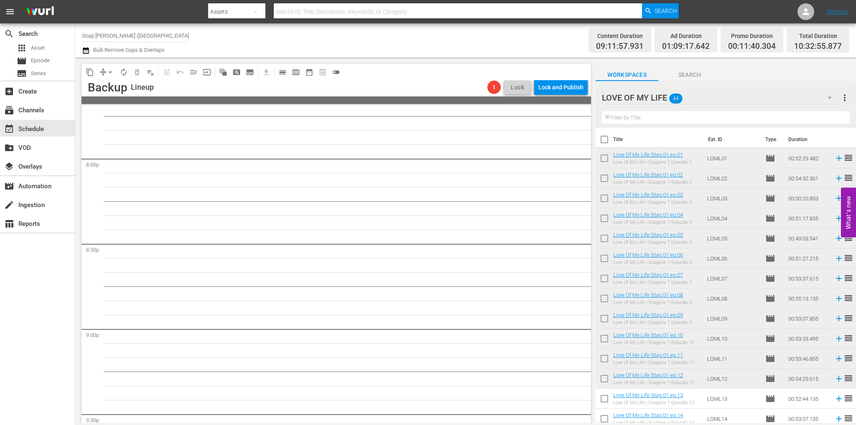
scroll to position [3774, 0]
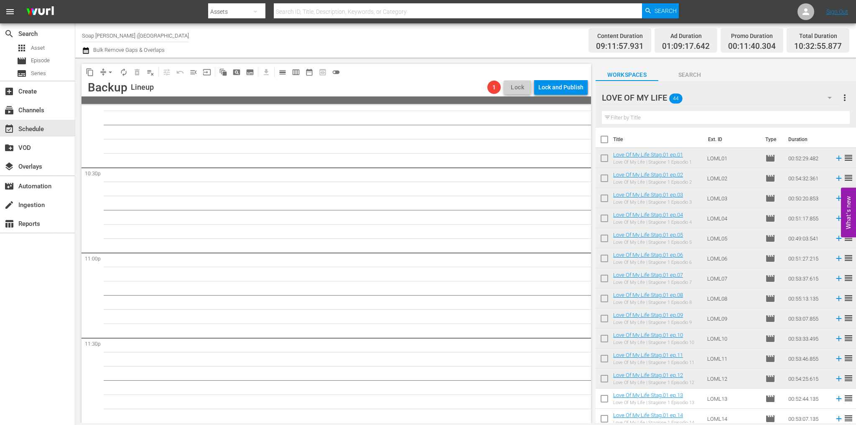
click at [124, 70] on span "autorenew_outlined" at bounding box center [124, 72] width 8 height 8
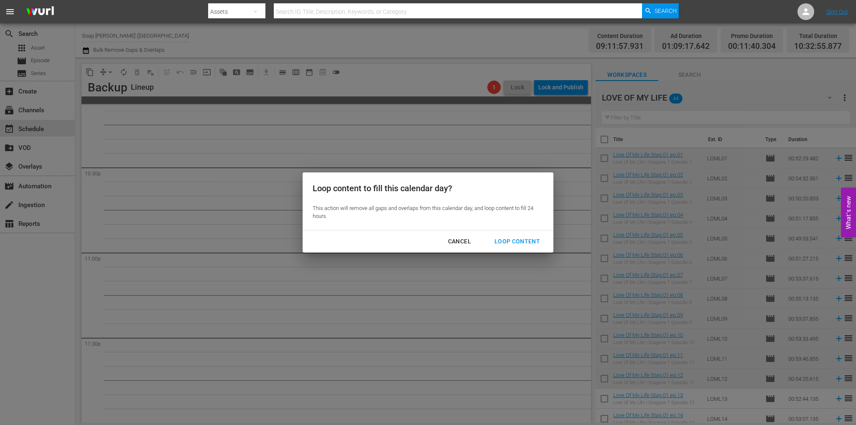
click at [531, 242] on div "Loop Content" at bounding box center [517, 241] width 59 height 10
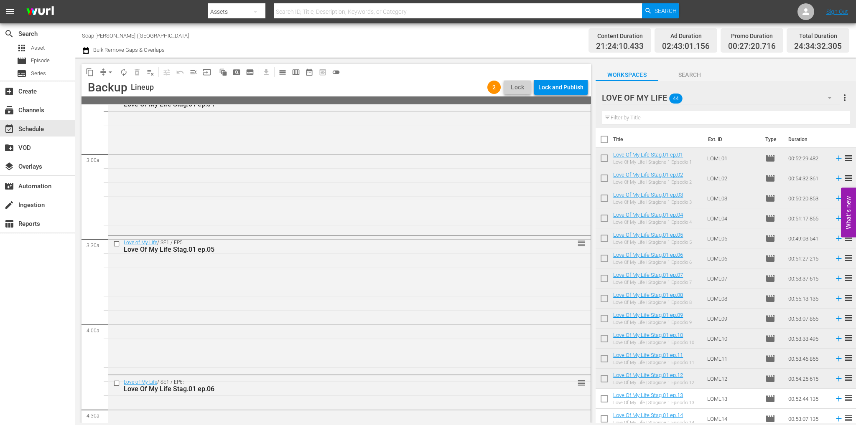
scroll to position [0, 0]
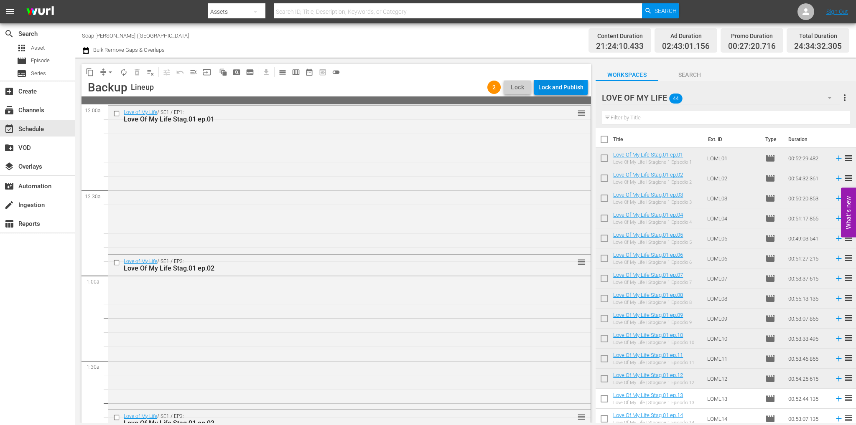
click at [557, 79] on div "content_copy compress arrow_drop_down autorenew_outlined delete_forever_outline…" at bounding box center [335, 72] width 509 height 16
click at [554, 88] on div "Lock and Publish" at bounding box center [560, 87] width 45 height 15
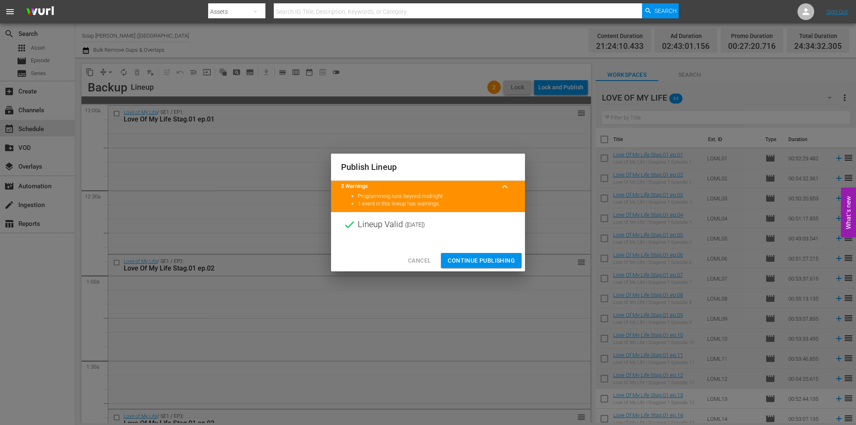
click at [505, 259] on span "Continue Publishing" at bounding box center [481, 261] width 67 height 10
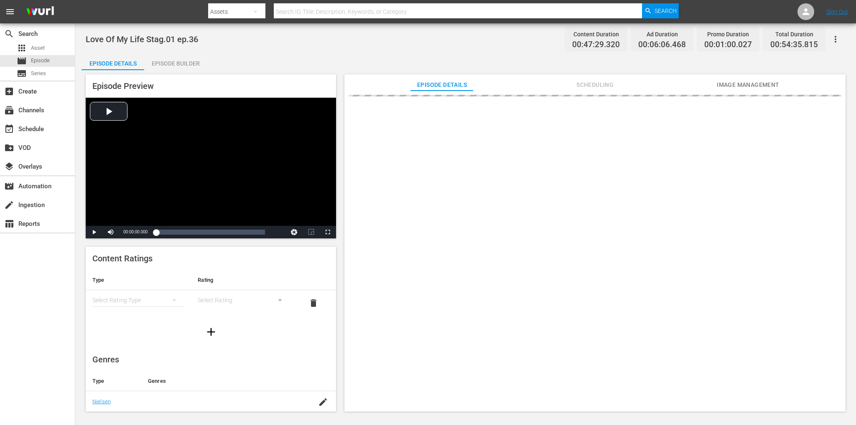
click at [173, 57] on div "Episode Builder" at bounding box center [175, 63] width 63 height 20
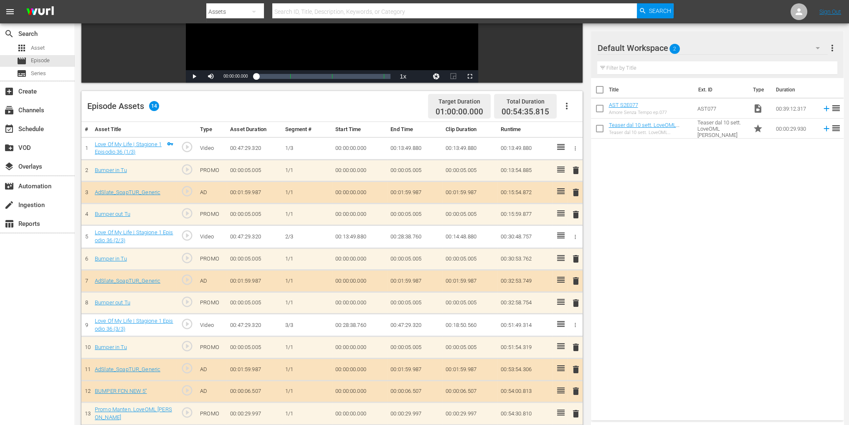
scroll to position [167, 0]
